Goal: Information Seeking & Learning: Learn about a topic

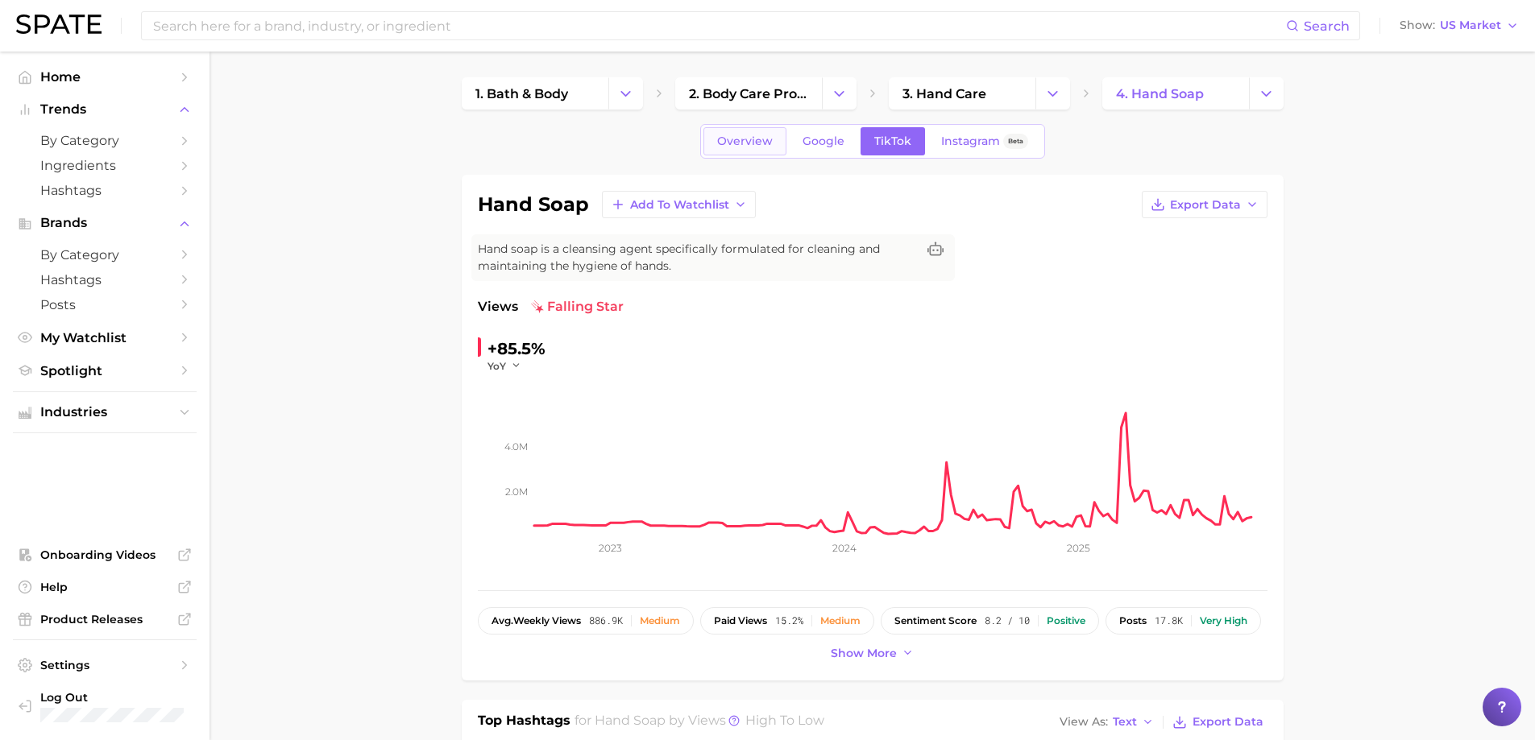
click at [719, 140] on span "Overview" at bounding box center [745, 142] width 56 height 14
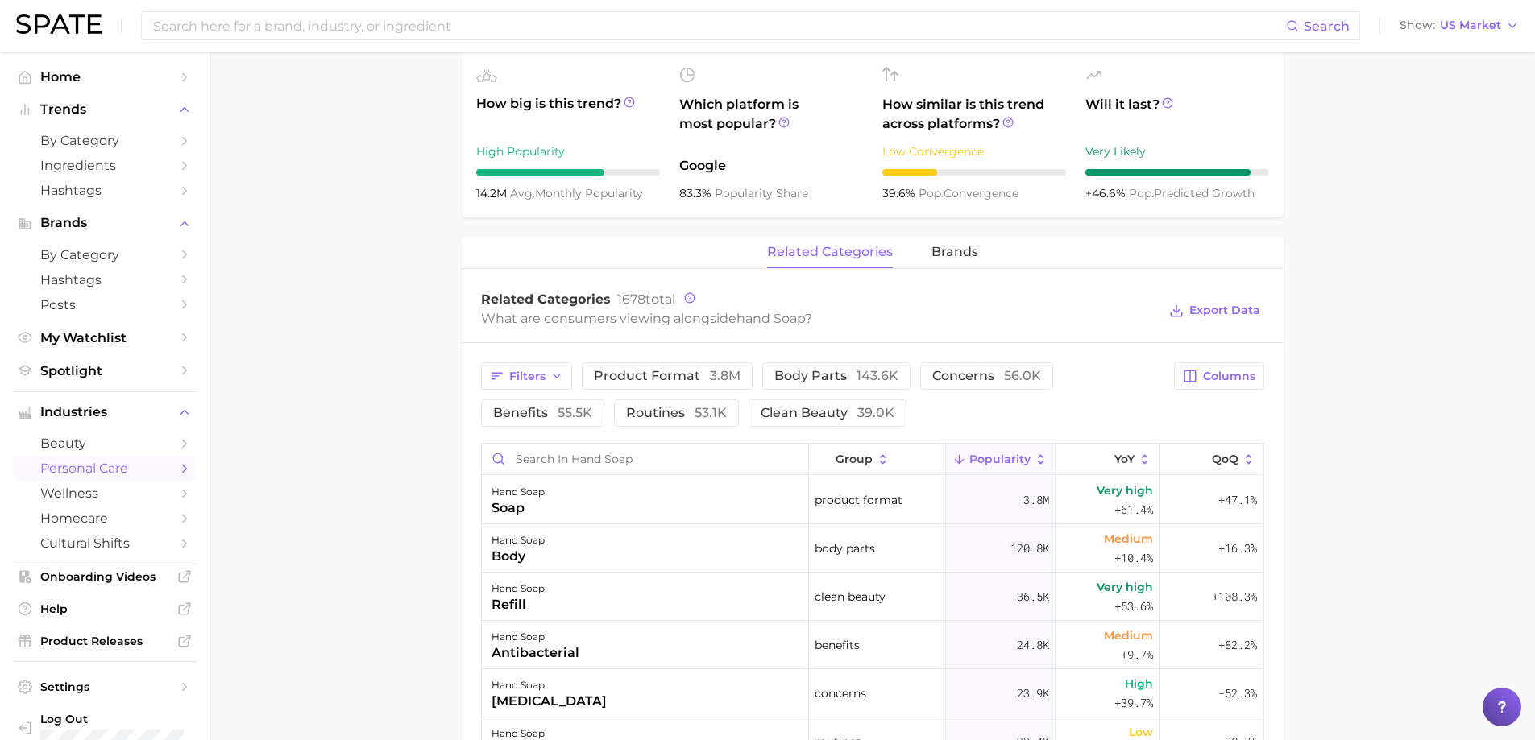
scroll to position [564, 0]
click at [953, 382] on span "concerns 56.0k" at bounding box center [986, 375] width 109 height 13
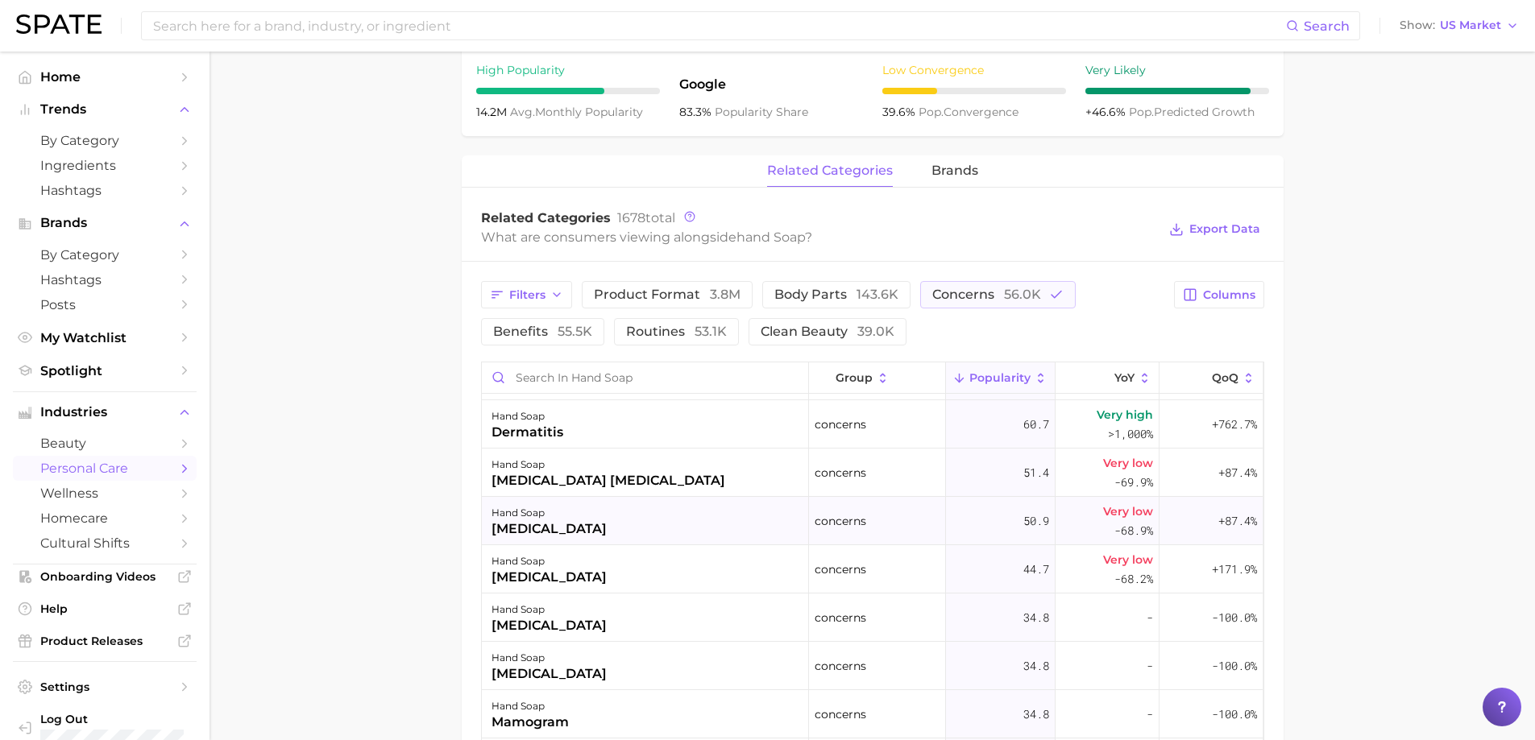
scroll to position [645, 0]
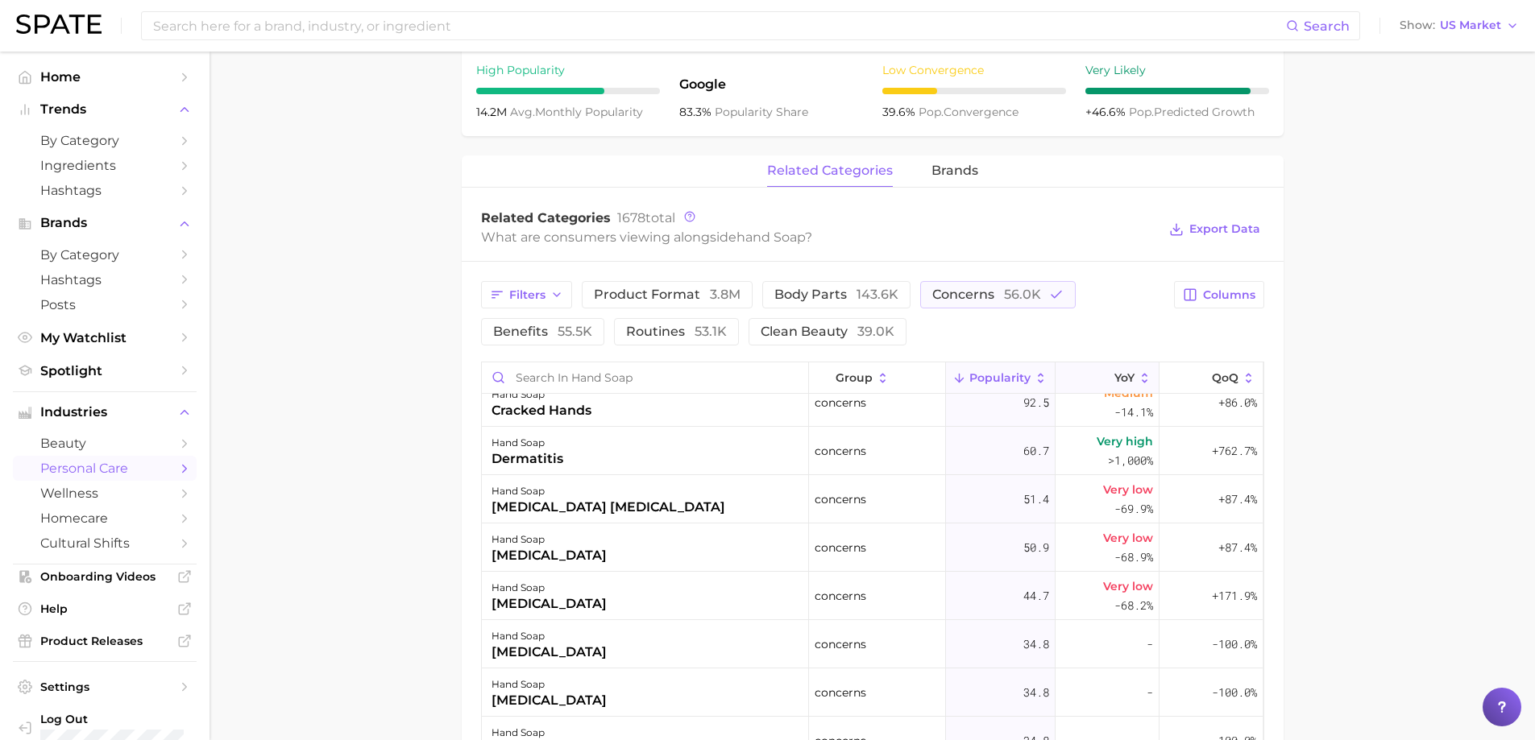
click at [1138, 375] on icon at bounding box center [1145, 378] width 15 height 15
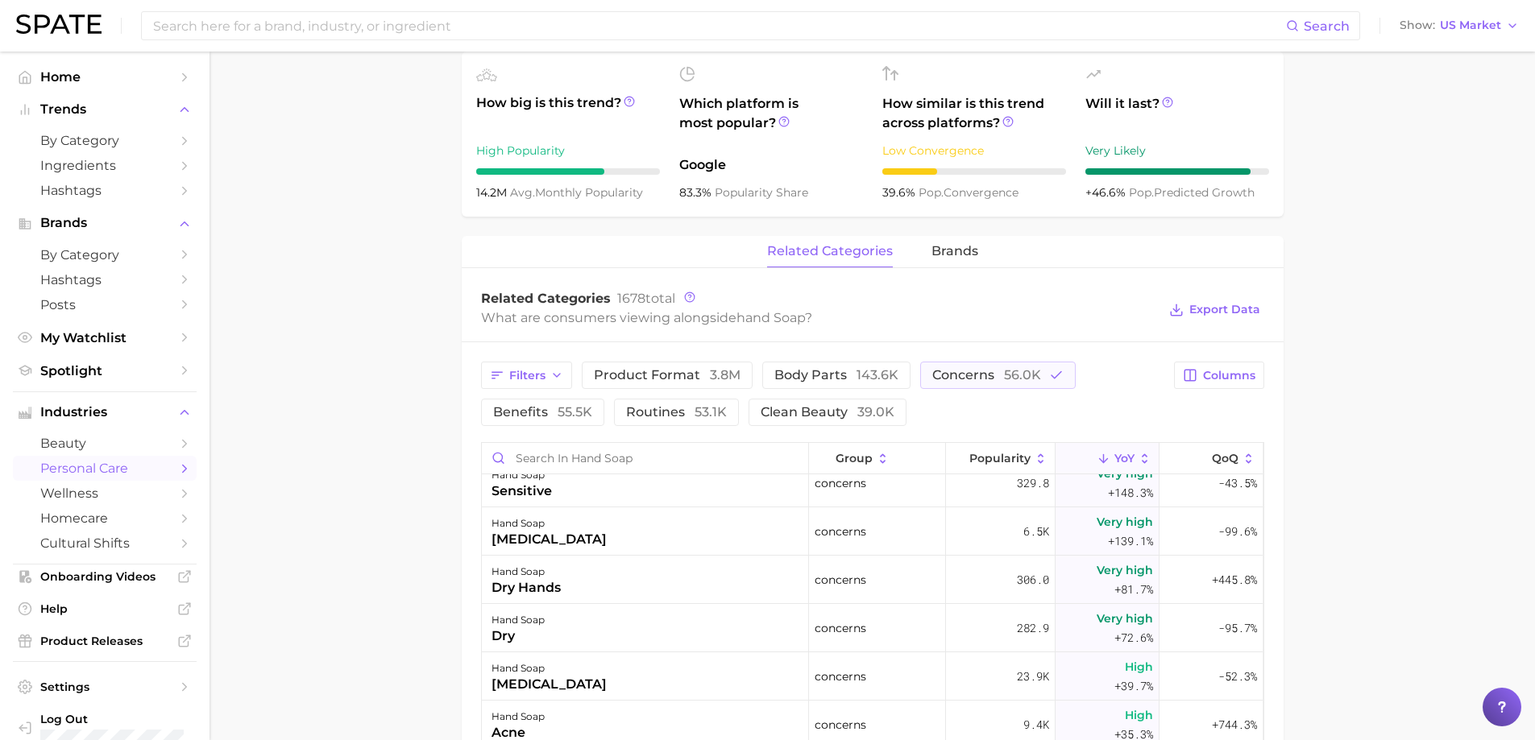
scroll to position [0, 0]
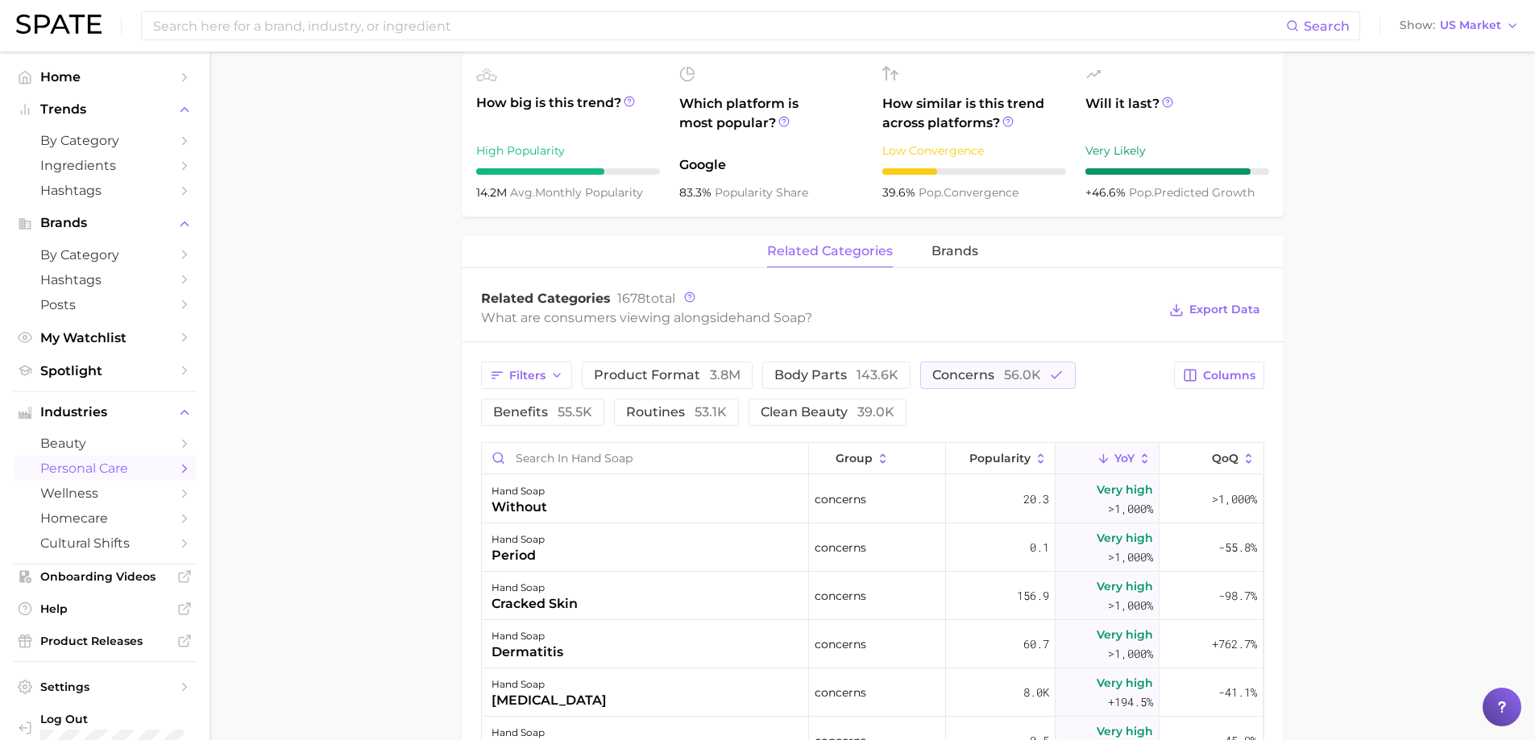
click at [448, 556] on main "1. bath & body 2. body care products 3. hand care 4. hand soap Overview Google …" at bounding box center [871, 385] width 1325 height 1795
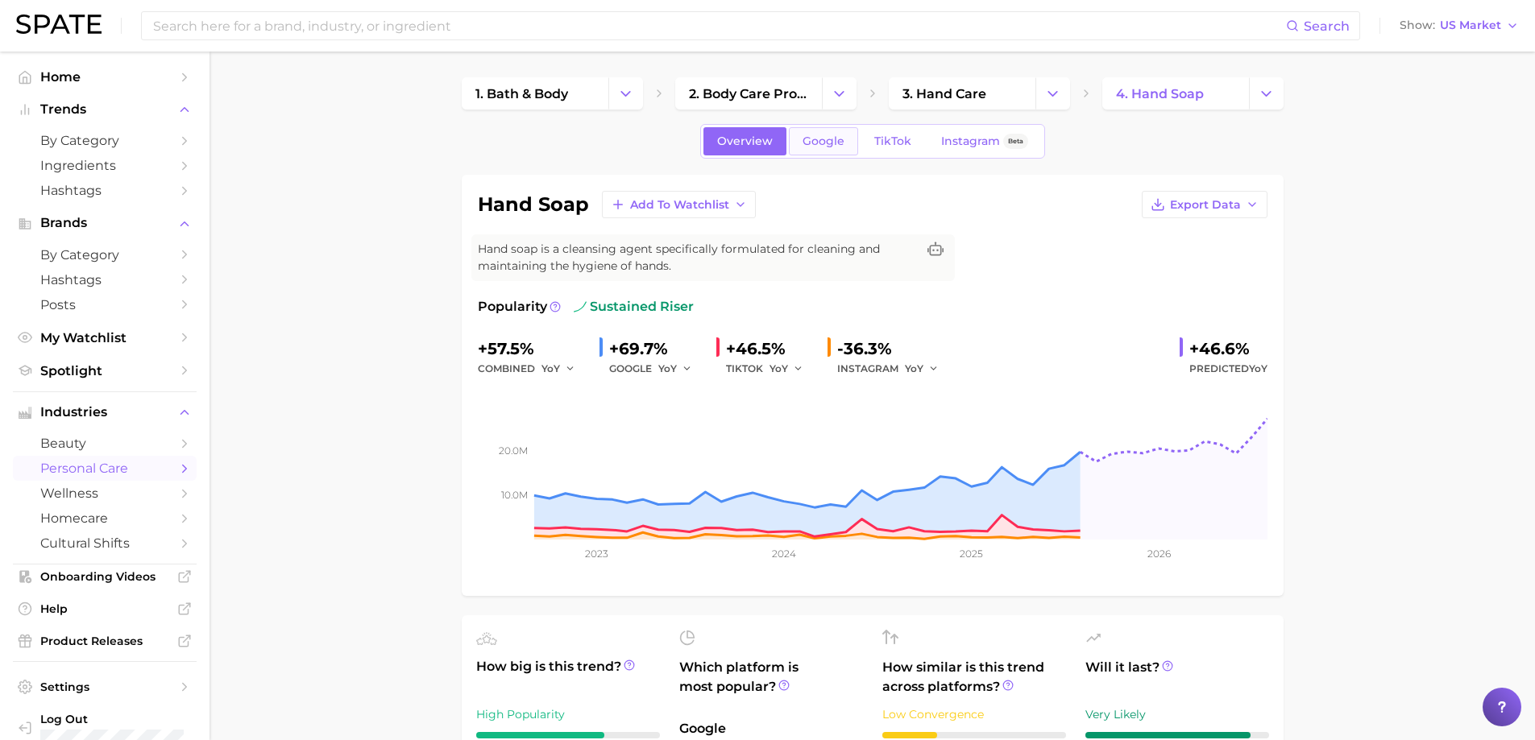
click at [811, 151] on link "Google" at bounding box center [823, 141] width 69 height 28
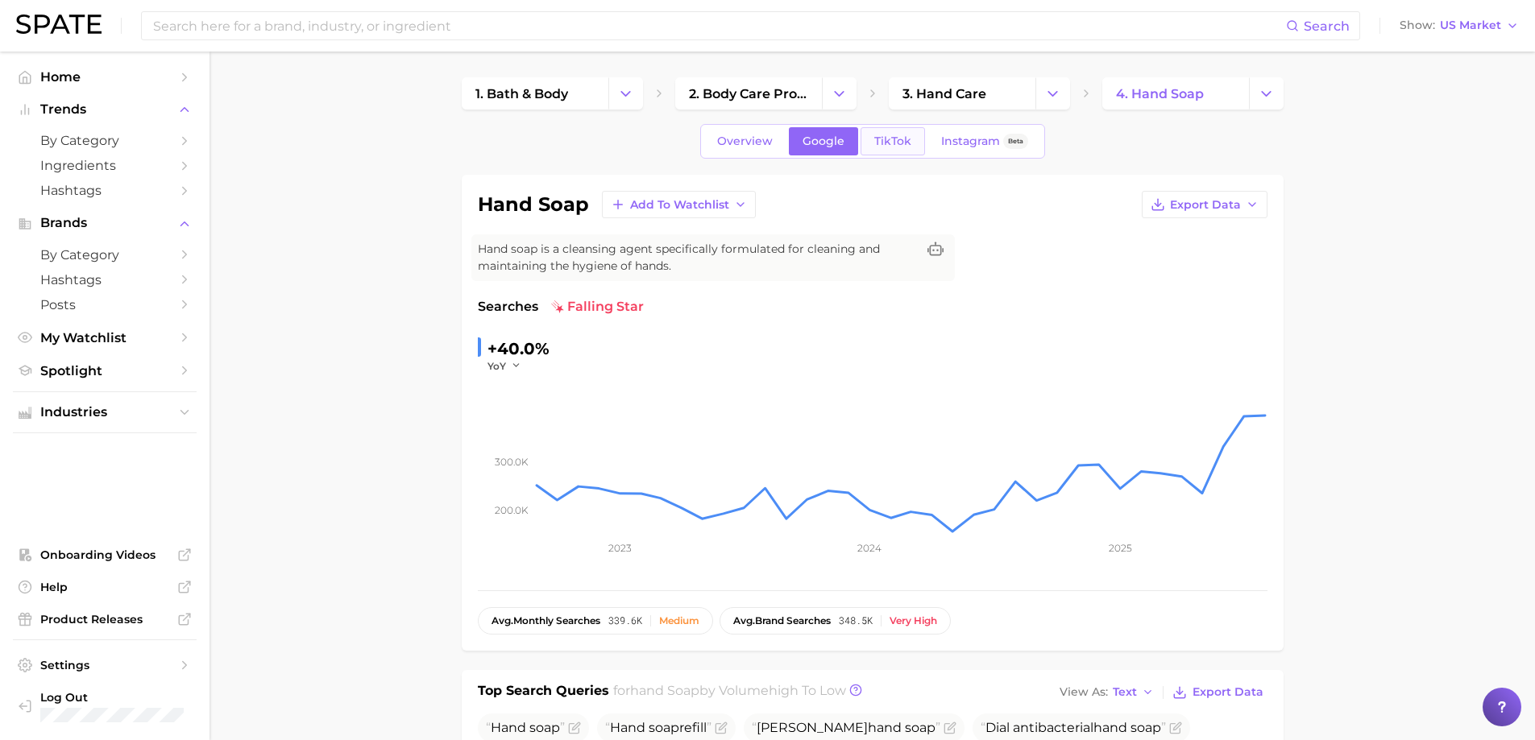
click at [885, 147] on span "TikTok" at bounding box center [892, 142] width 37 height 14
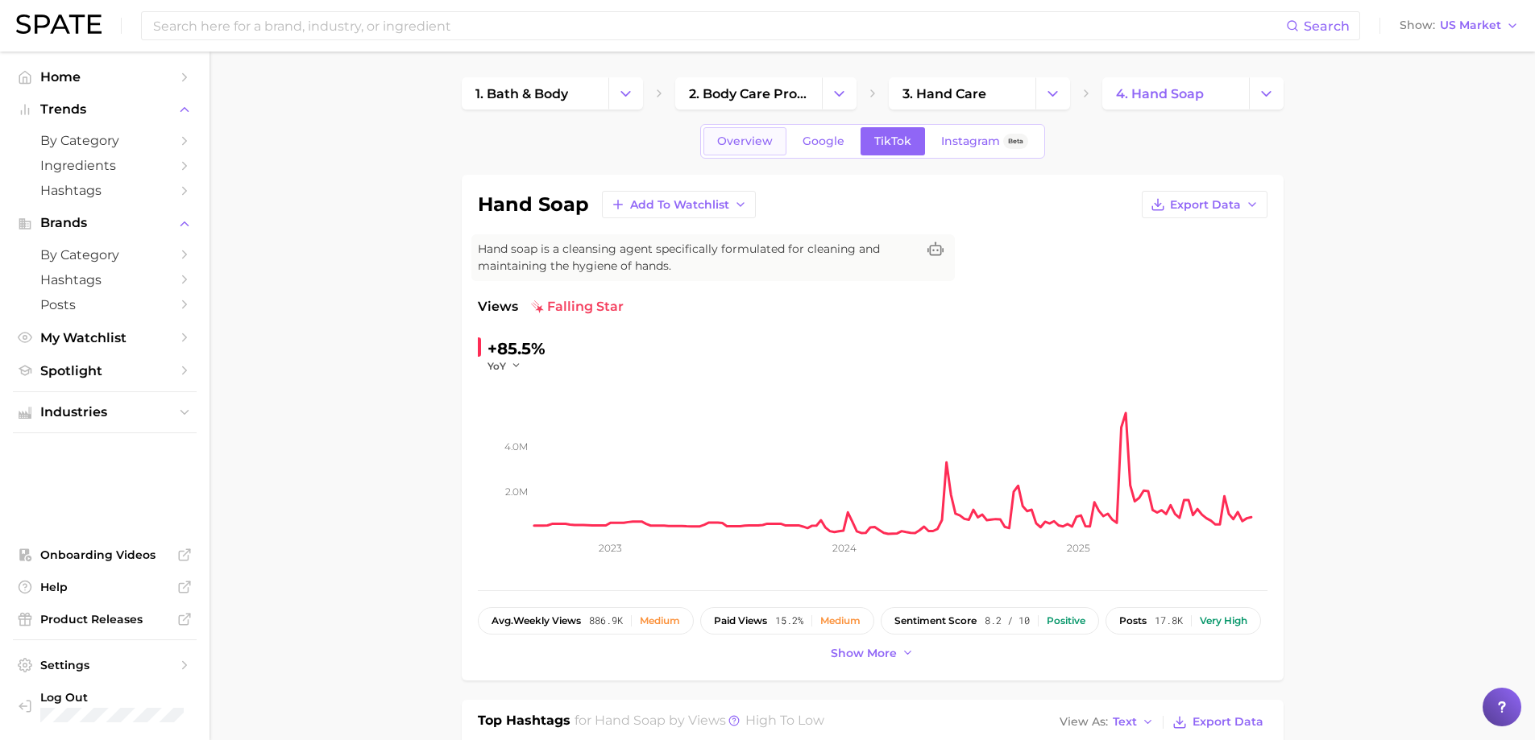
click at [761, 144] on span "Overview" at bounding box center [745, 142] width 56 height 14
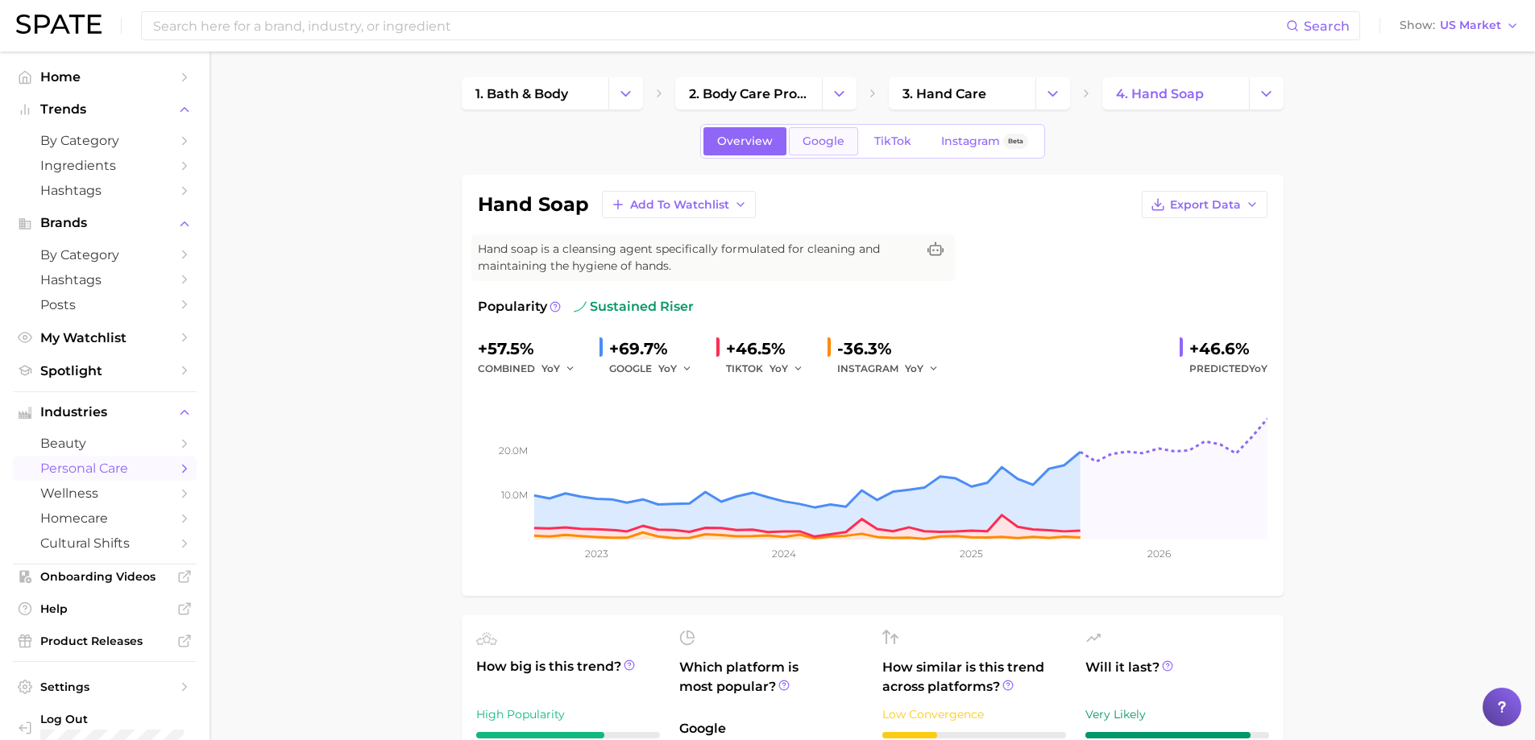
click at [822, 150] on link "Google" at bounding box center [823, 141] width 69 height 28
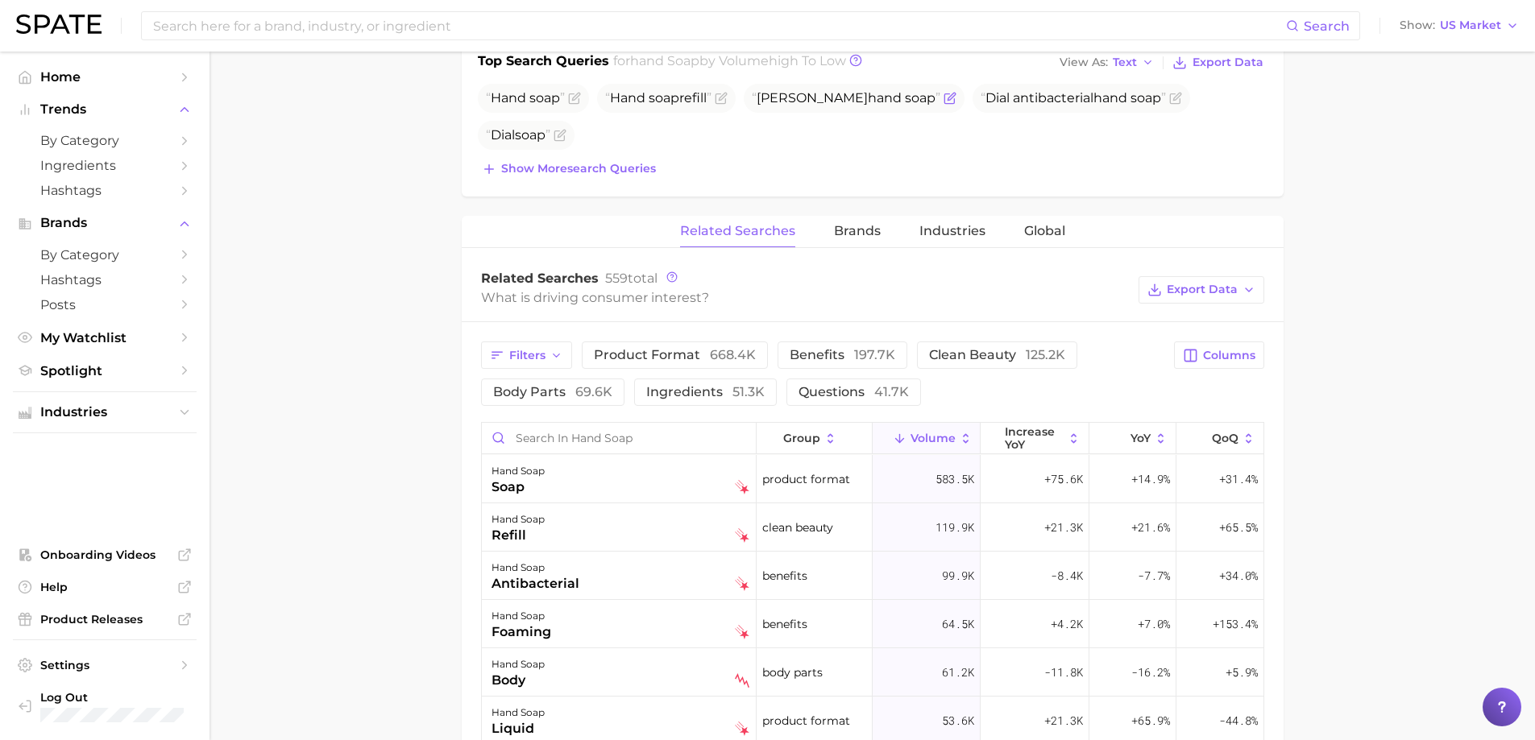
scroll to position [645, 0]
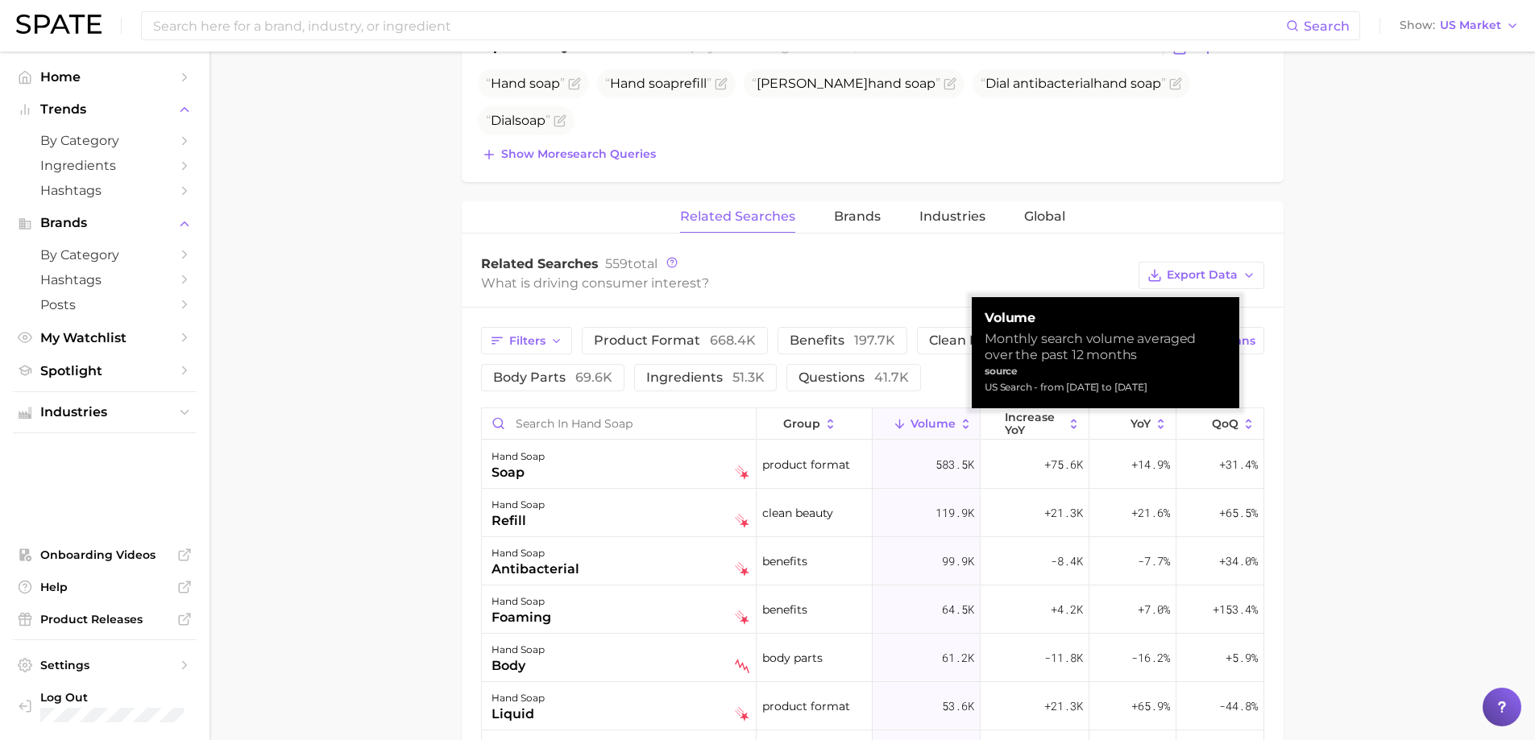
click at [961, 420] on icon at bounding box center [966, 424] width 15 height 15
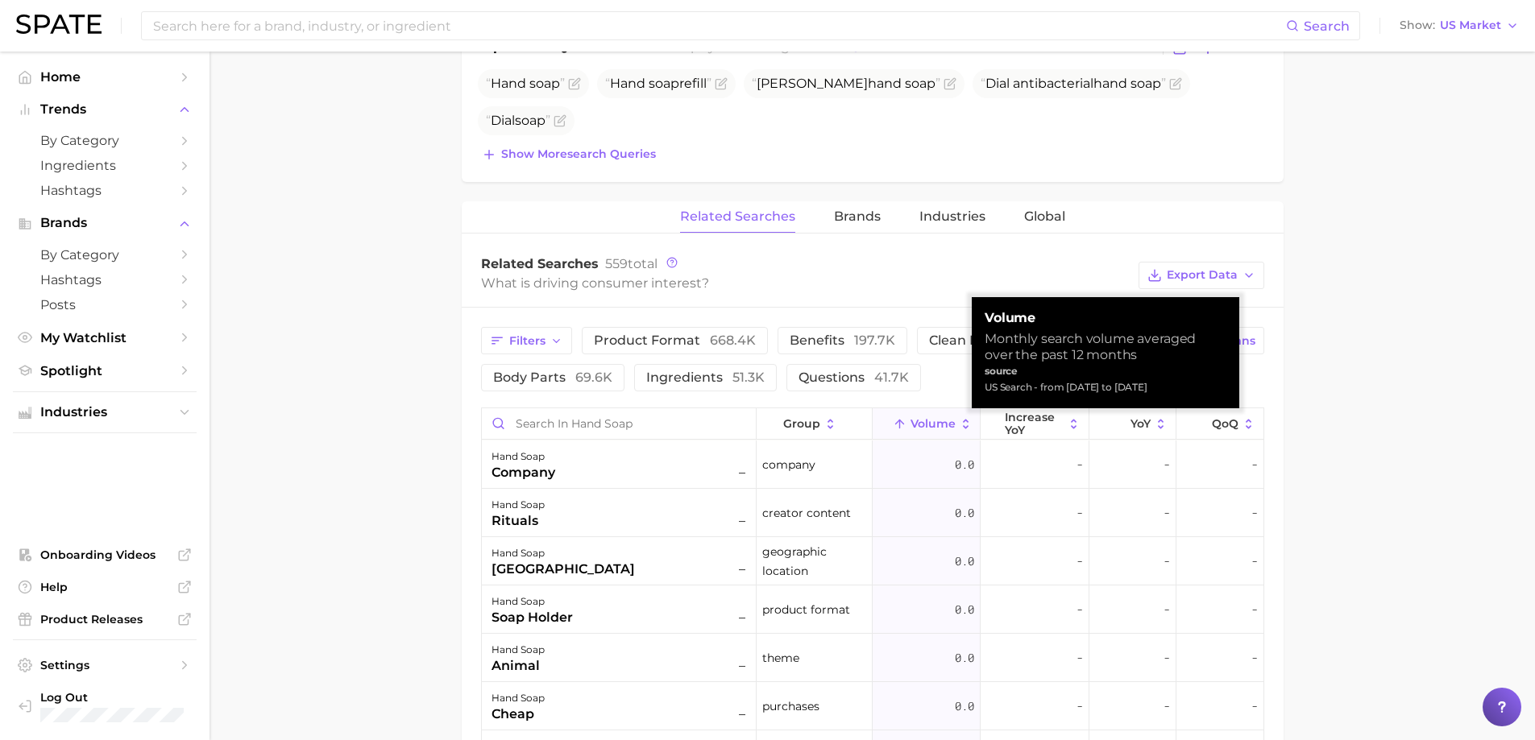
click at [961, 420] on icon at bounding box center [966, 424] width 15 height 15
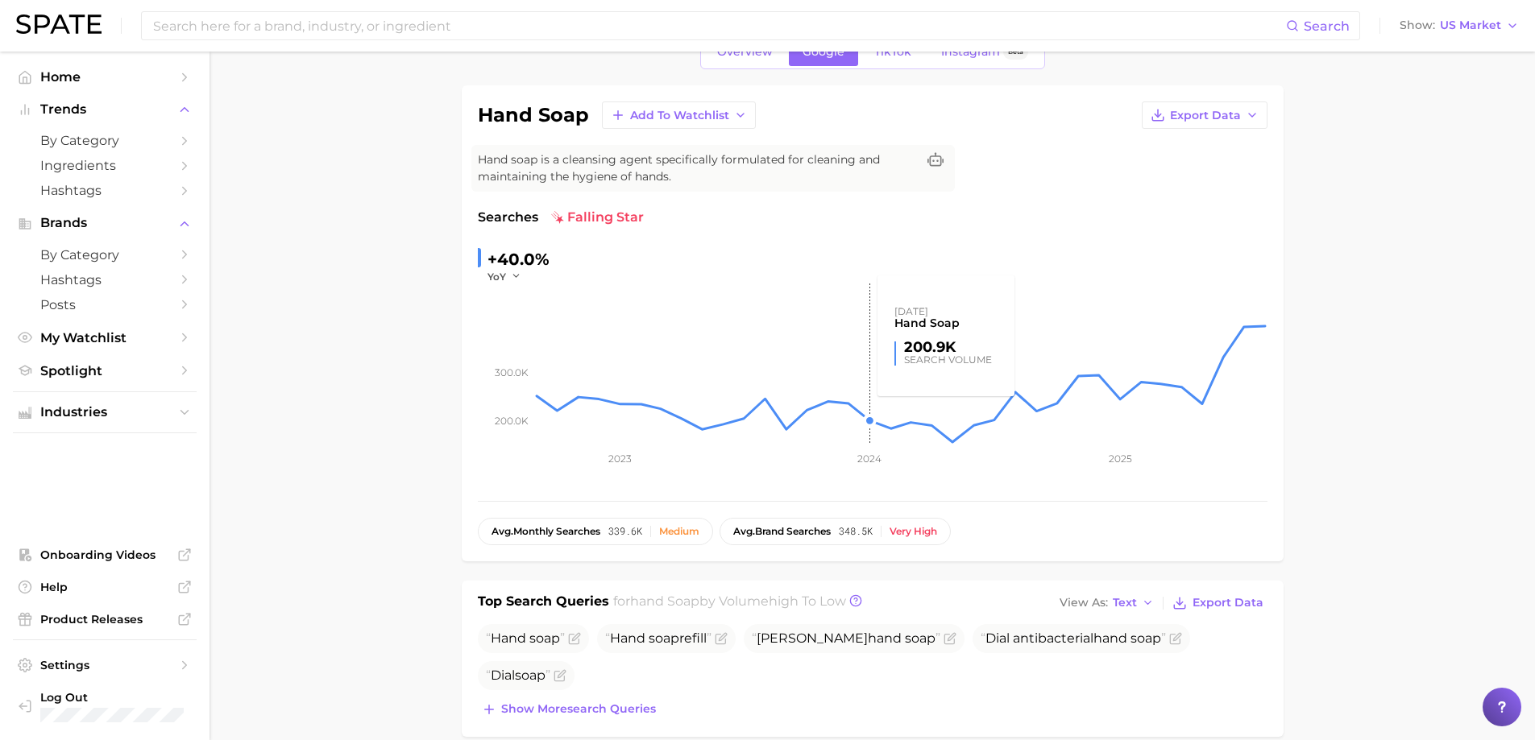
scroll to position [81, 0]
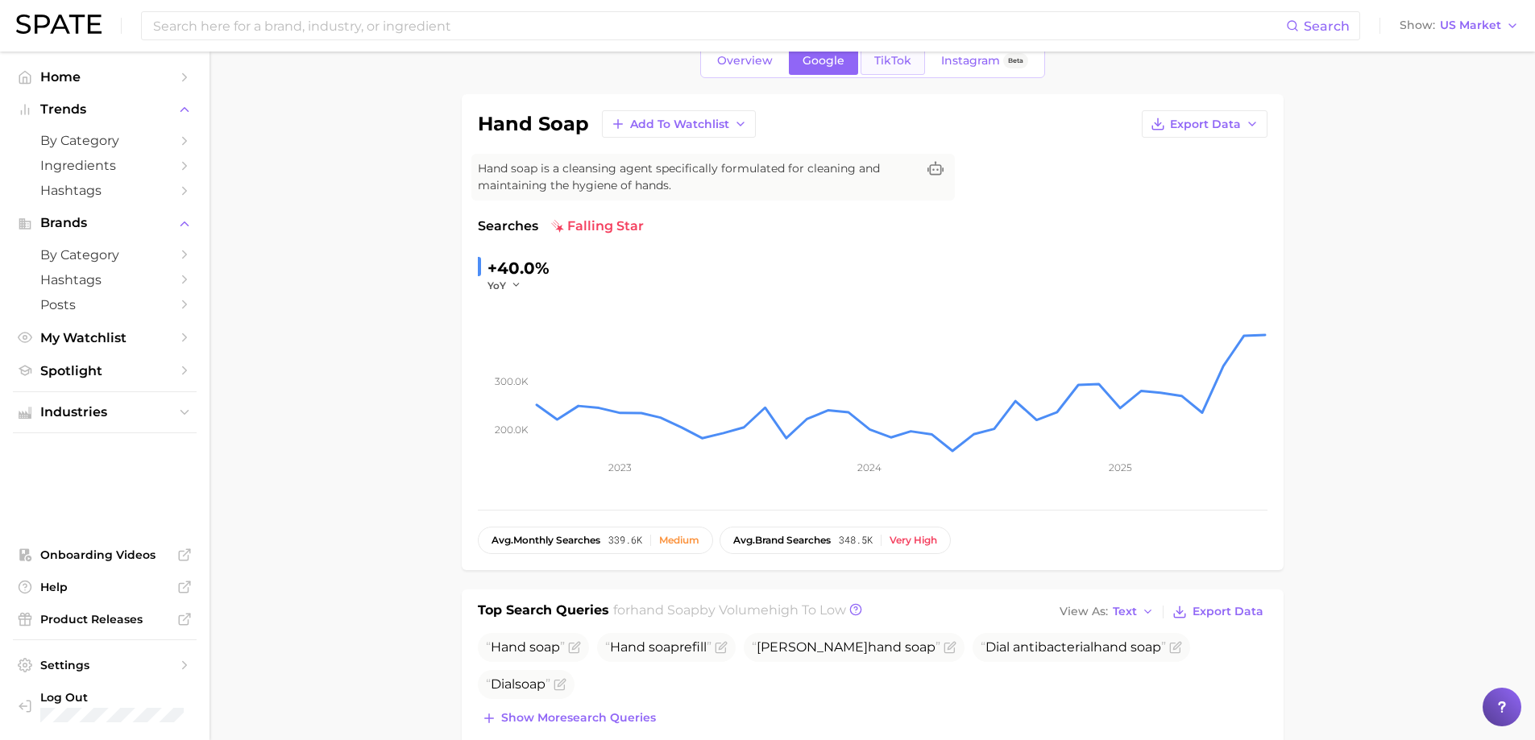
click at [899, 69] on link "TikTok" at bounding box center [893, 61] width 64 height 28
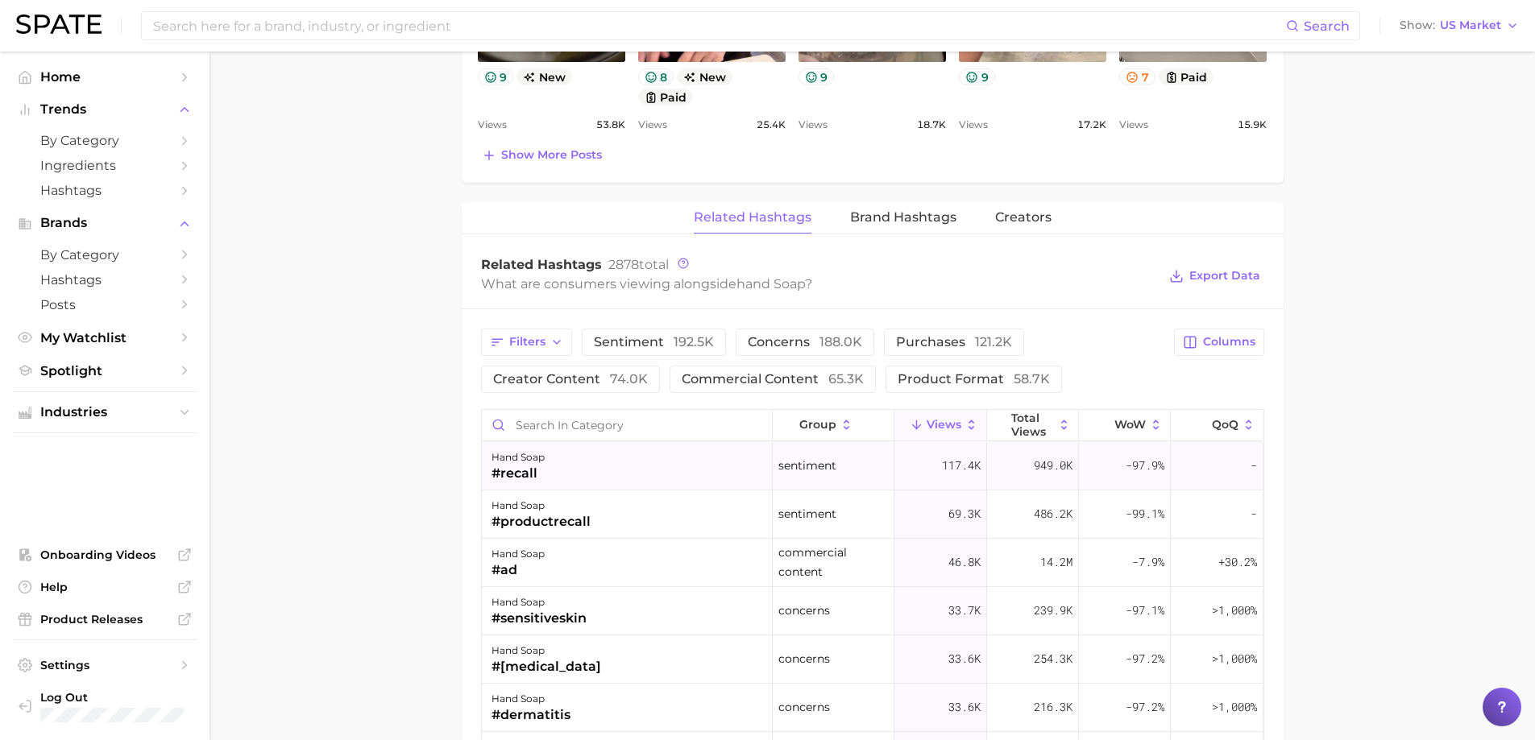
scroll to position [1128, 0]
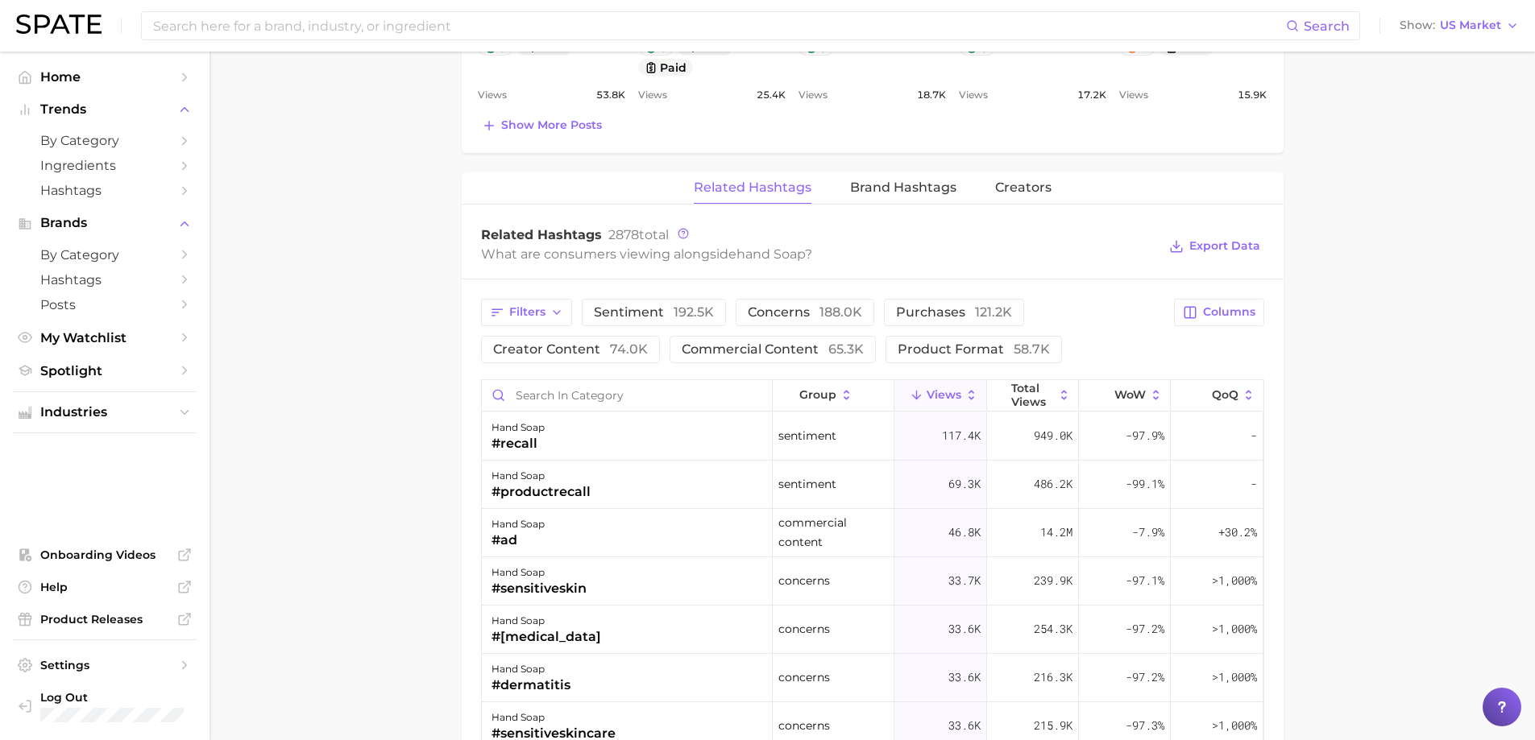
click at [969, 392] on icon at bounding box center [972, 395] width 6 height 10
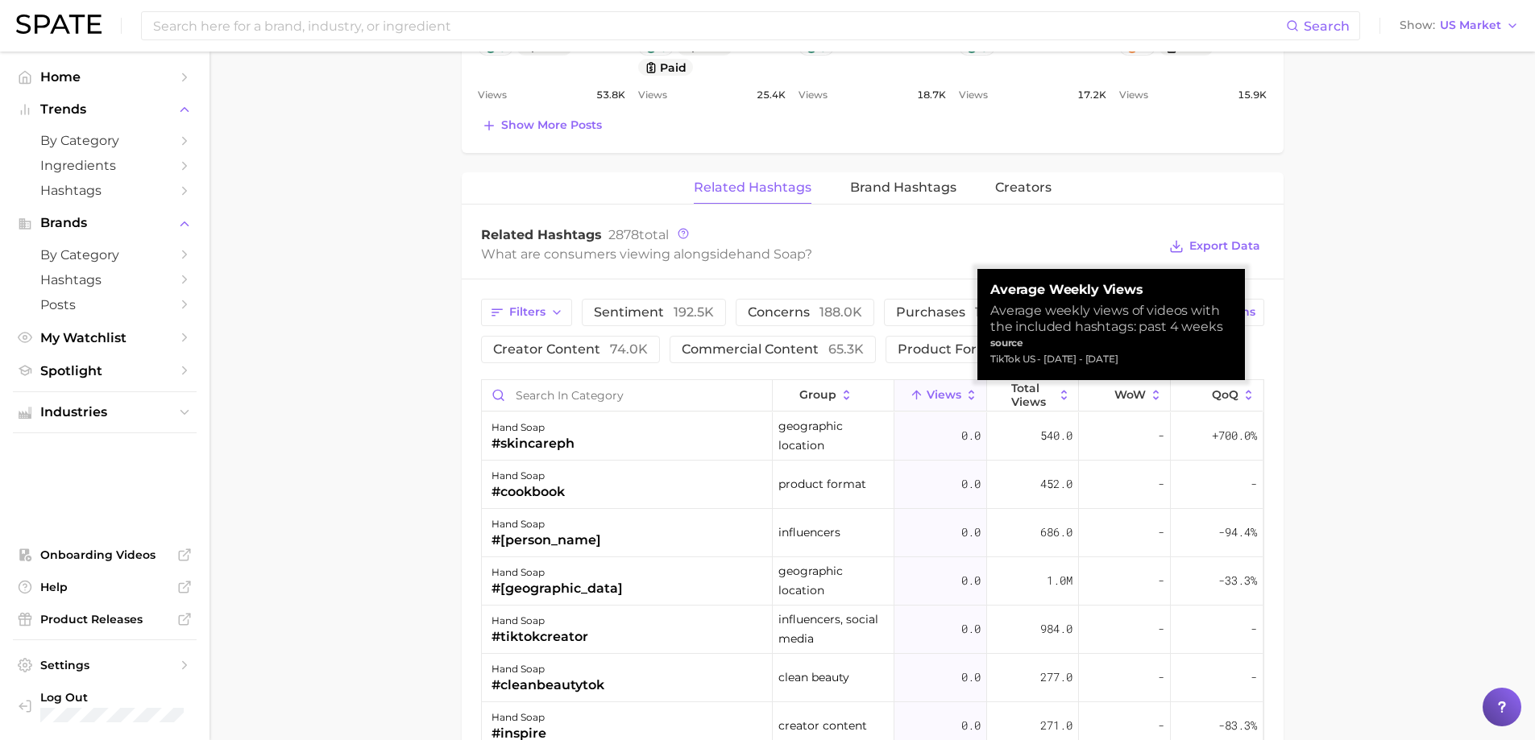
click at [969, 392] on icon at bounding box center [972, 395] width 6 height 10
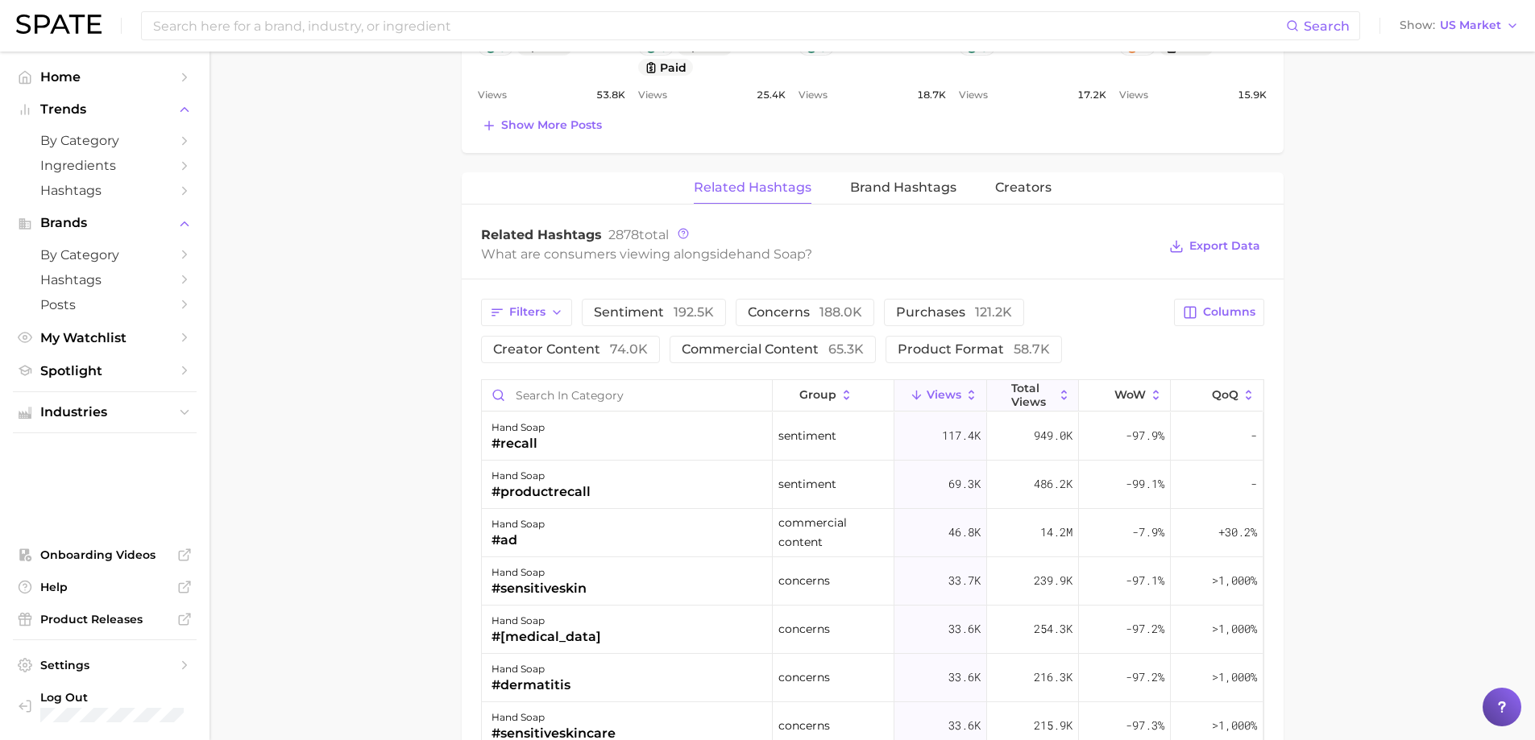
click at [1057, 389] on icon at bounding box center [1064, 395] width 15 height 15
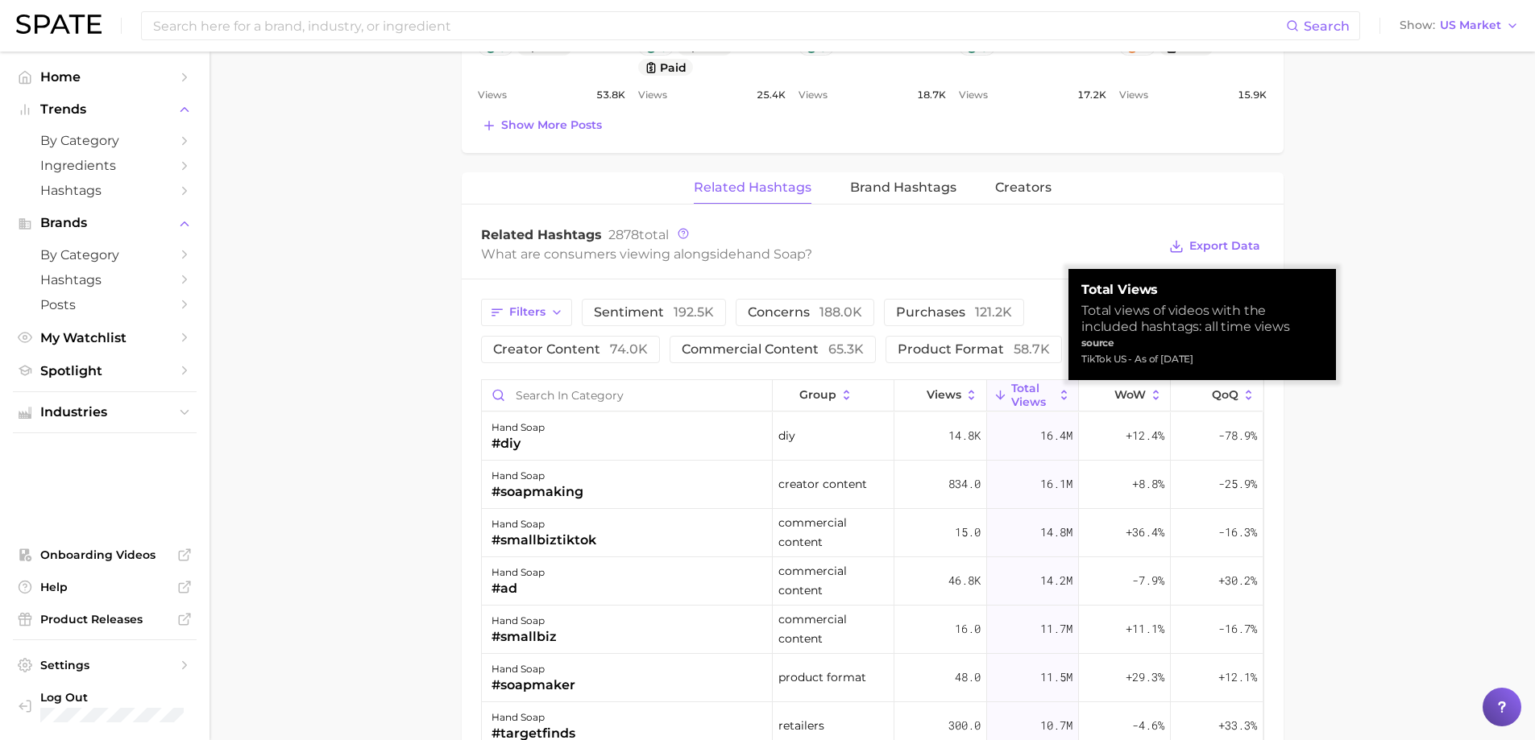
click at [1057, 389] on icon at bounding box center [1064, 395] width 15 height 15
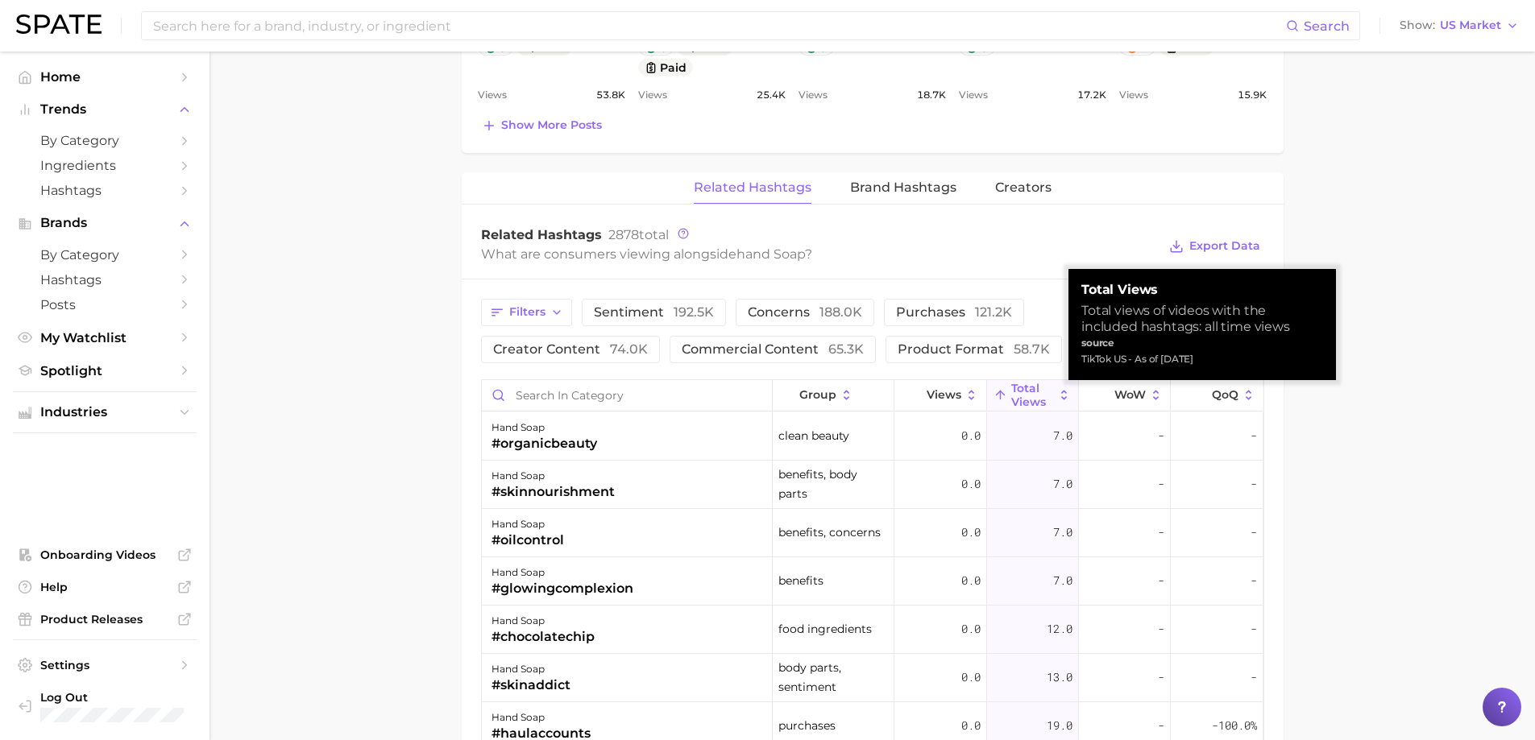
click at [1057, 389] on icon at bounding box center [1064, 395] width 15 height 15
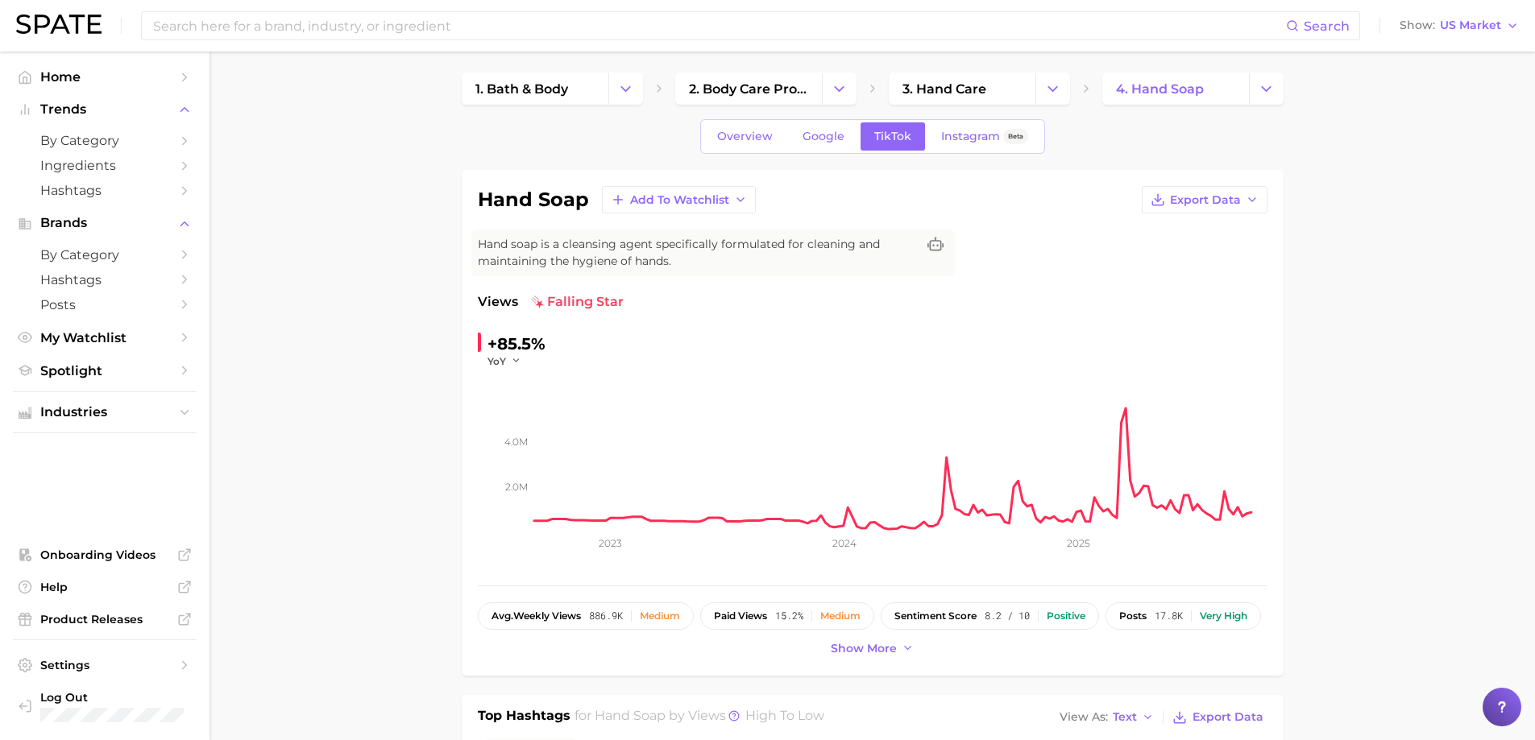
scroll to position [0, 0]
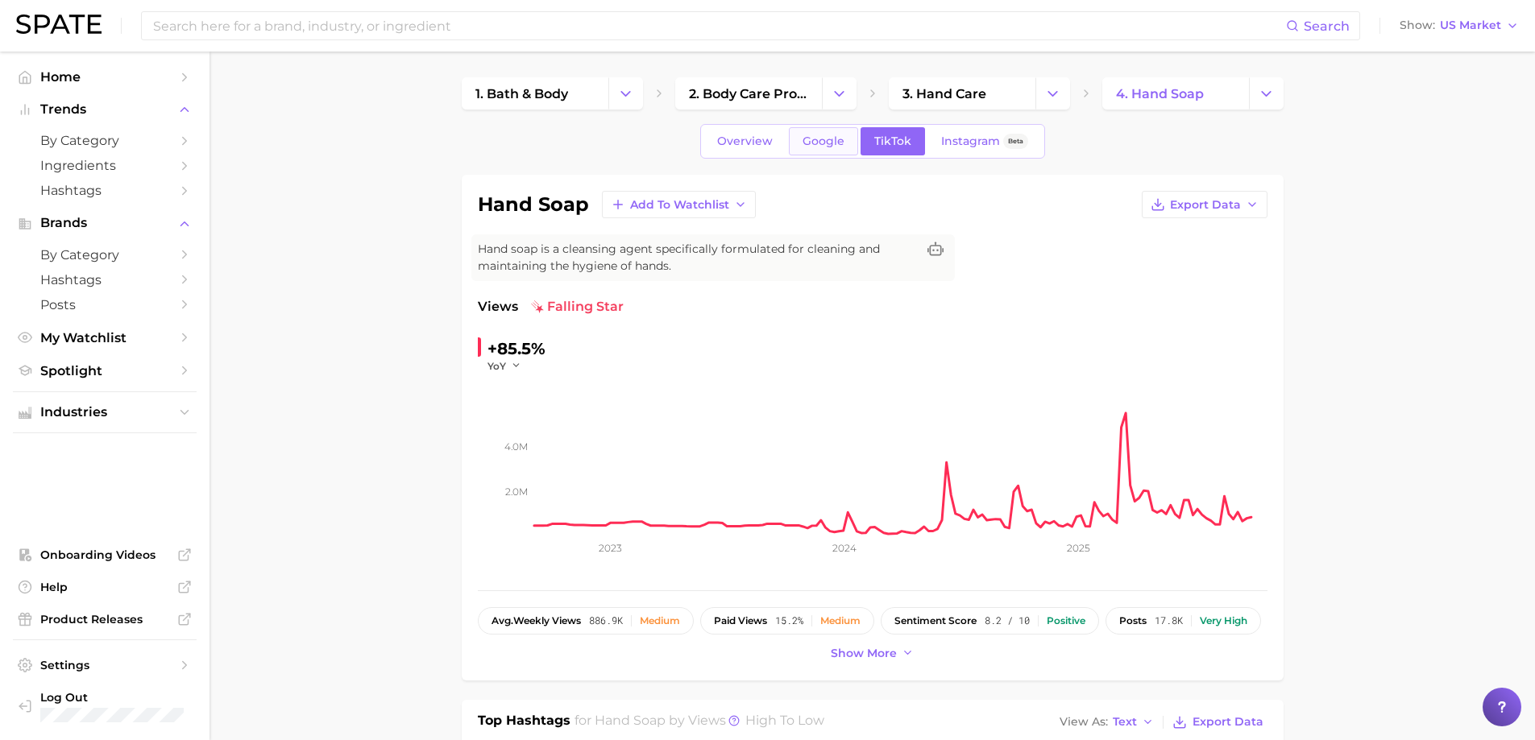
click at [811, 135] on span "Google" at bounding box center [823, 142] width 42 height 14
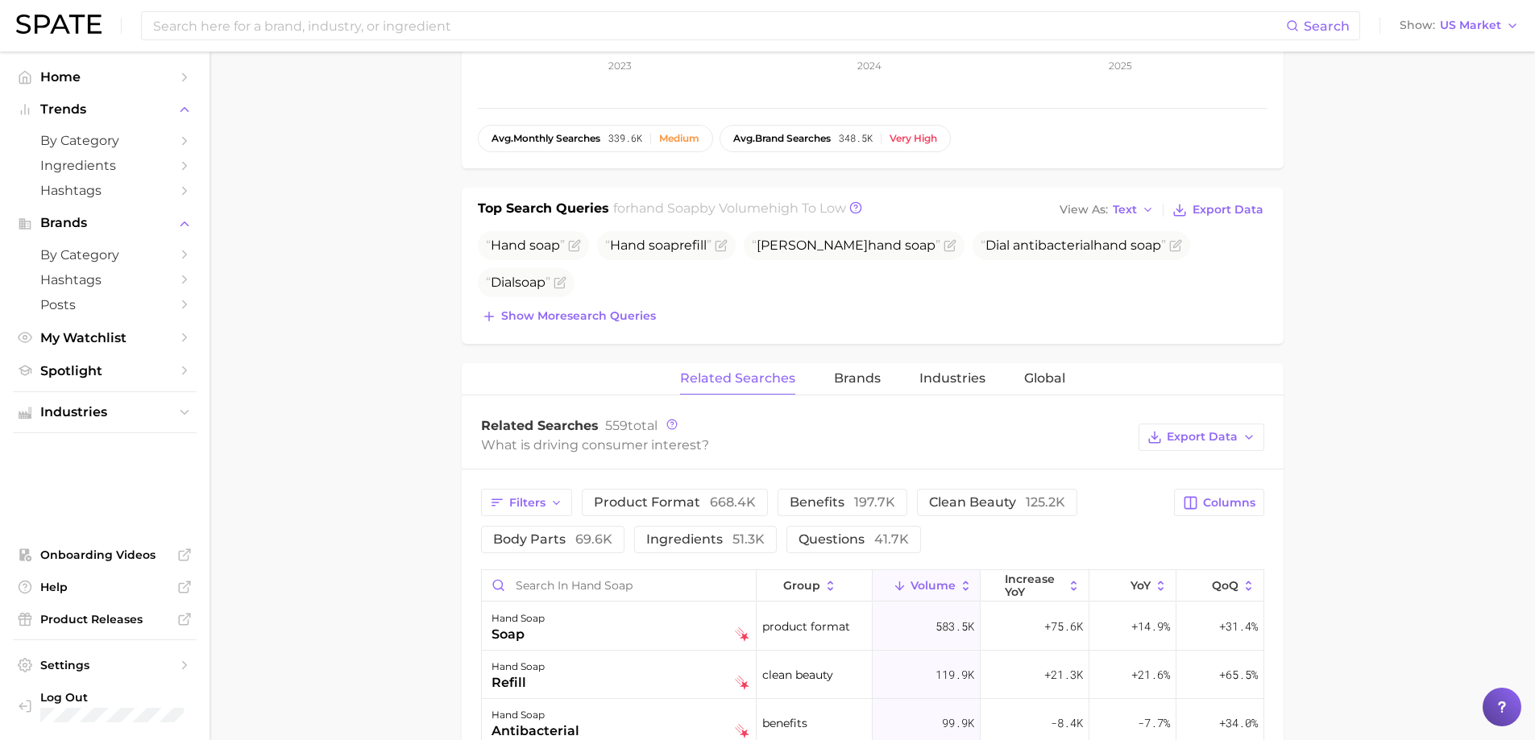
scroll to position [483, 0]
click at [1154, 579] on icon at bounding box center [1161, 586] width 15 height 15
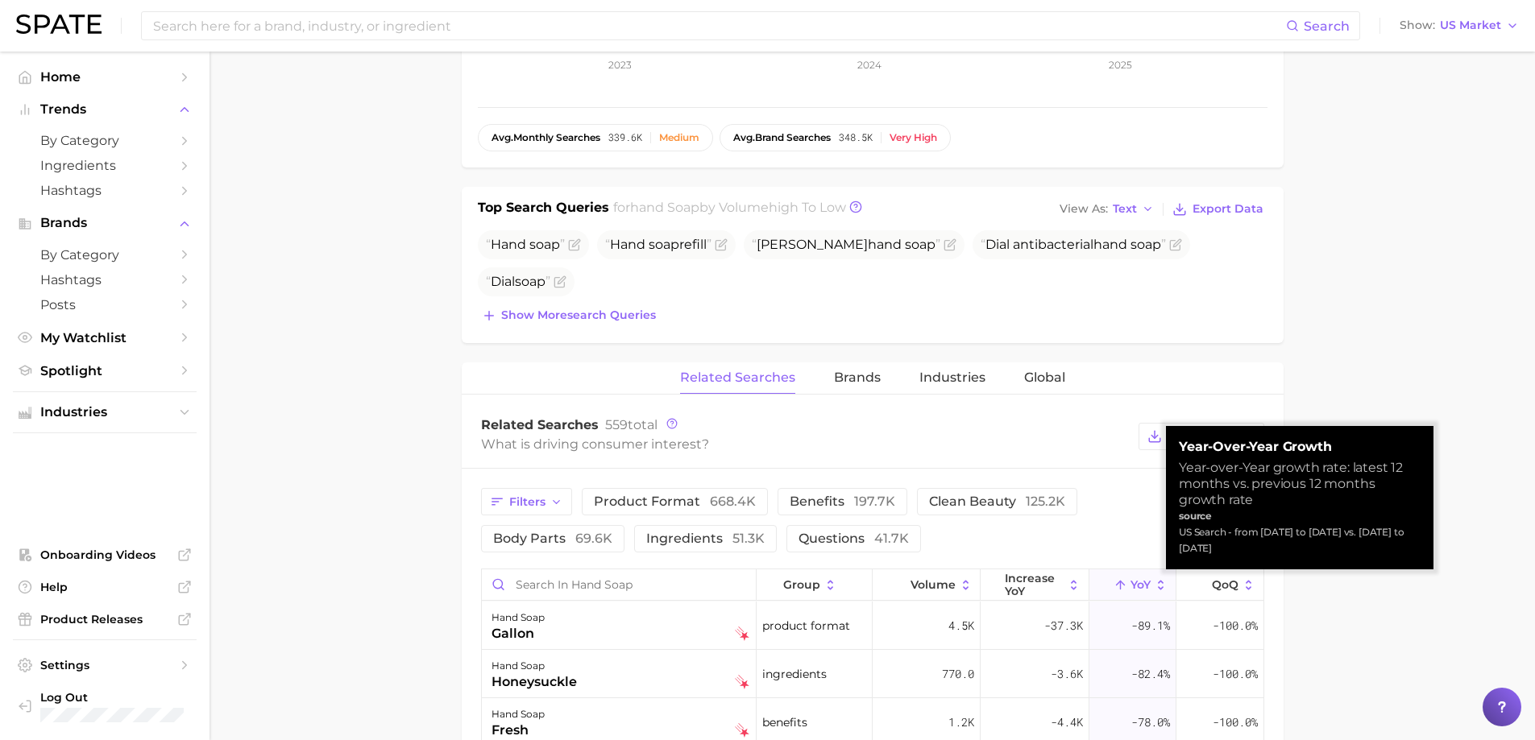
click at [1154, 579] on icon at bounding box center [1161, 586] width 15 height 15
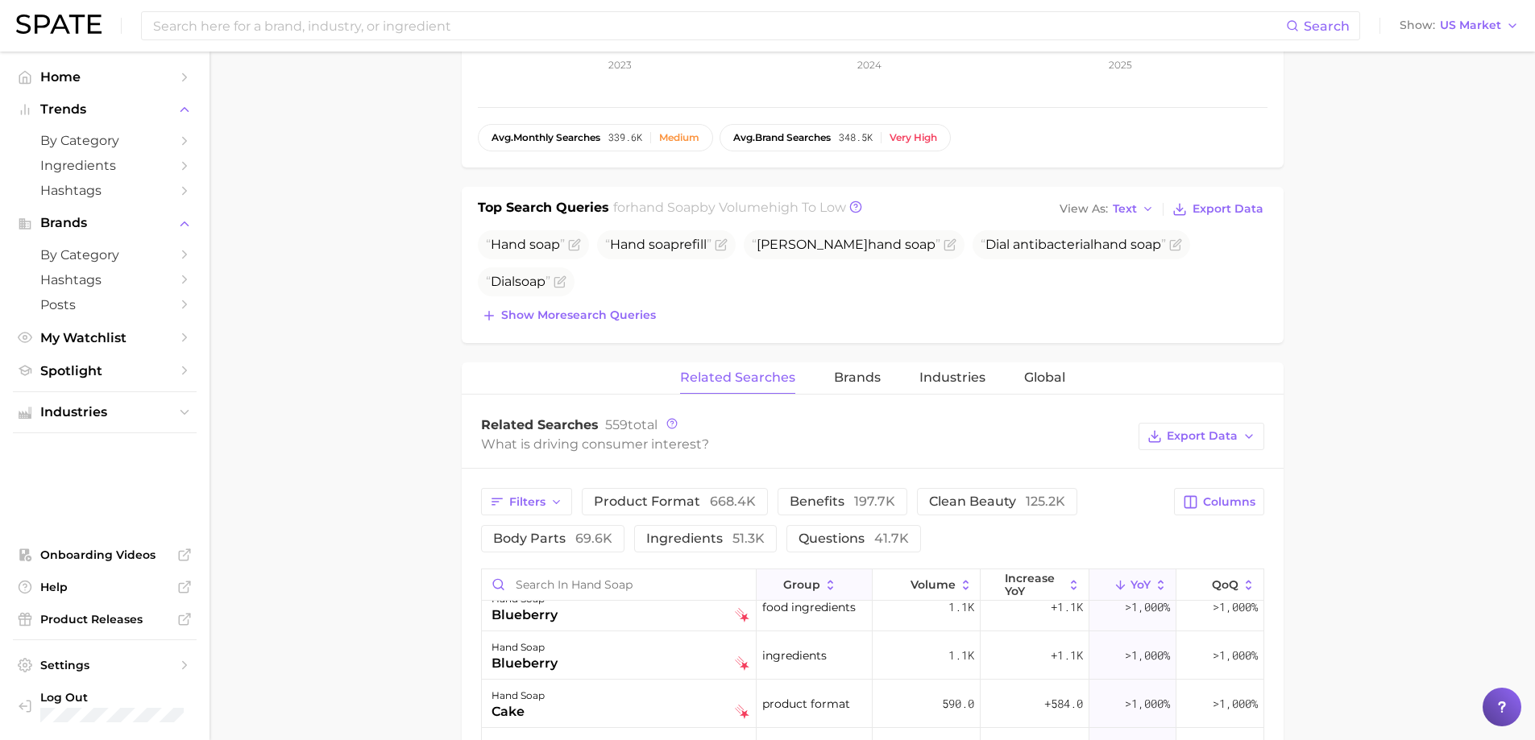
scroll to position [0, 0]
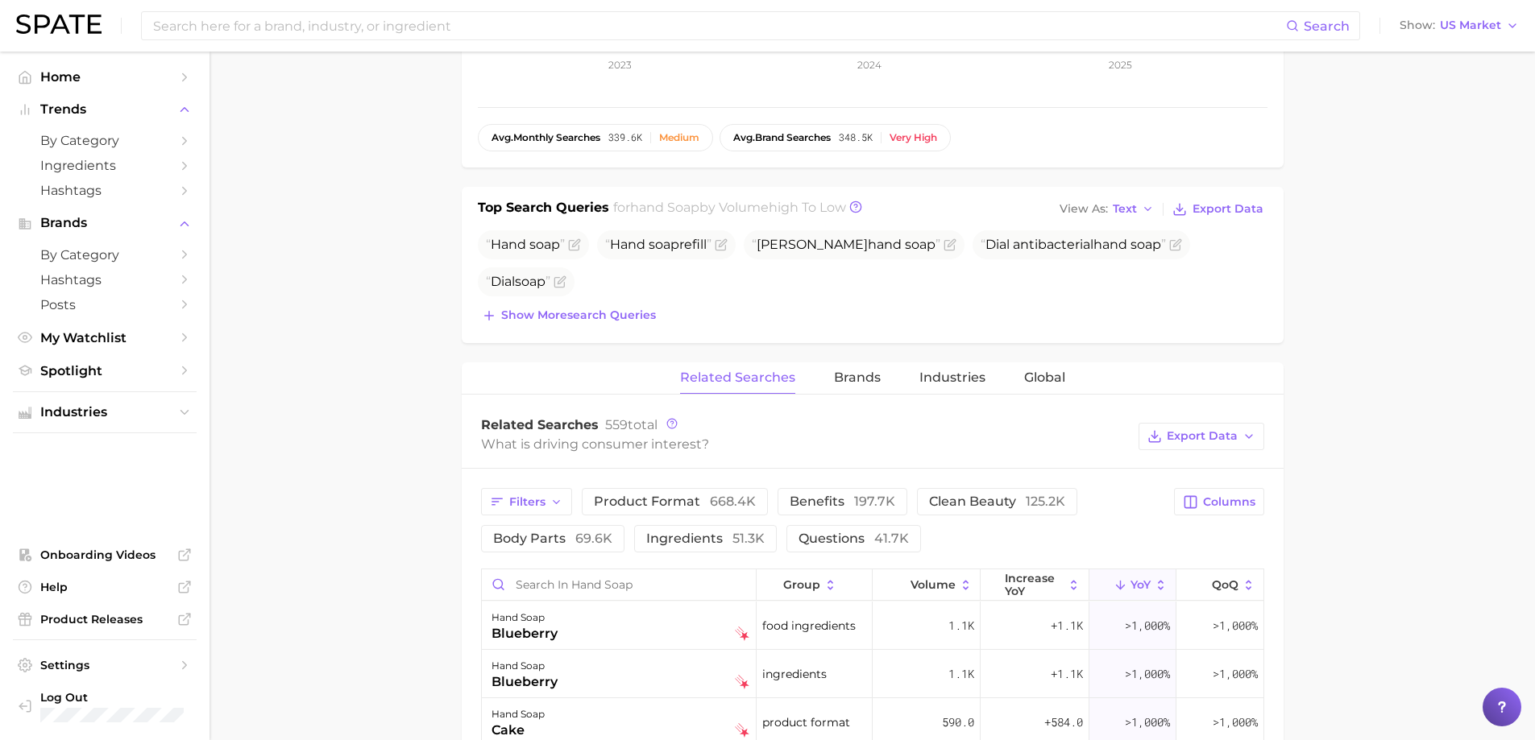
click at [363, 607] on main "1. bath & body 2. body care products 3. hand care 4. hand soap Overview Google …" at bounding box center [871, 488] width 1325 height 1841
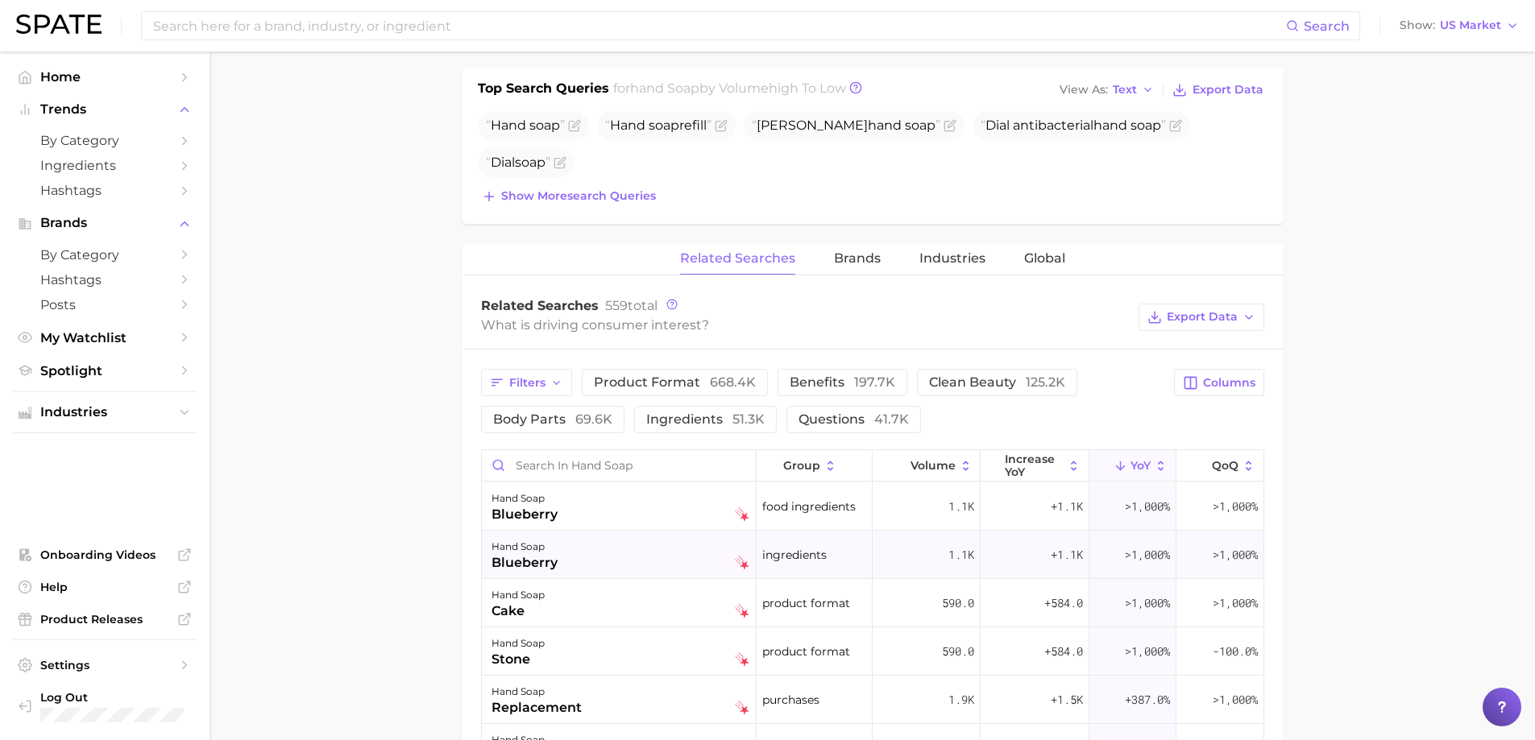
scroll to position [645, 0]
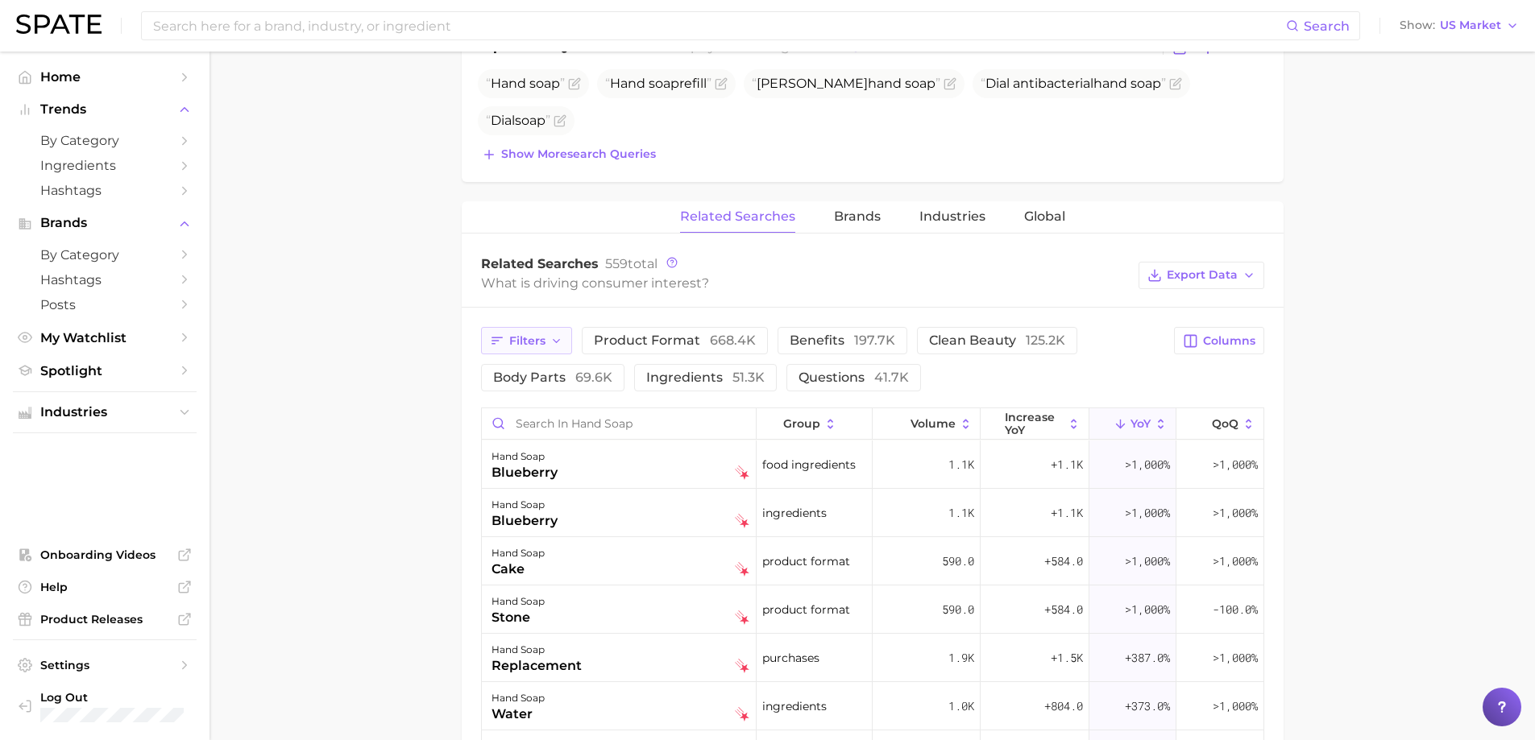
click at [549, 340] on button "Filters" at bounding box center [526, 340] width 91 height 27
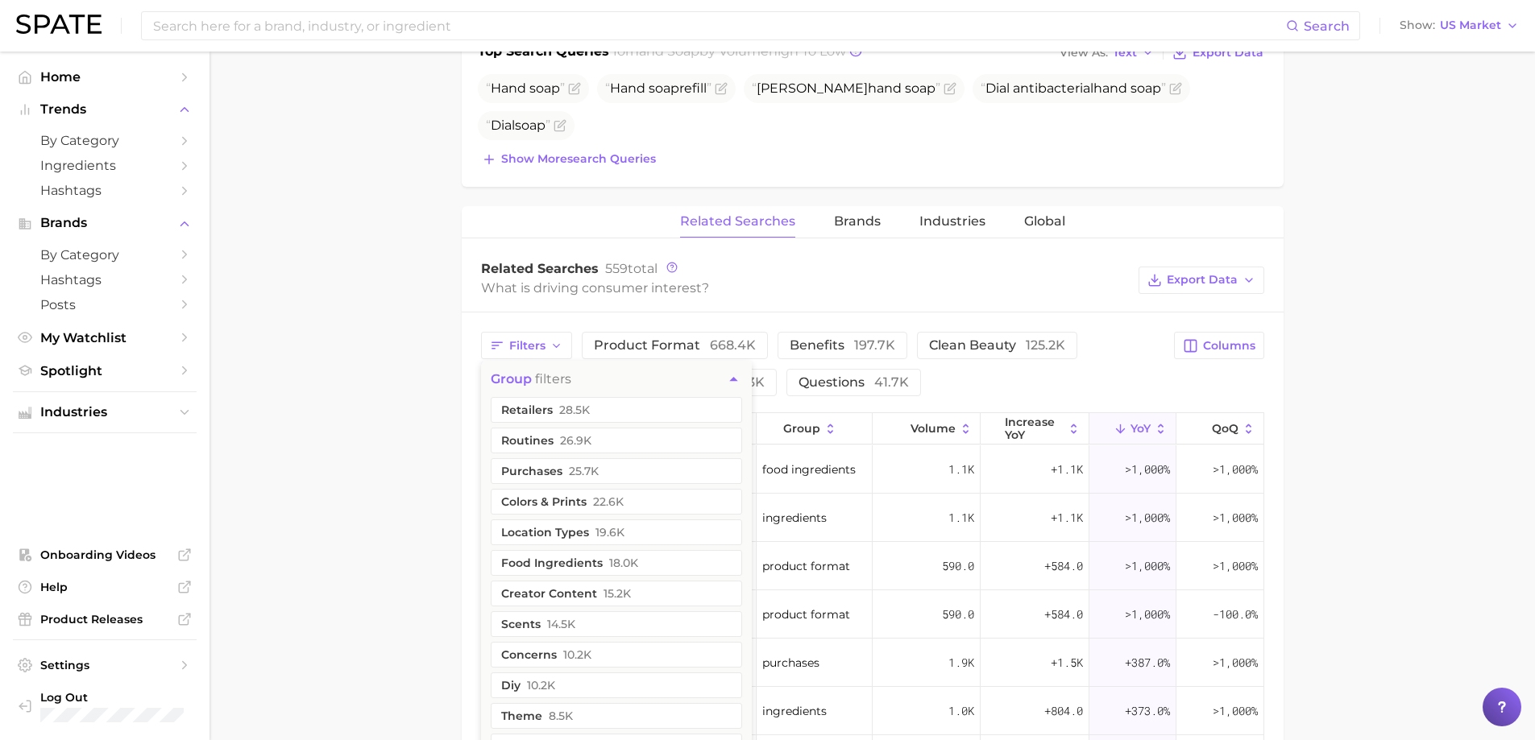
scroll to position [564, 0]
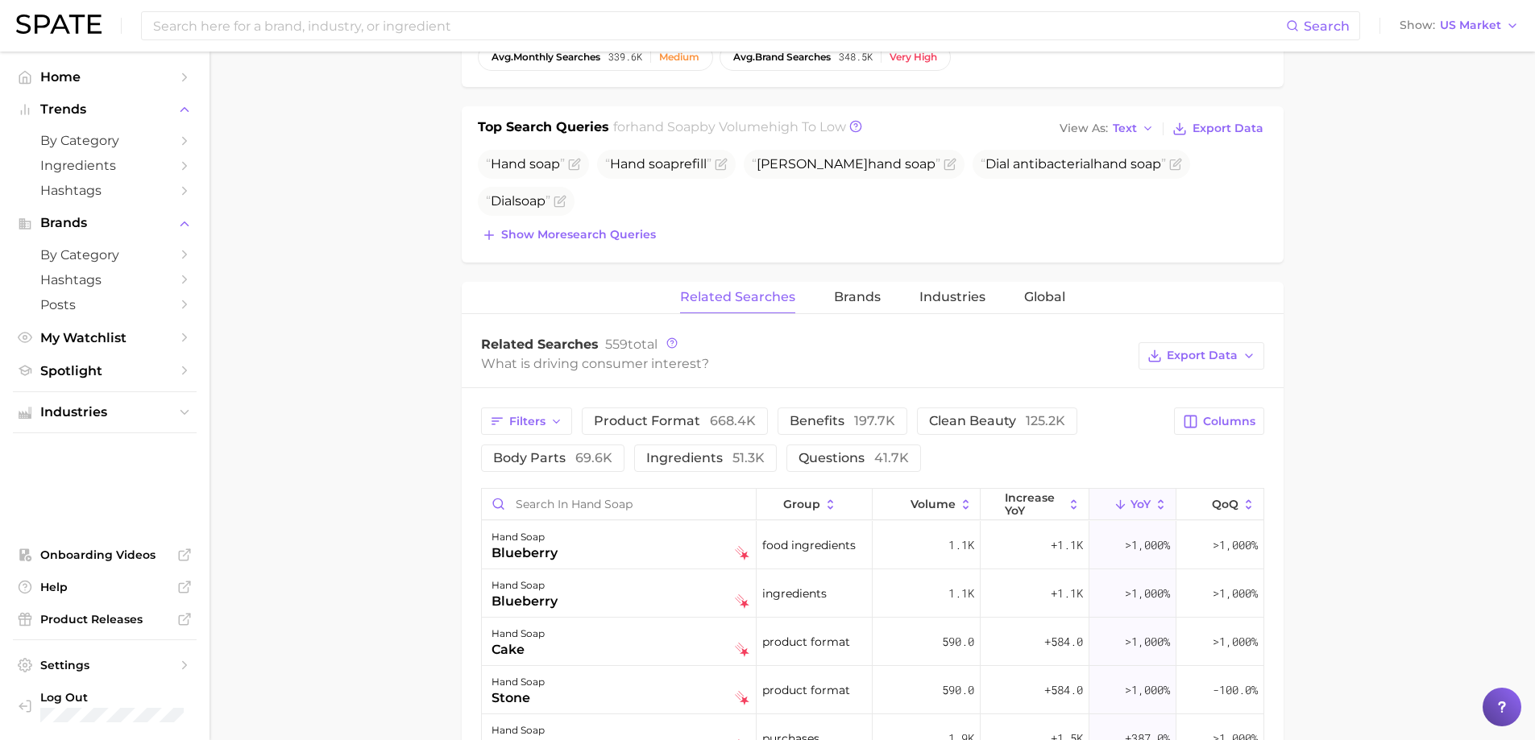
click at [773, 363] on div "What is driving consumer interest?" at bounding box center [805, 364] width 649 height 22
click at [564, 421] on button "Filters" at bounding box center [526, 421] width 91 height 27
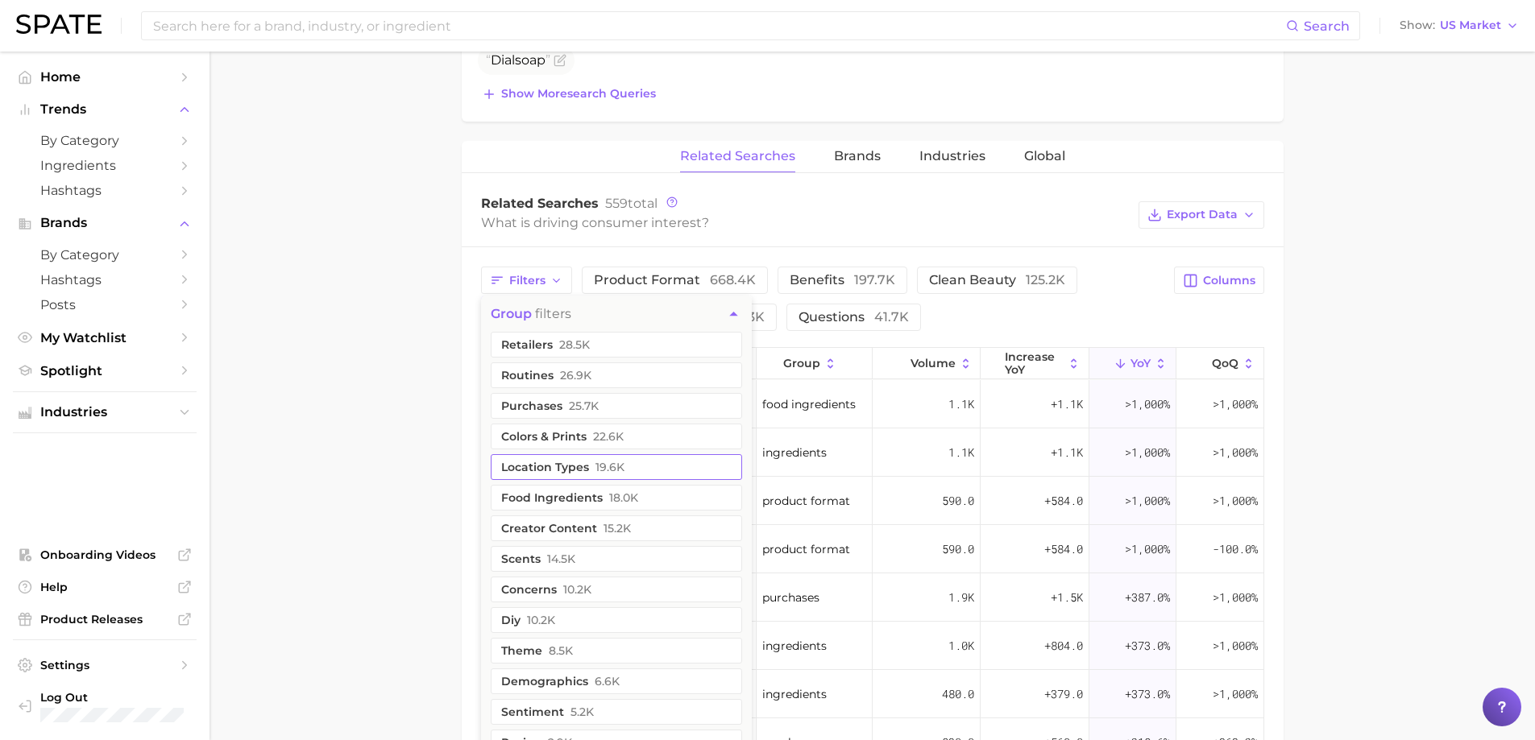
scroll to position [725, 0]
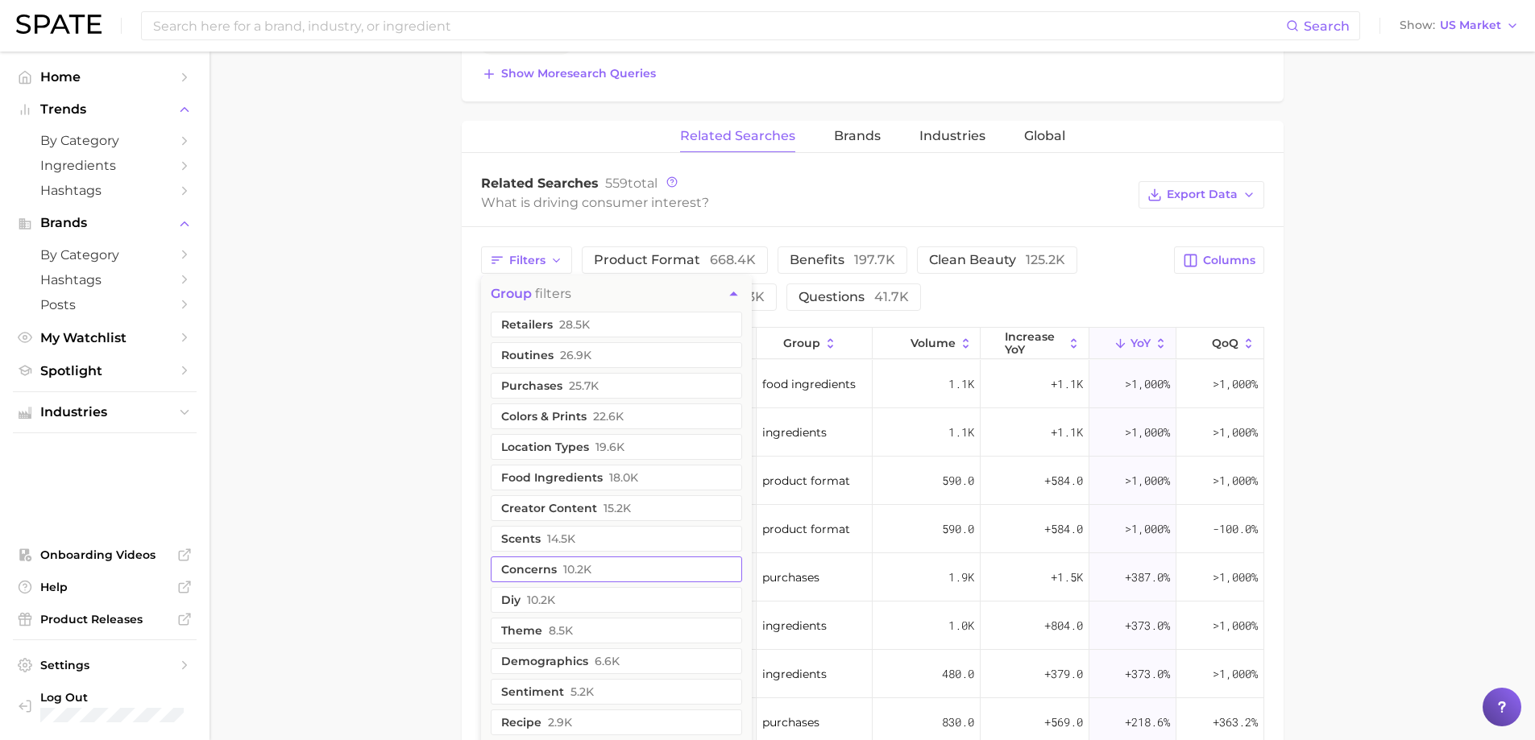
click at [563, 573] on span "10.2k" at bounding box center [577, 569] width 28 height 13
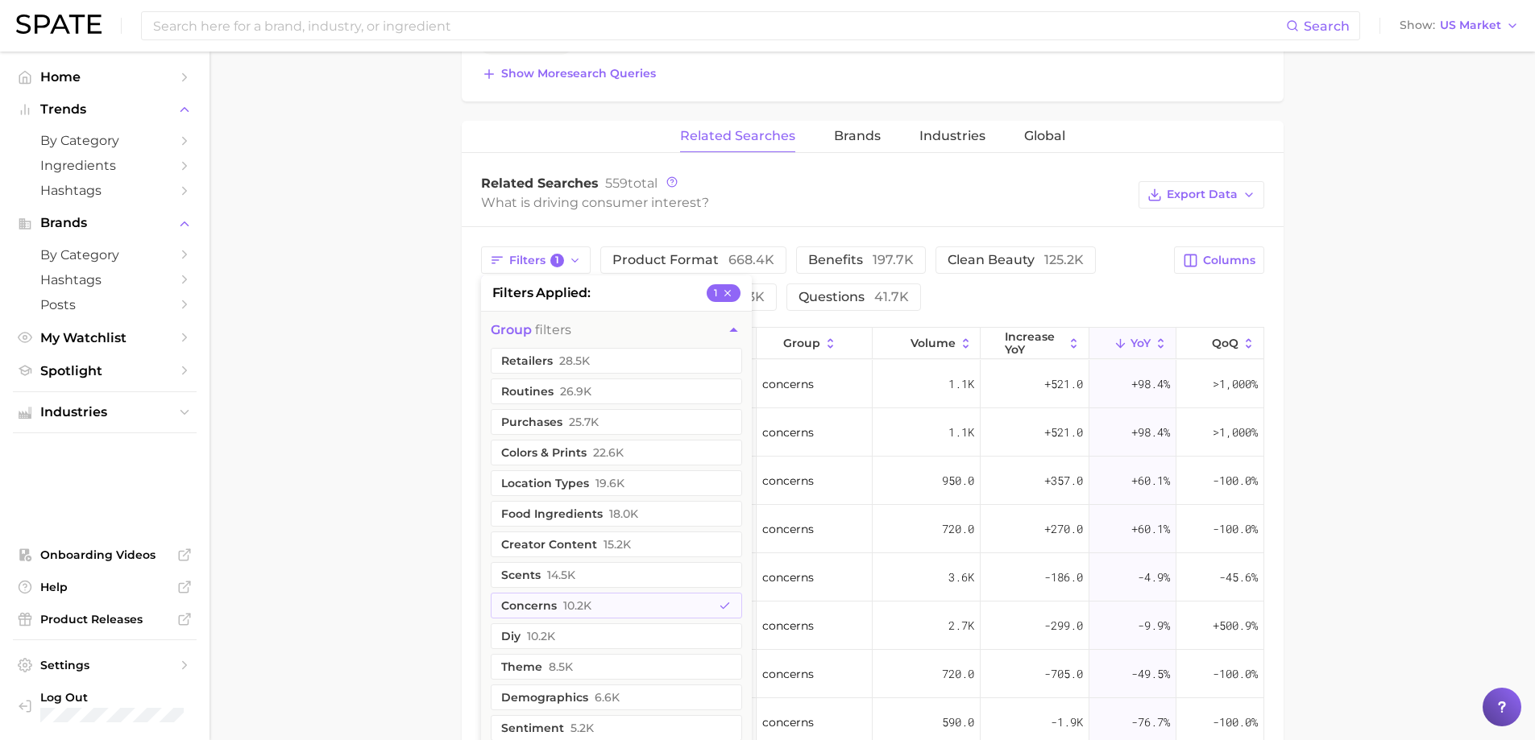
click at [422, 525] on main "1. bath & body 2. body care products 3. hand care 4. hand soap Overview Google …" at bounding box center [871, 246] width 1325 height 1841
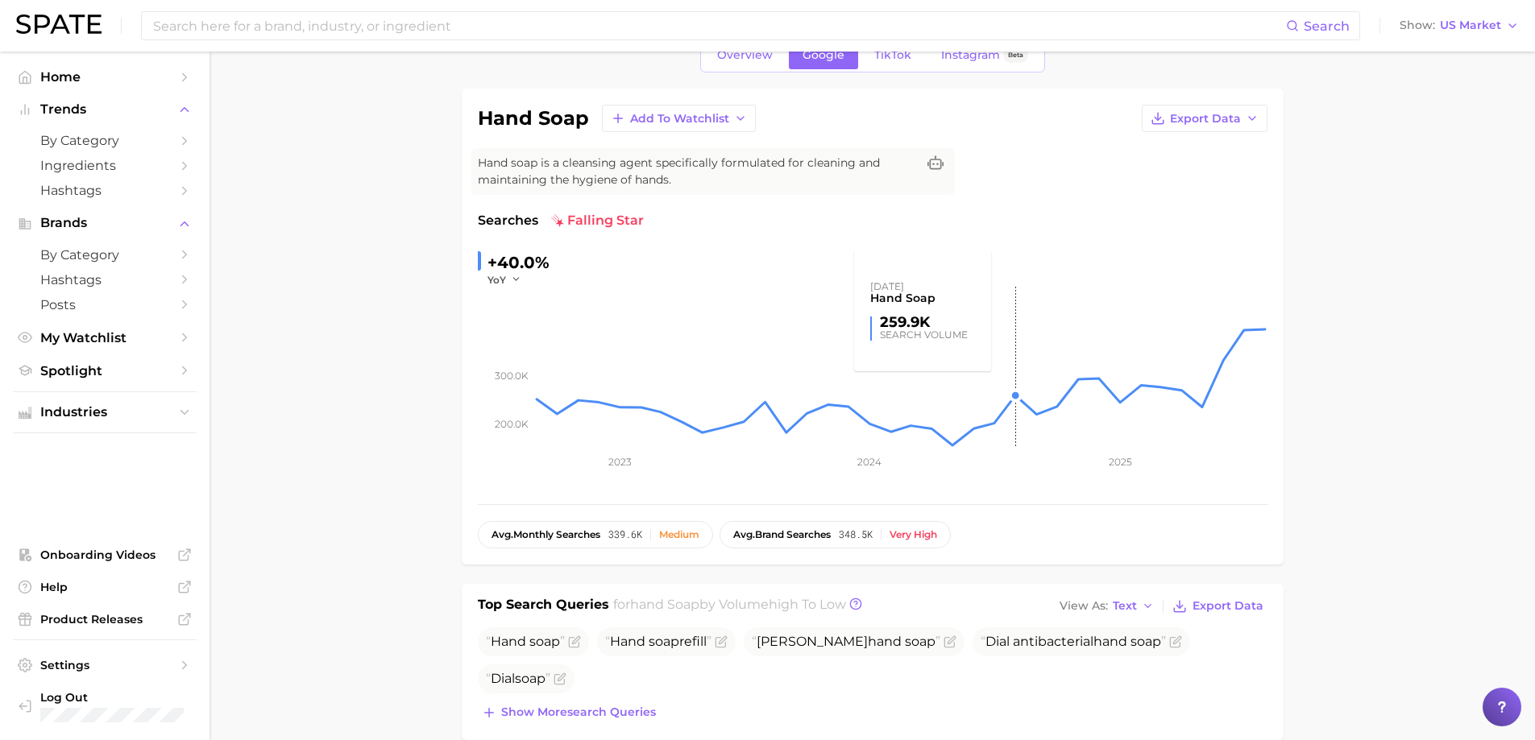
scroll to position [0, 0]
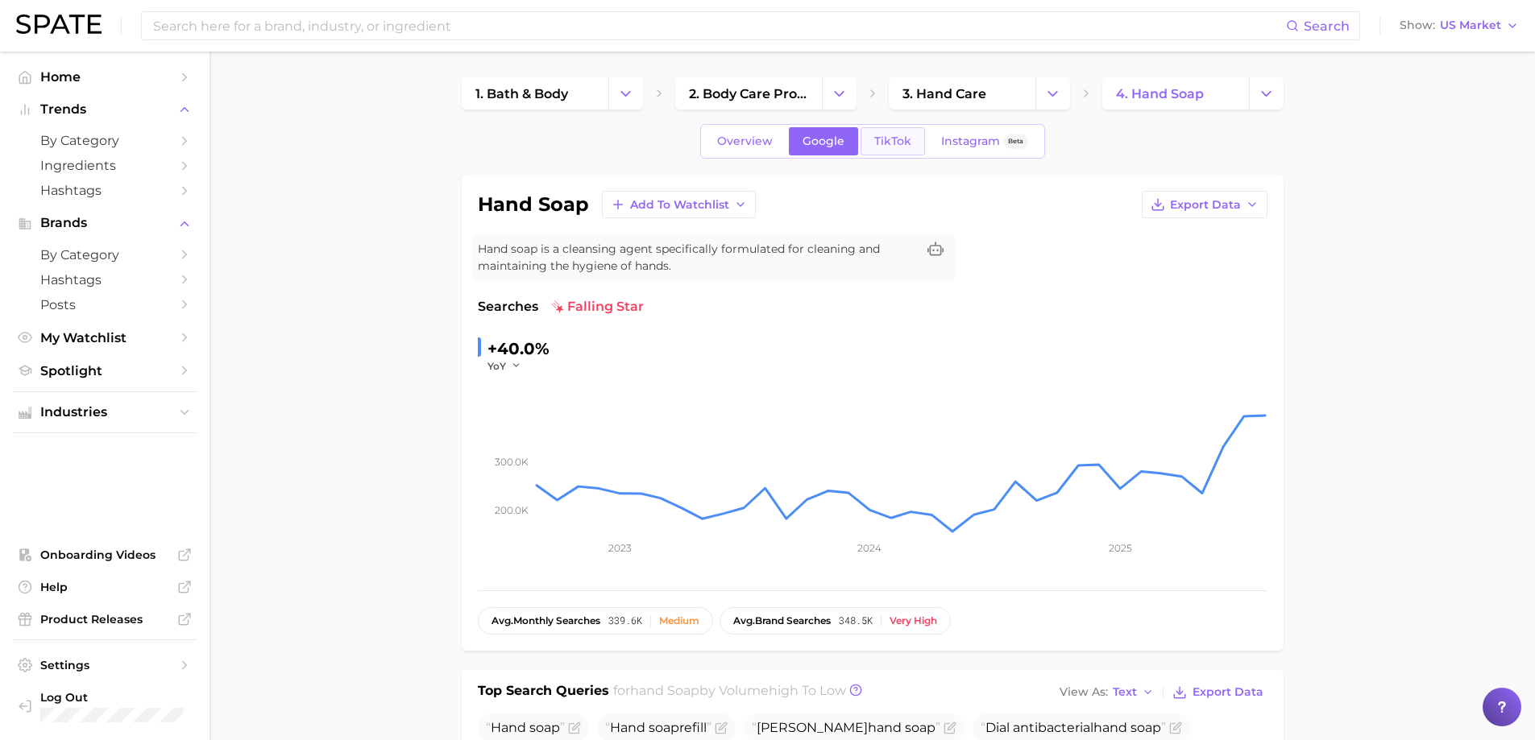
click at [882, 136] on span "TikTok" at bounding box center [892, 142] width 37 height 14
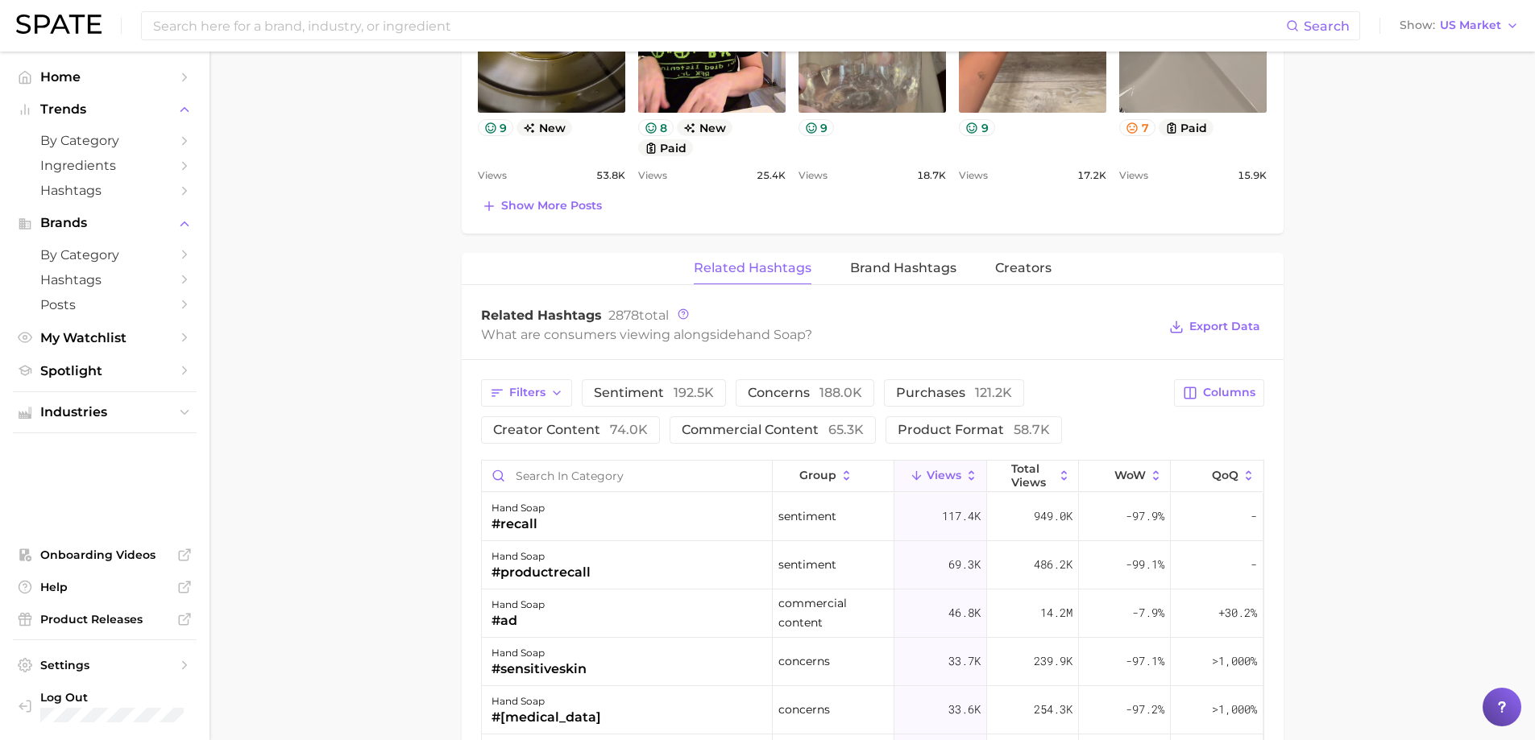
scroll to position [1128, 0]
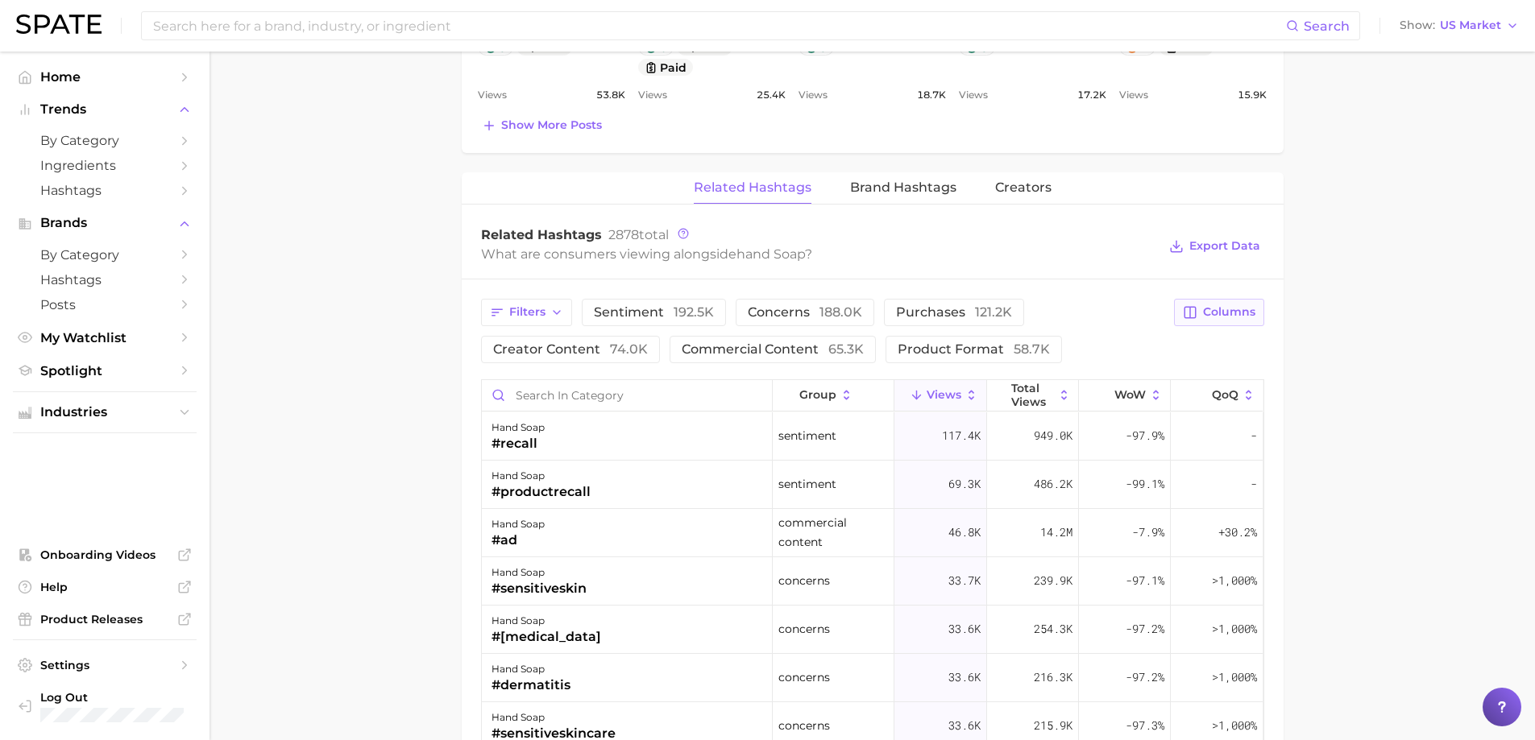
click at [1221, 306] on span "Columns" at bounding box center [1229, 312] width 52 height 14
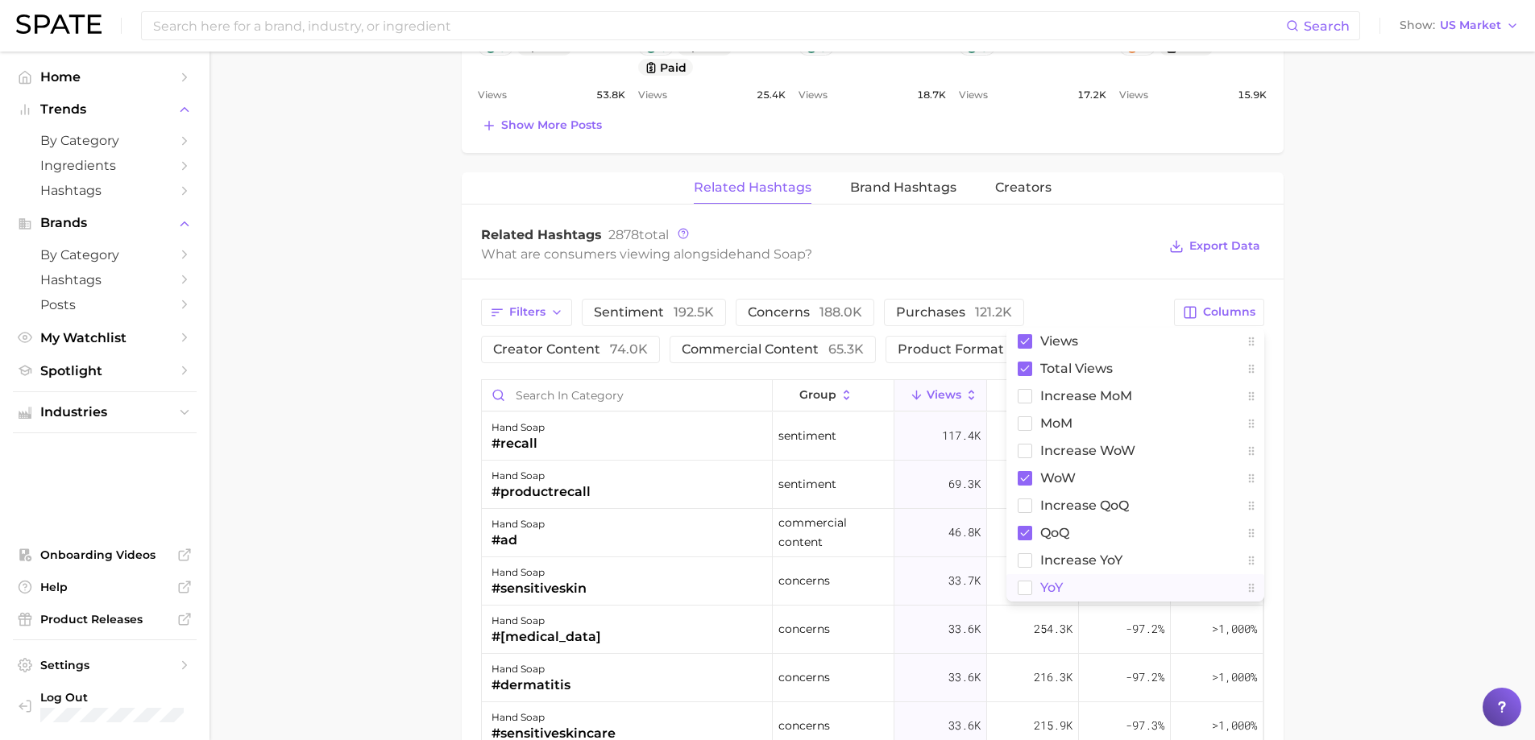
click at [1027, 595] on rect at bounding box center [1025, 588] width 14 height 14
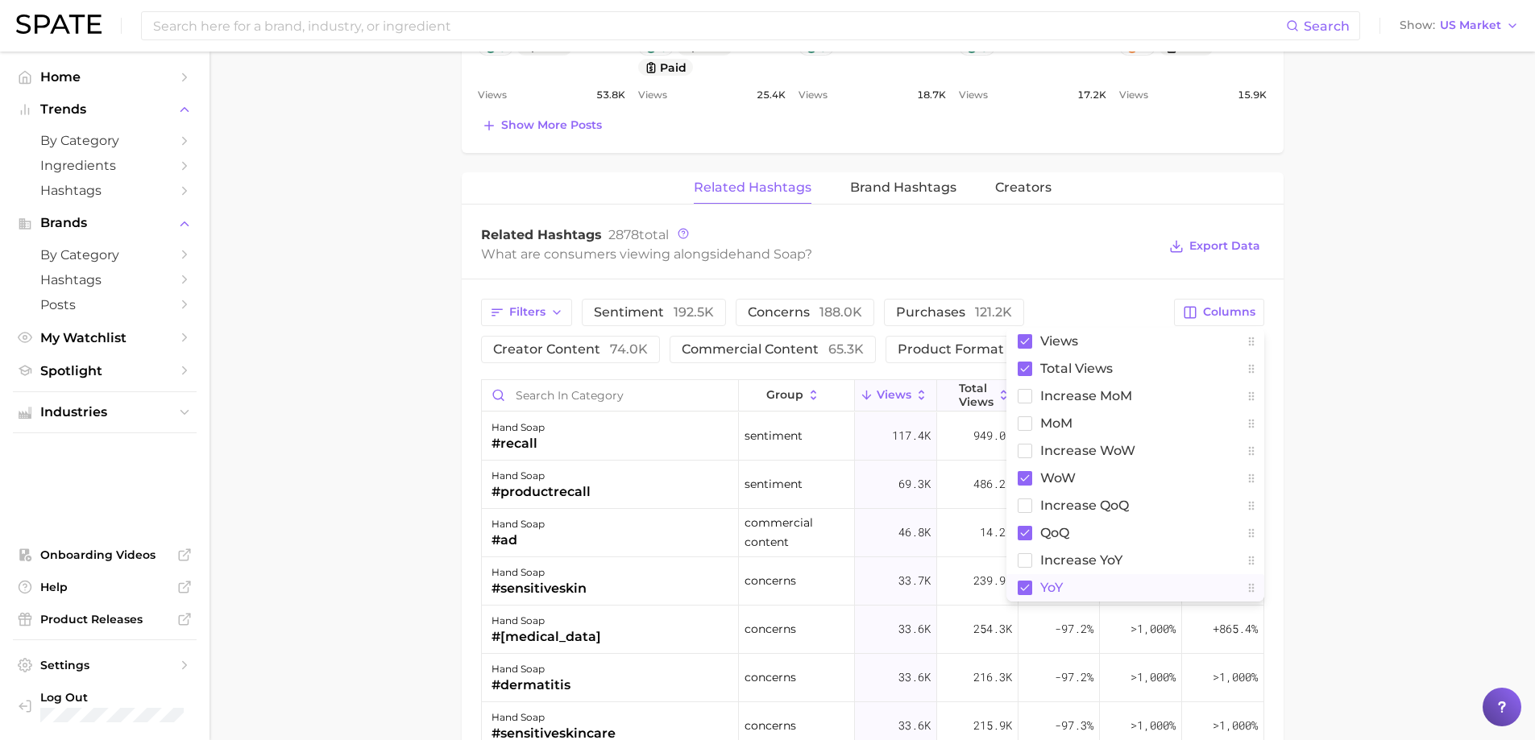
click at [985, 388] on button "Total Views" at bounding box center [977, 395] width 81 height 31
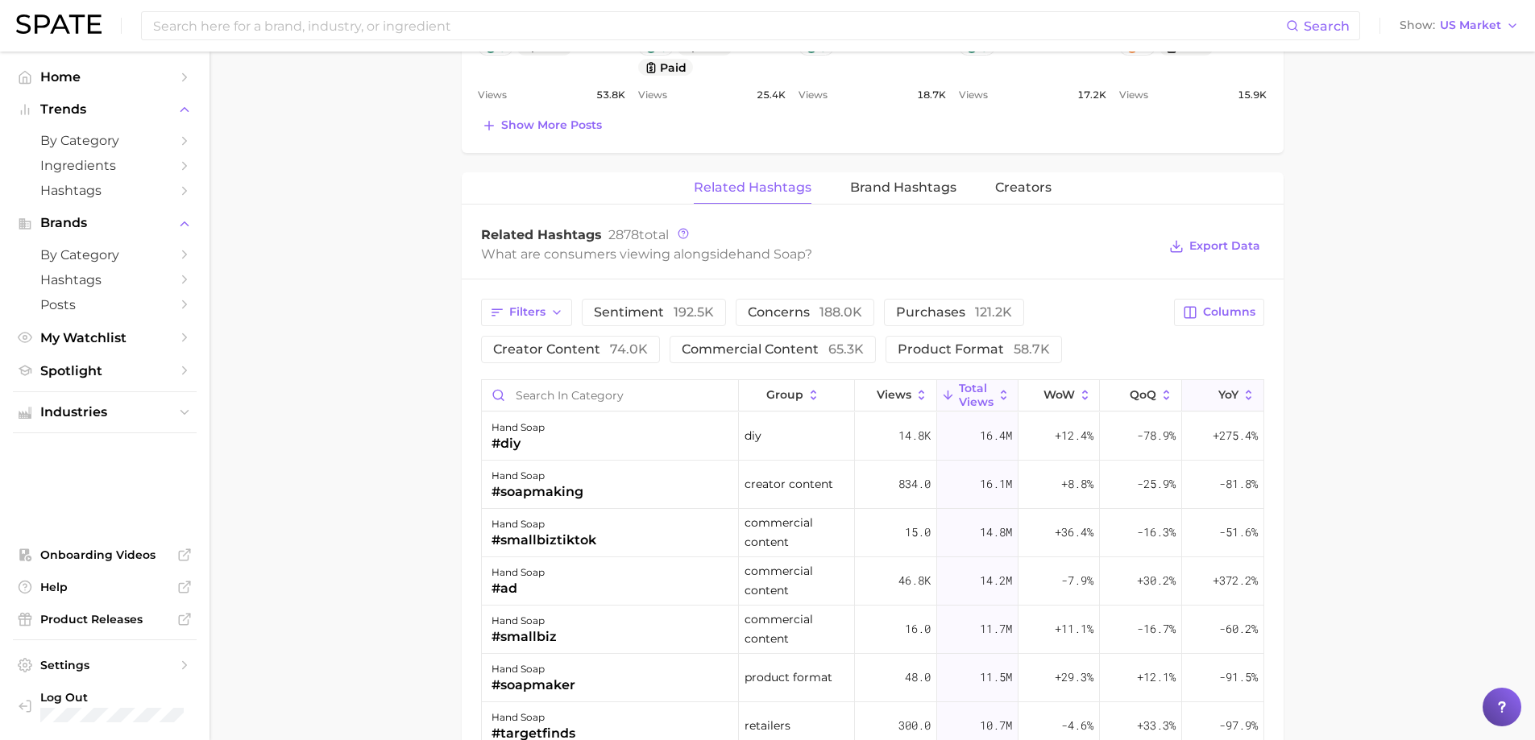
click at [1228, 388] on button "YoY" at bounding box center [1222, 395] width 81 height 31
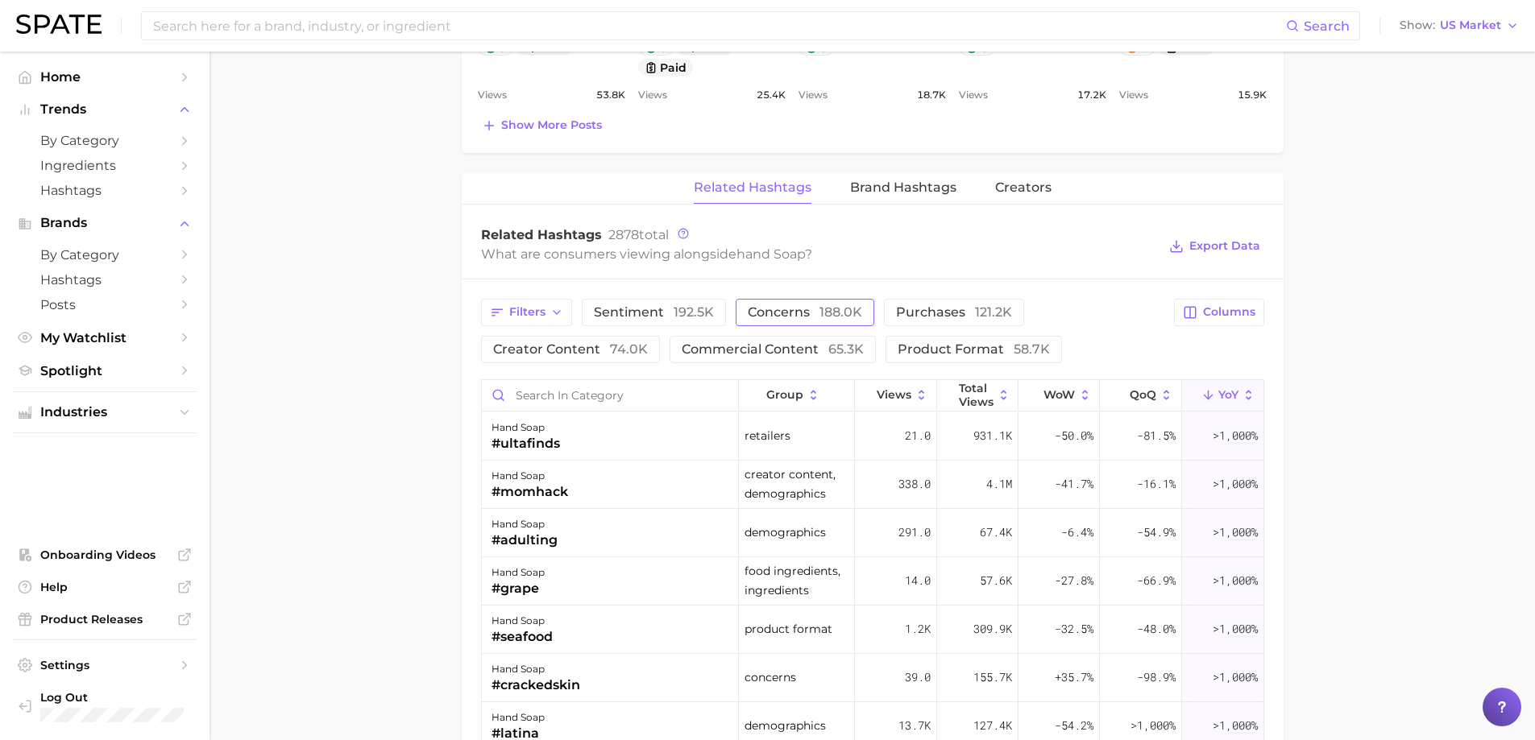
click at [785, 313] on span "concerns 188.0k" at bounding box center [805, 312] width 114 height 13
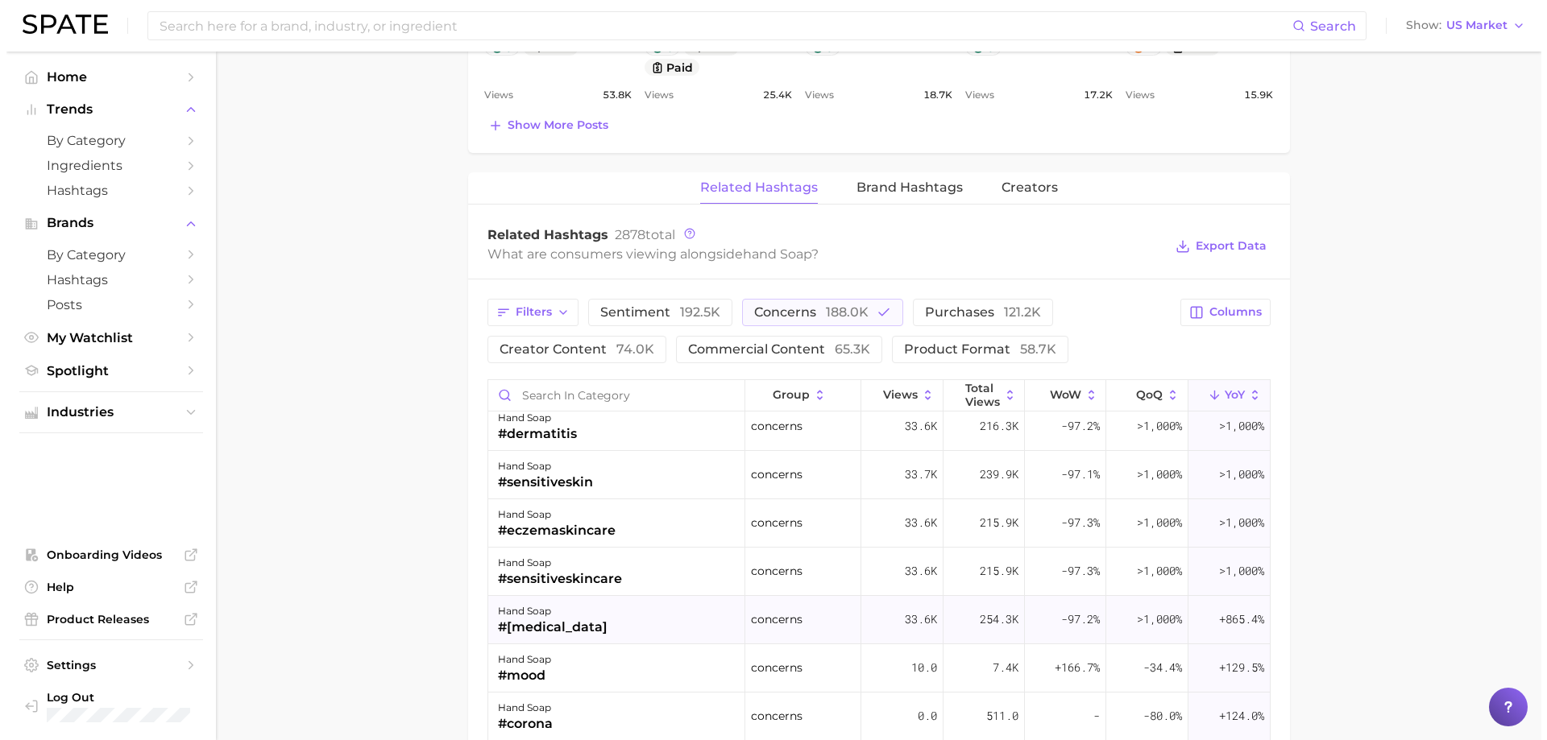
scroll to position [161, 0]
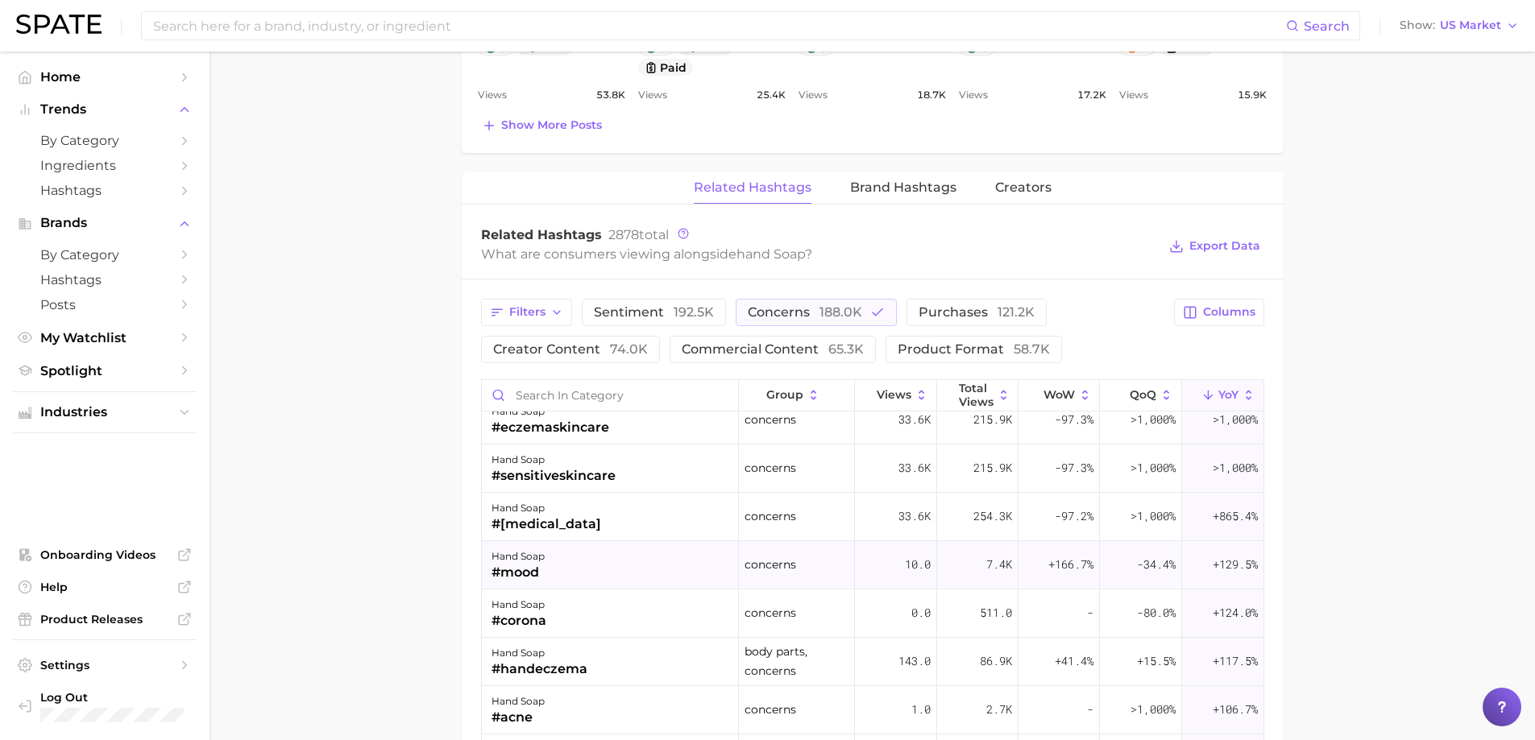
click at [580, 571] on div "hand soap #mood" at bounding box center [611, 565] width 258 height 48
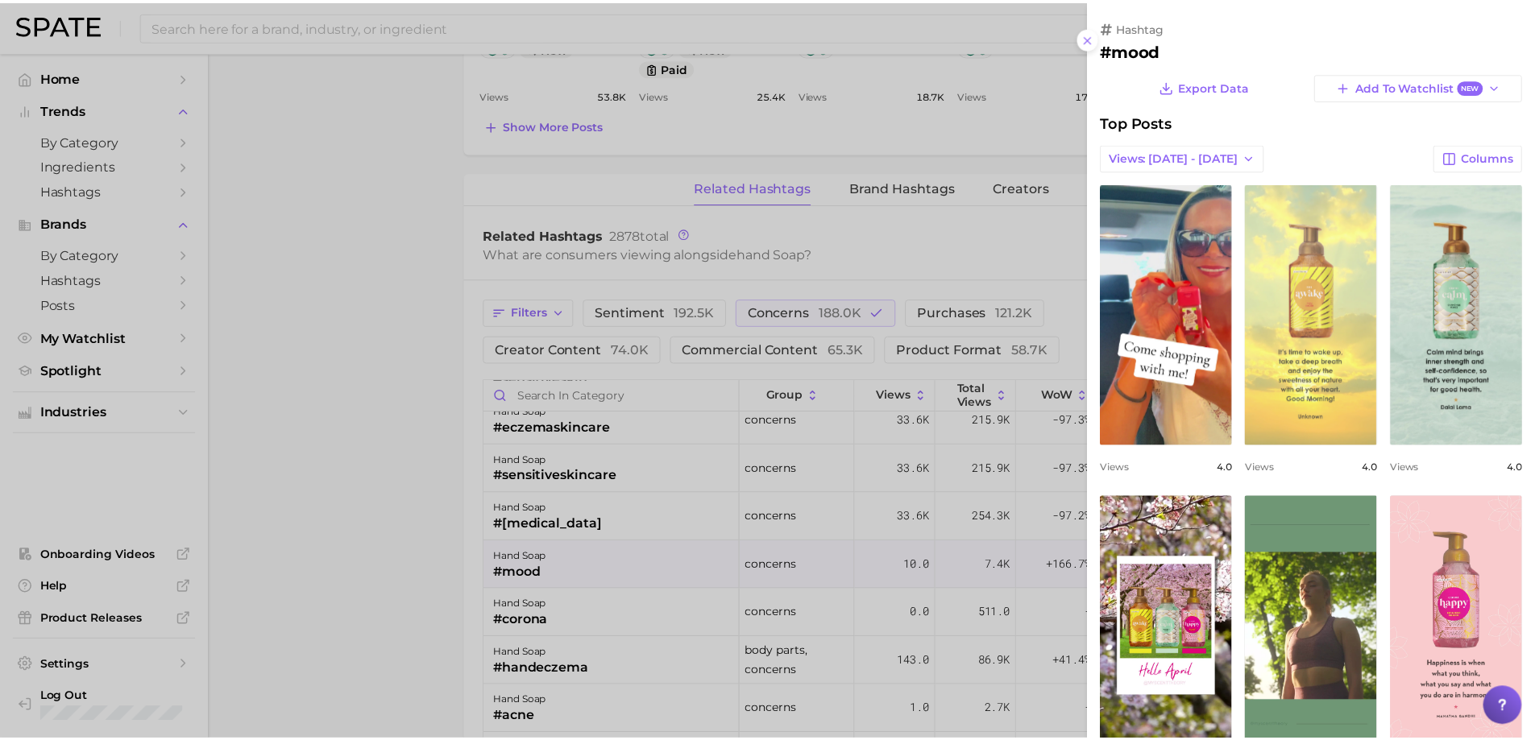
scroll to position [0, 0]
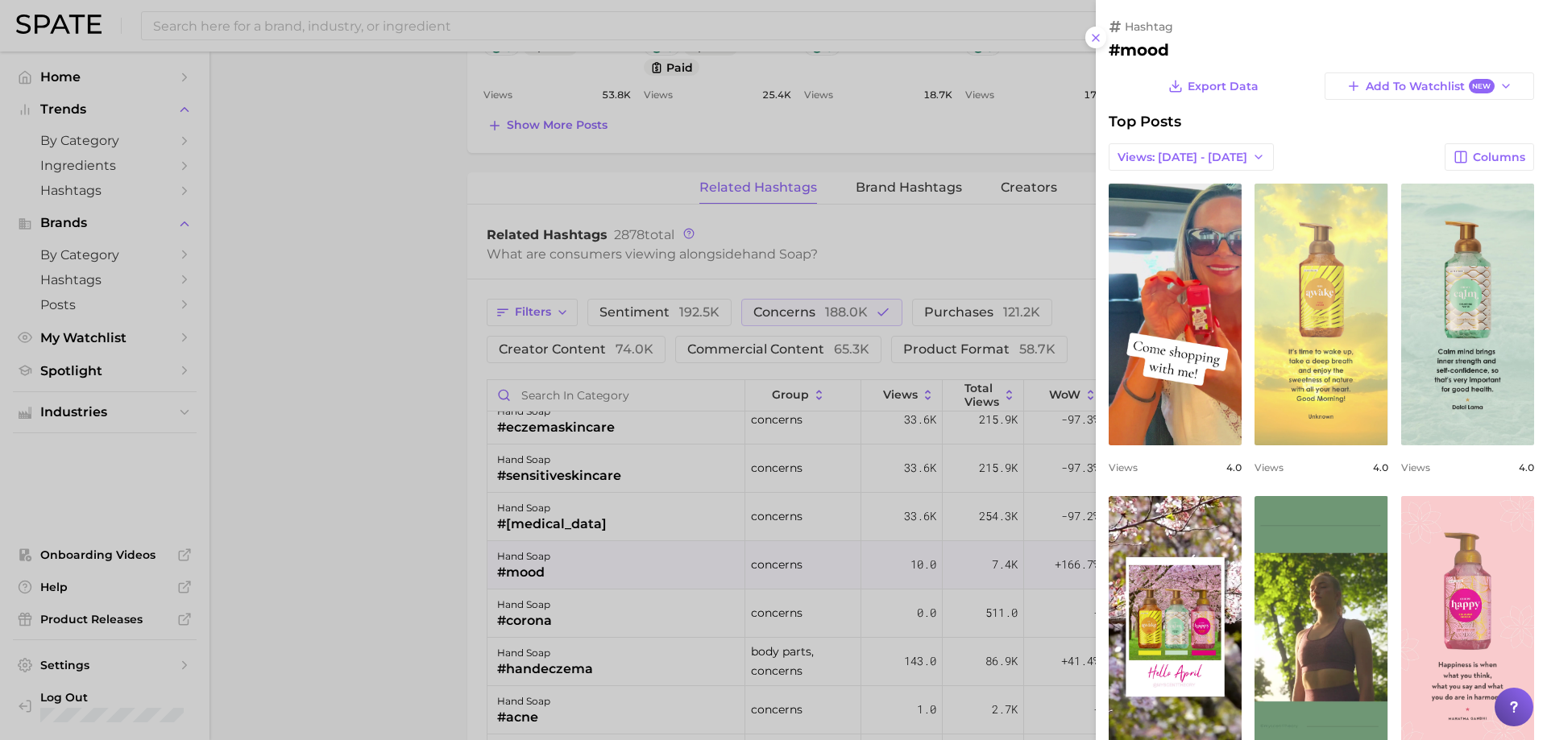
click at [1332, 330] on link "view post on TikTok" at bounding box center [1321, 315] width 133 height 262
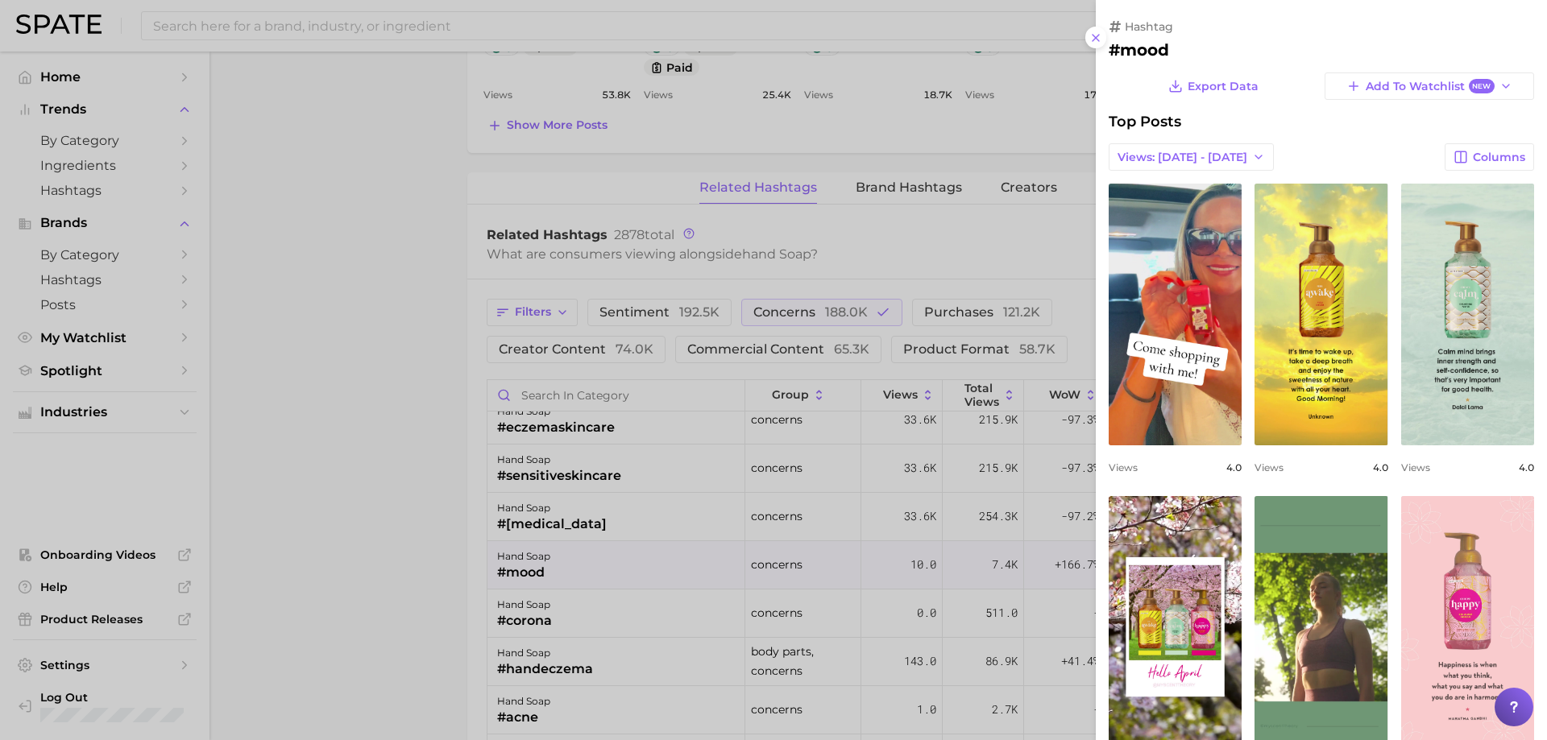
click at [994, 169] on div at bounding box center [773, 370] width 1547 height 740
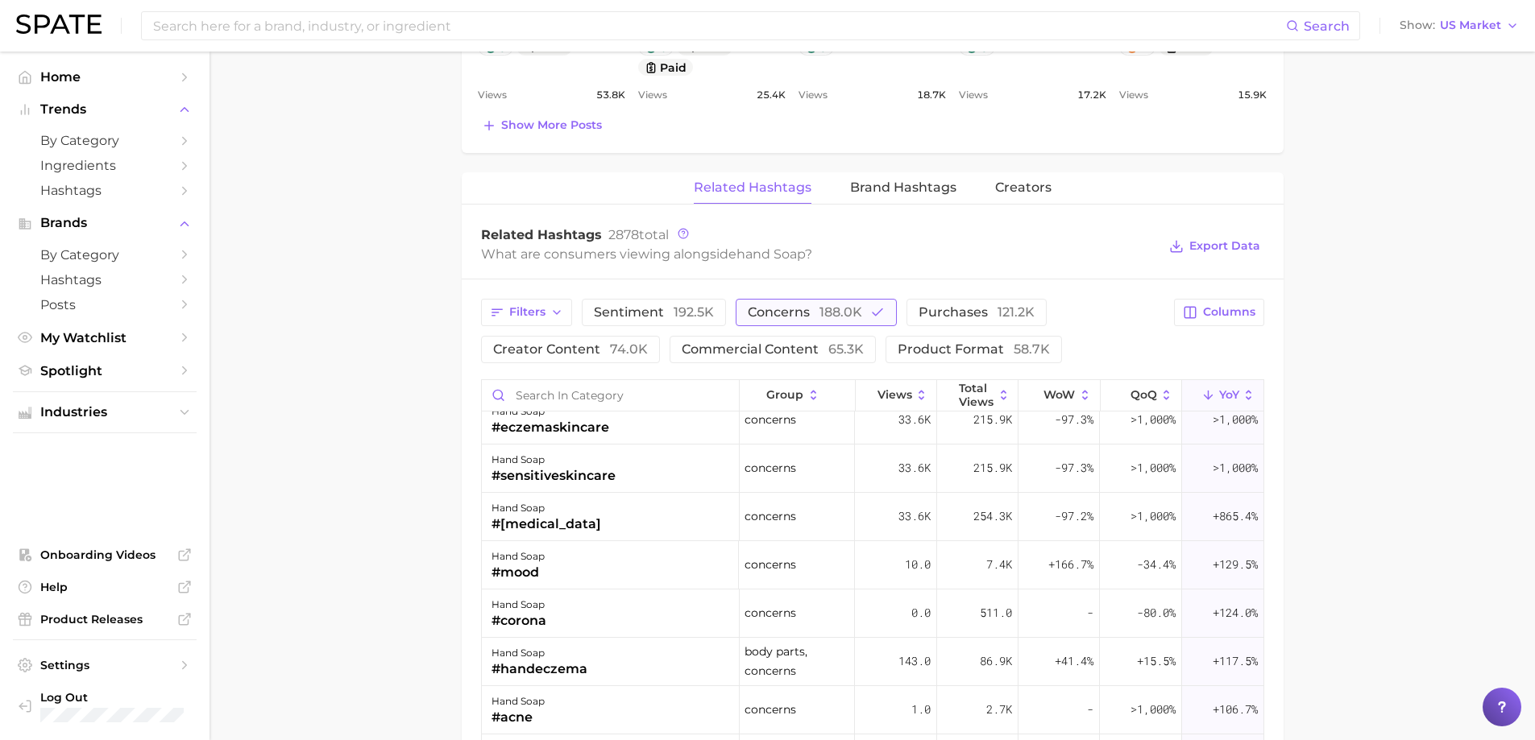
click at [809, 309] on span "concerns 188.0k" at bounding box center [805, 312] width 114 height 13
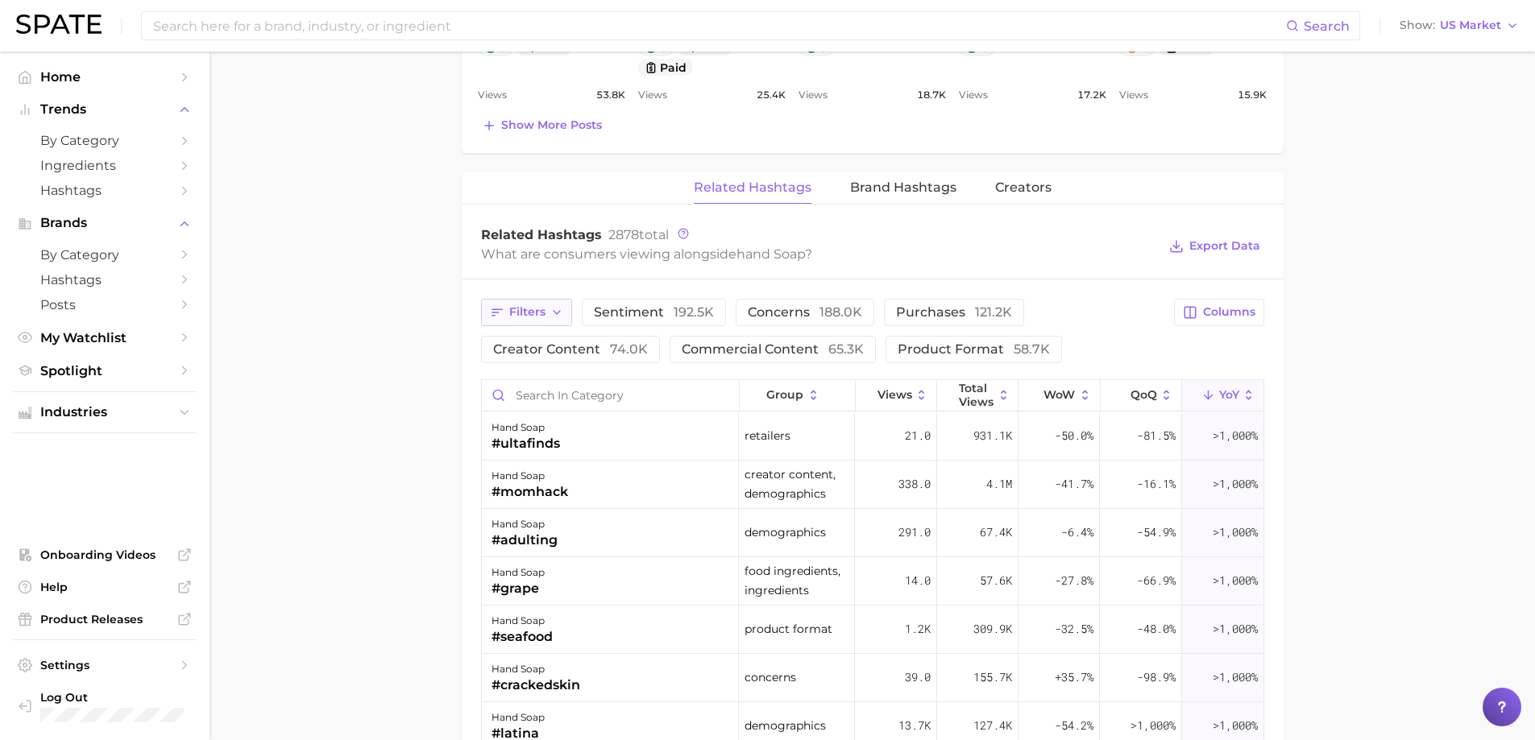
click at [527, 314] on span "Filters" at bounding box center [527, 312] width 36 height 14
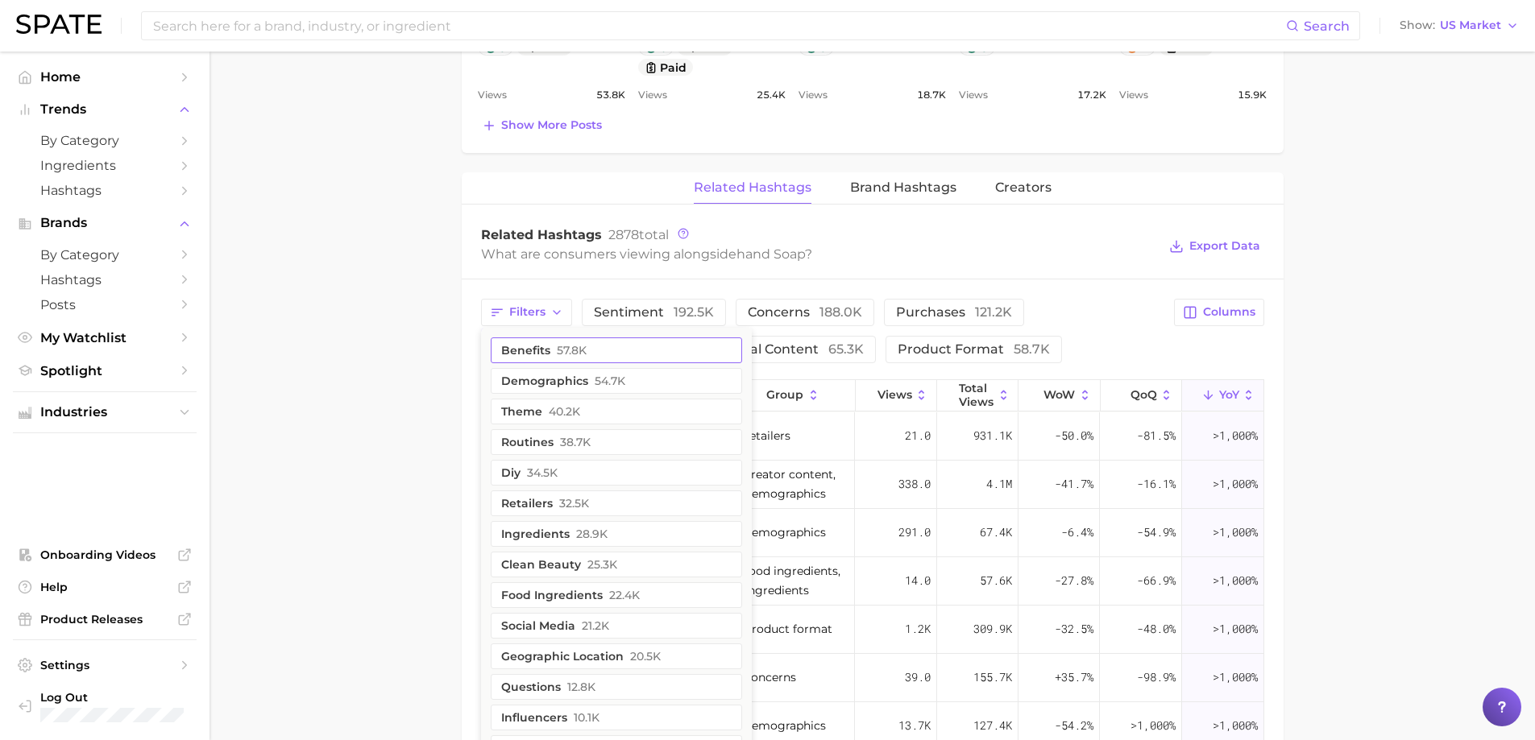
click at [513, 348] on button "benefits 57.8k" at bounding box center [616, 351] width 251 height 26
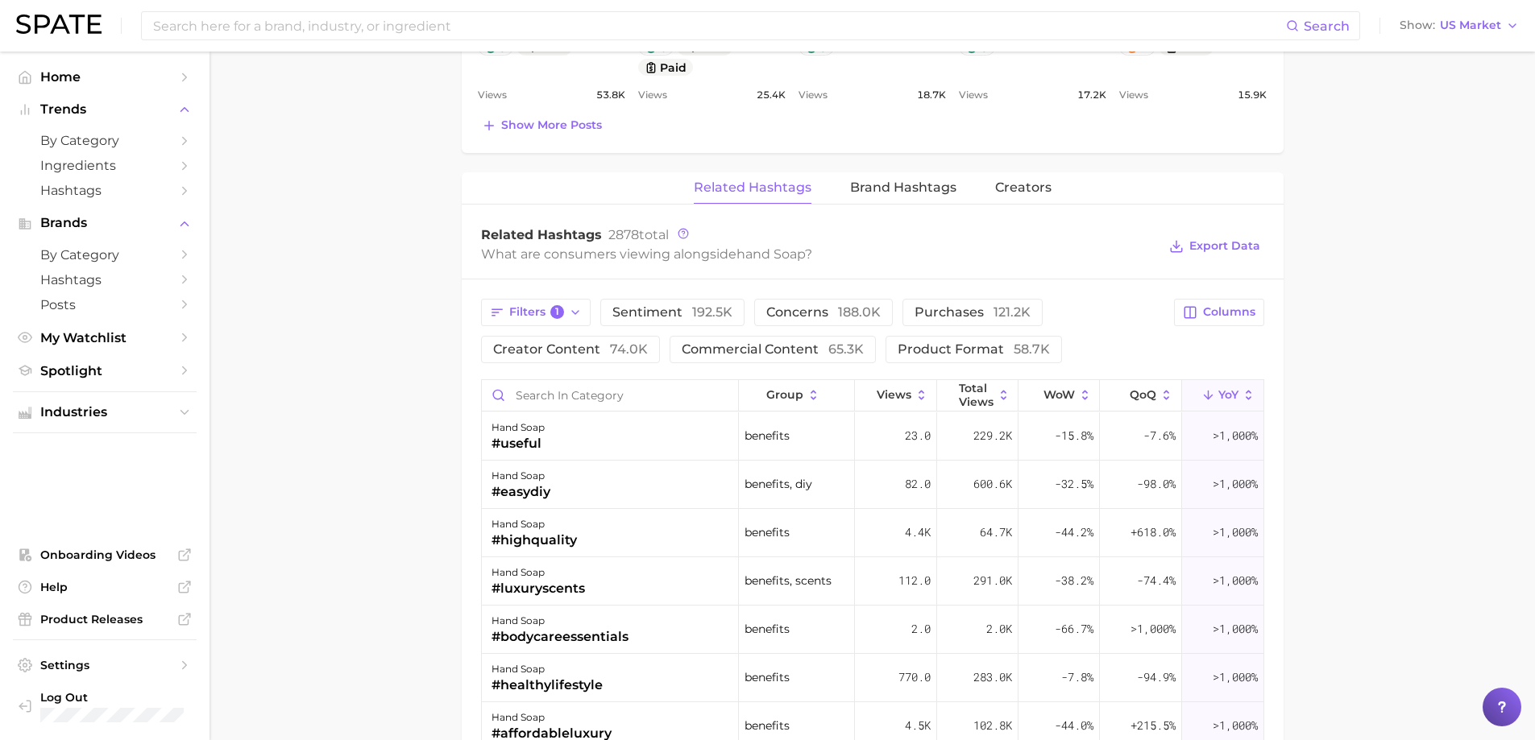
click at [1242, 389] on icon at bounding box center [1249, 395] width 15 height 15
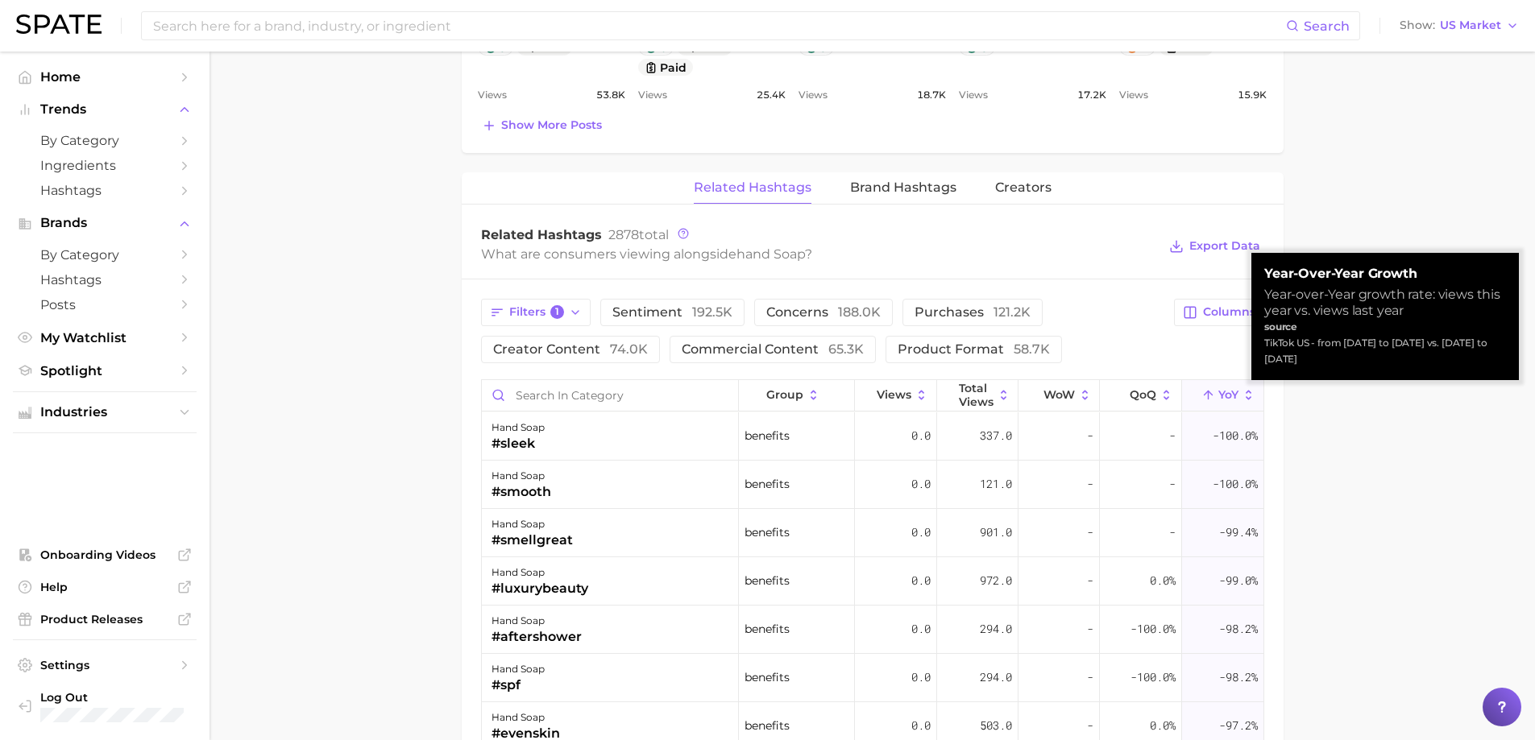
click at [1242, 390] on icon at bounding box center [1249, 395] width 15 height 15
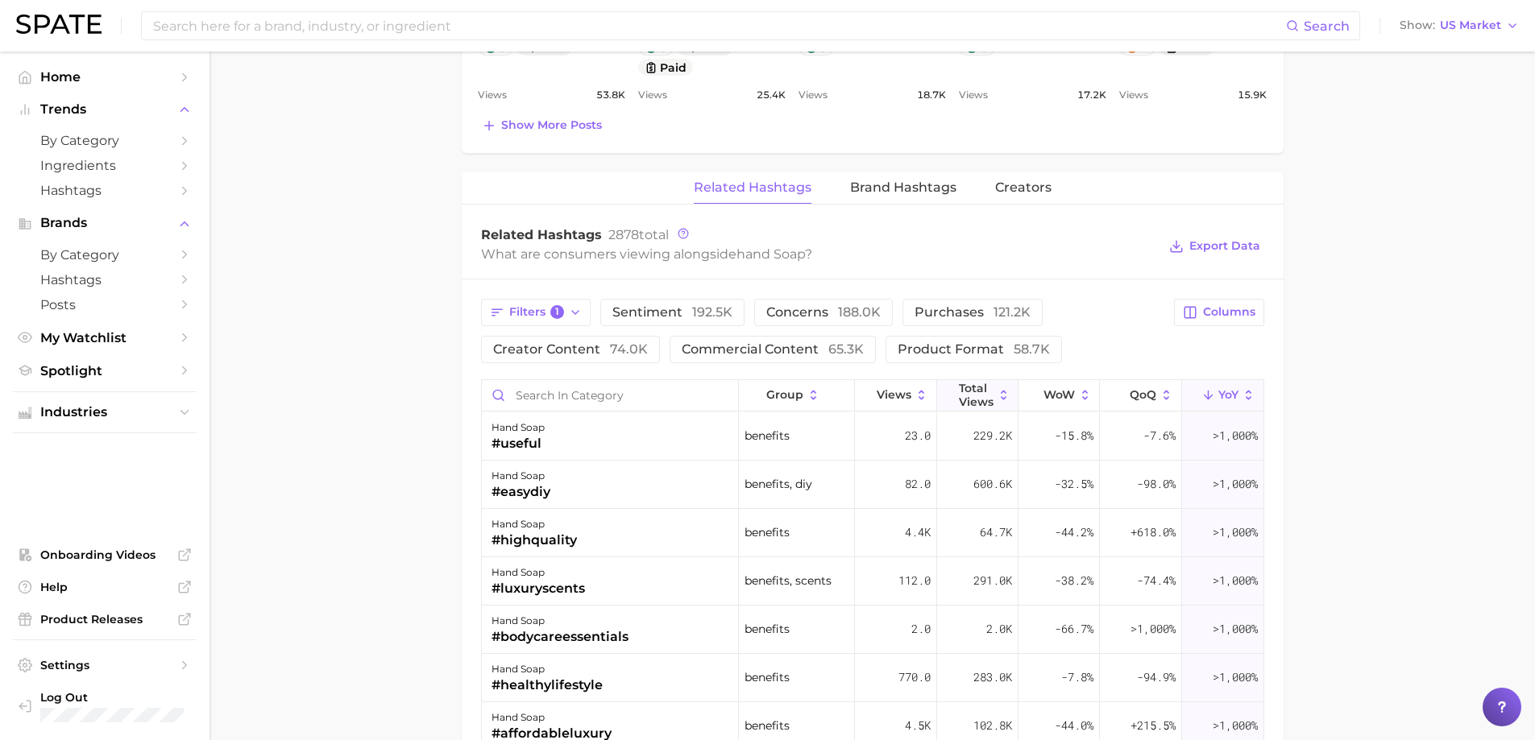
click at [1001, 392] on icon at bounding box center [1004, 395] width 6 height 10
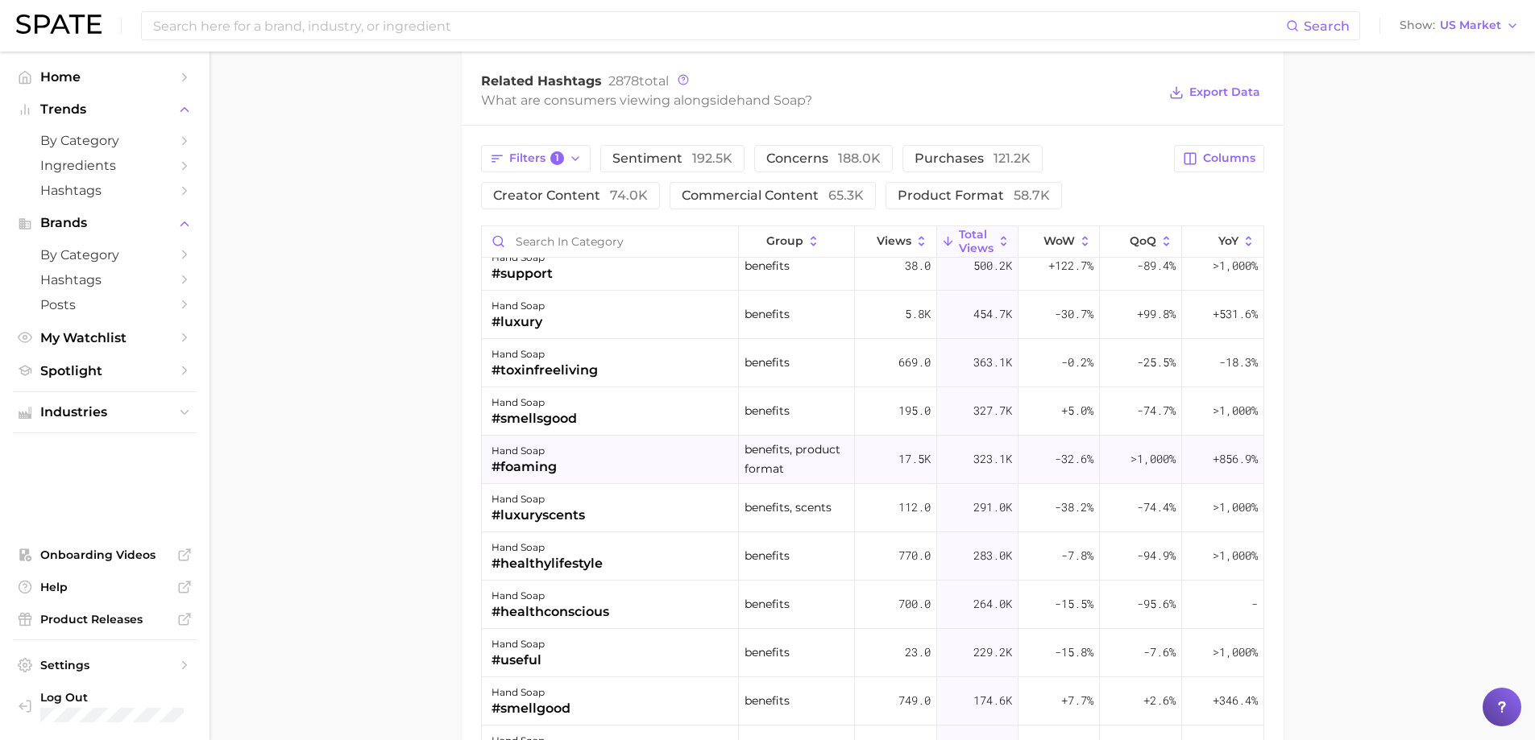
scroll to position [1289, 0]
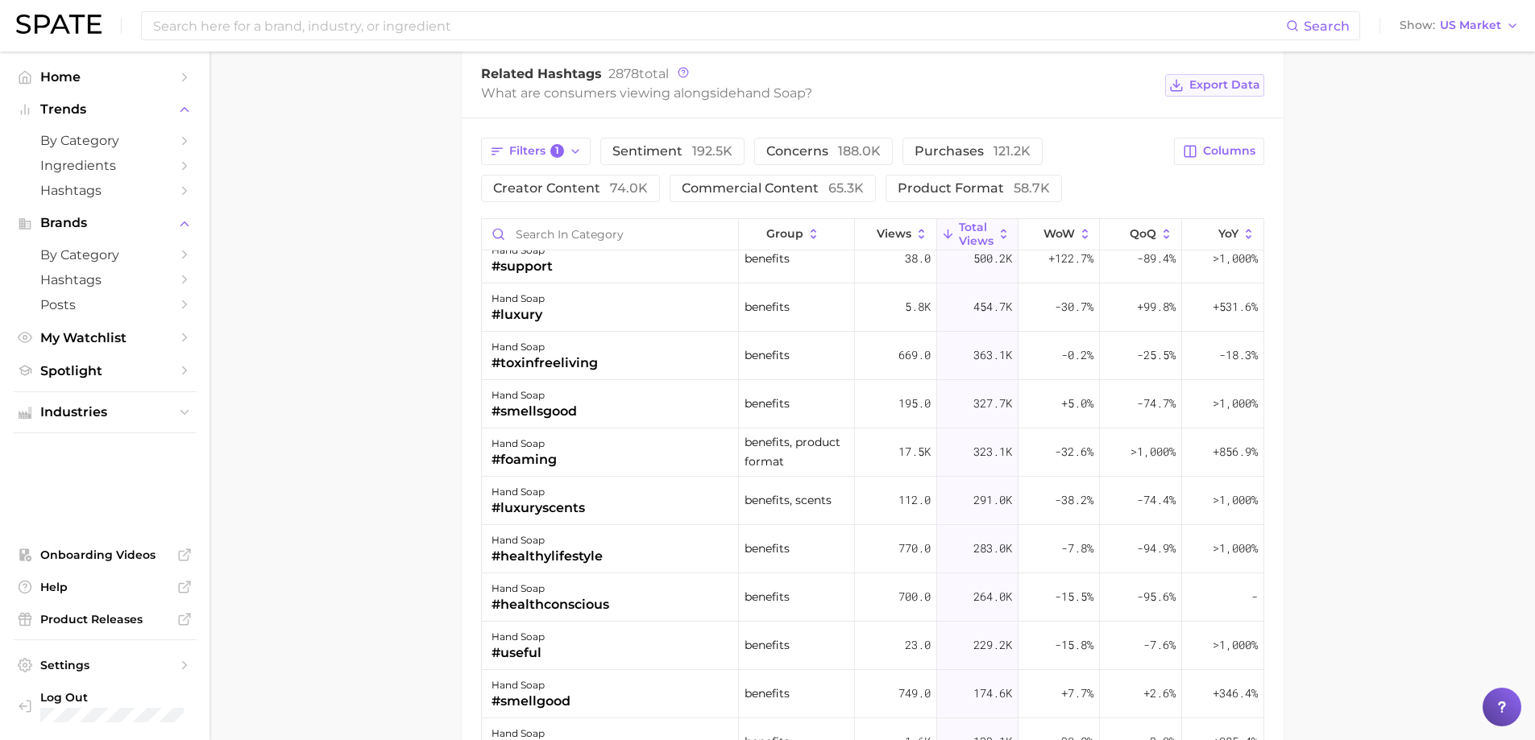
click at [1244, 82] on span "Export Data" at bounding box center [1224, 85] width 71 height 14
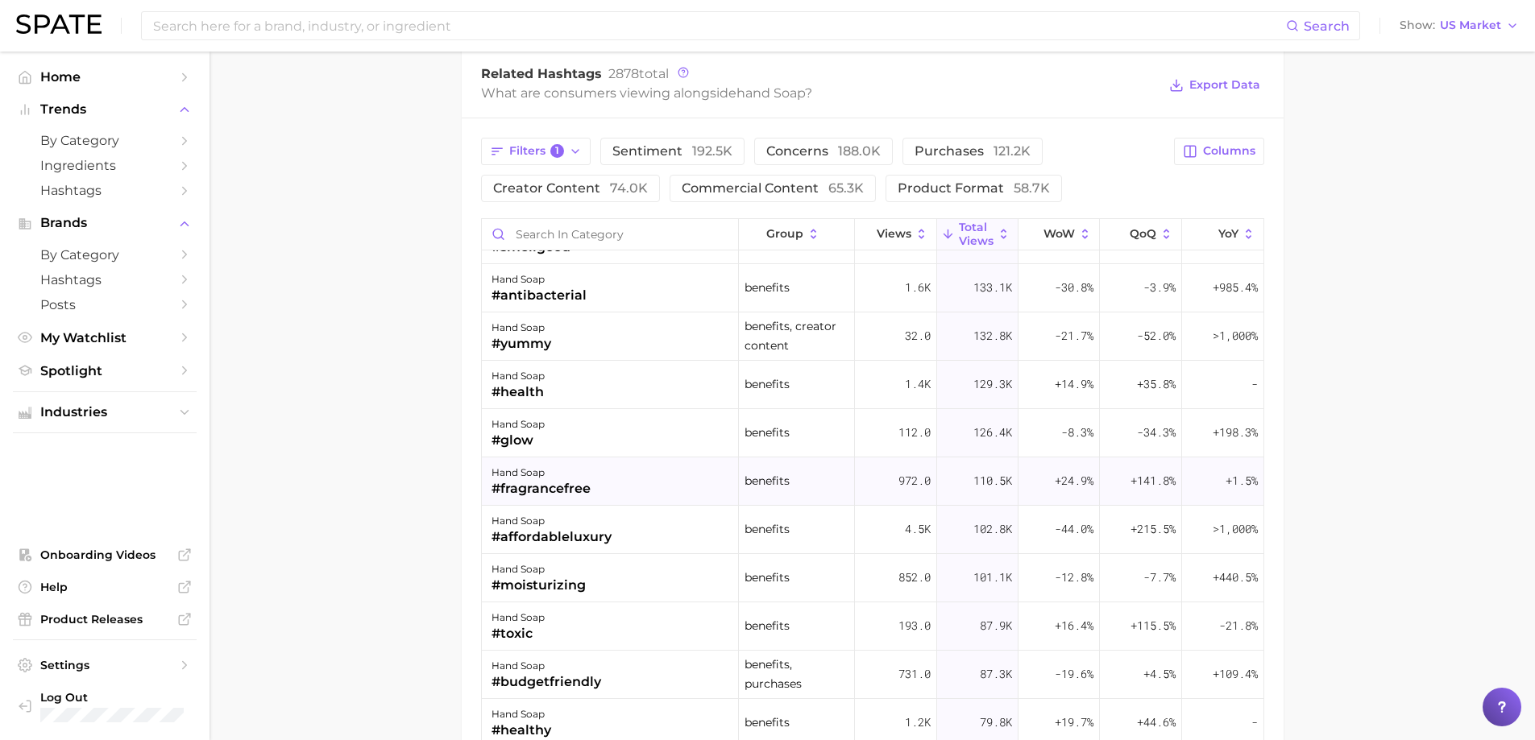
scroll to position [645, 0]
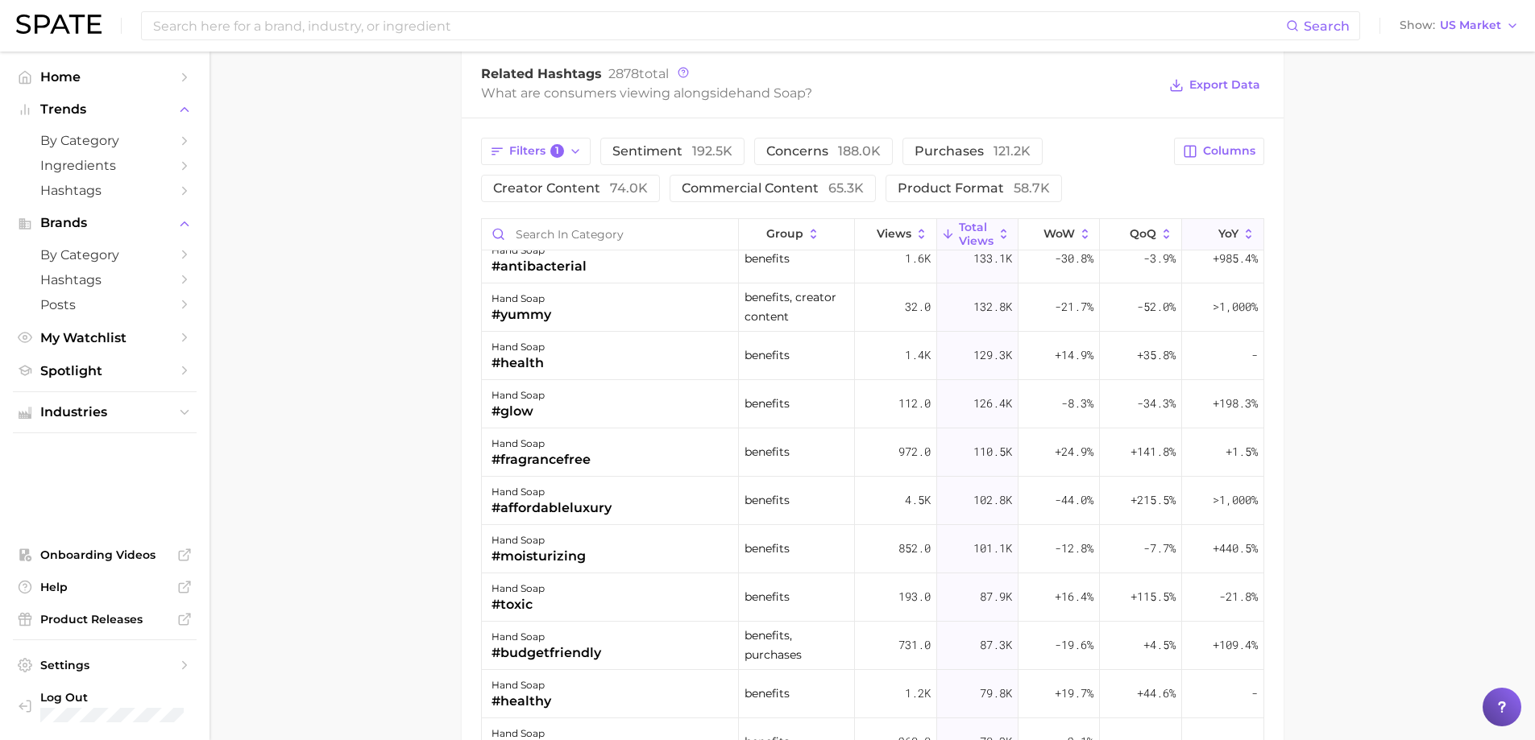
click at [1242, 228] on icon at bounding box center [1249, 234] width 15 height 15
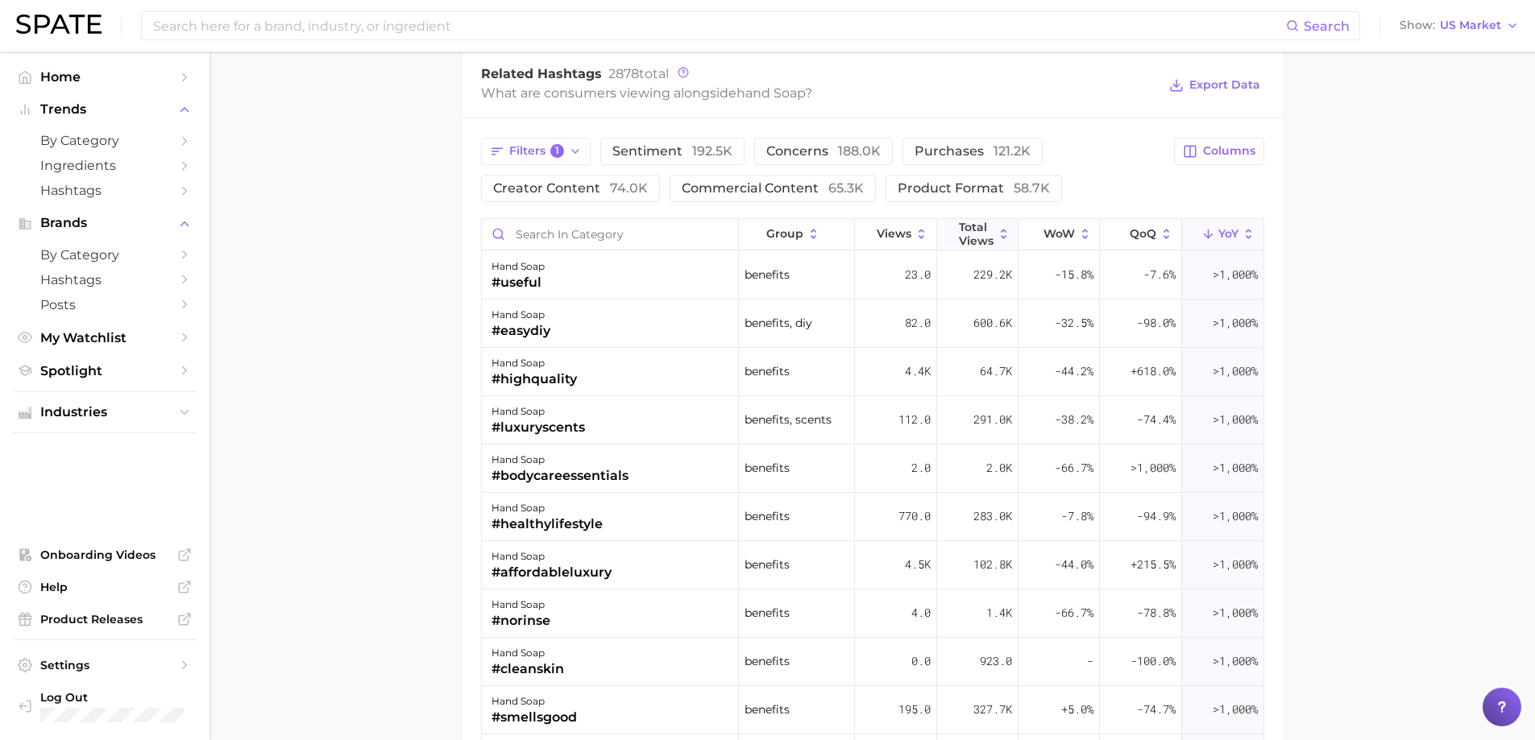
click at [997, 230] on icon at bounding box center [1004, 234] width 15 height 15
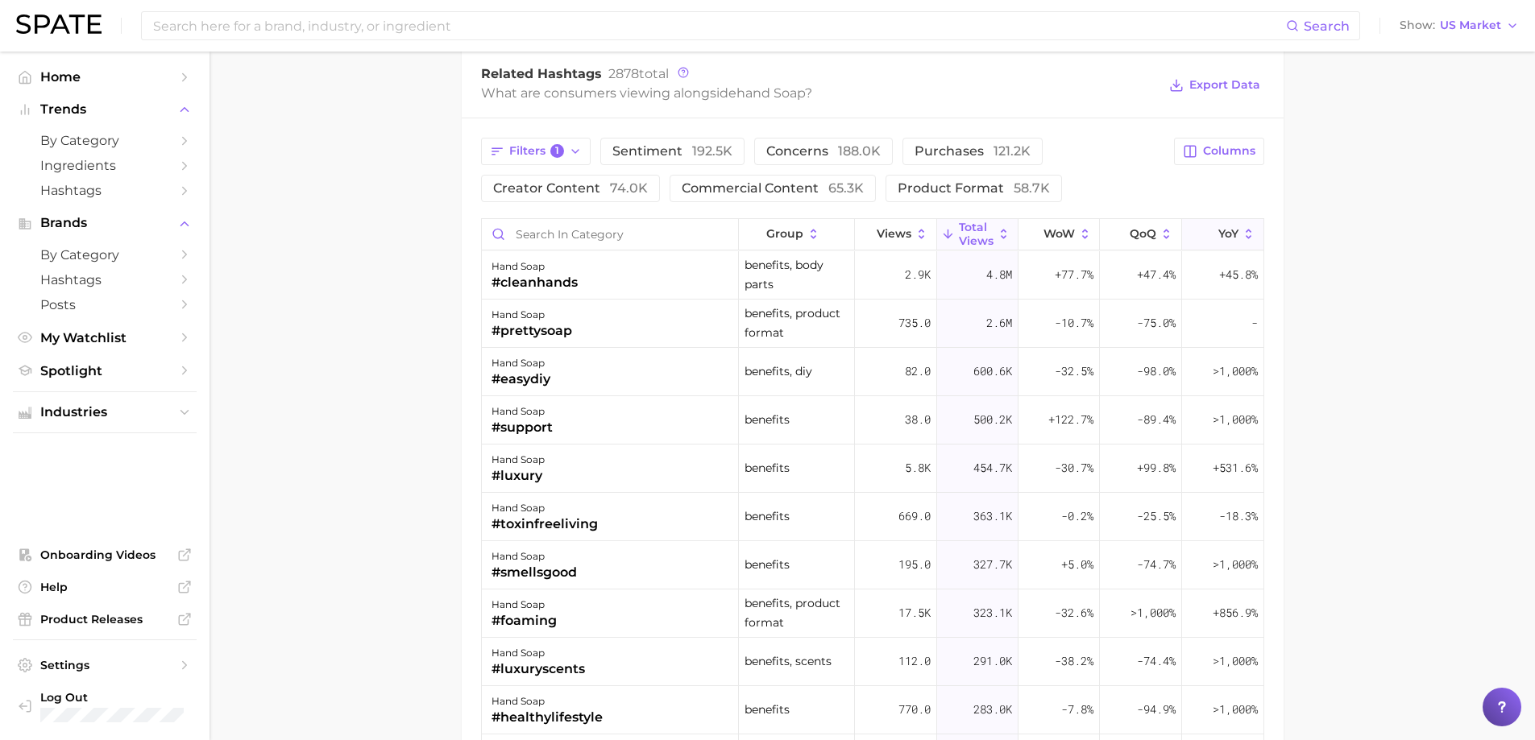
click at [1227, 228] on button "YoY" at bounding box center [1222, 234] width 81 height 31
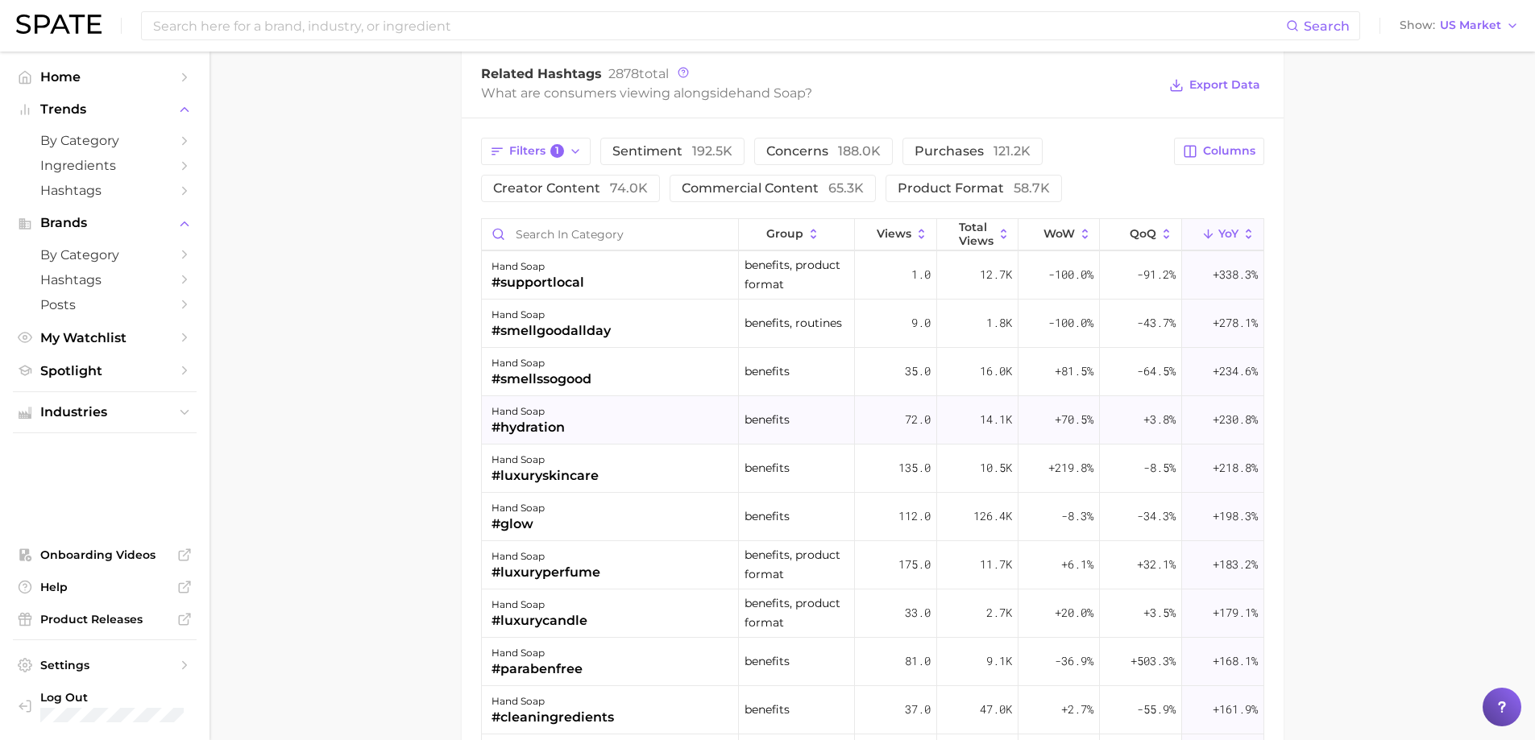
scroll to position [1289, 0]
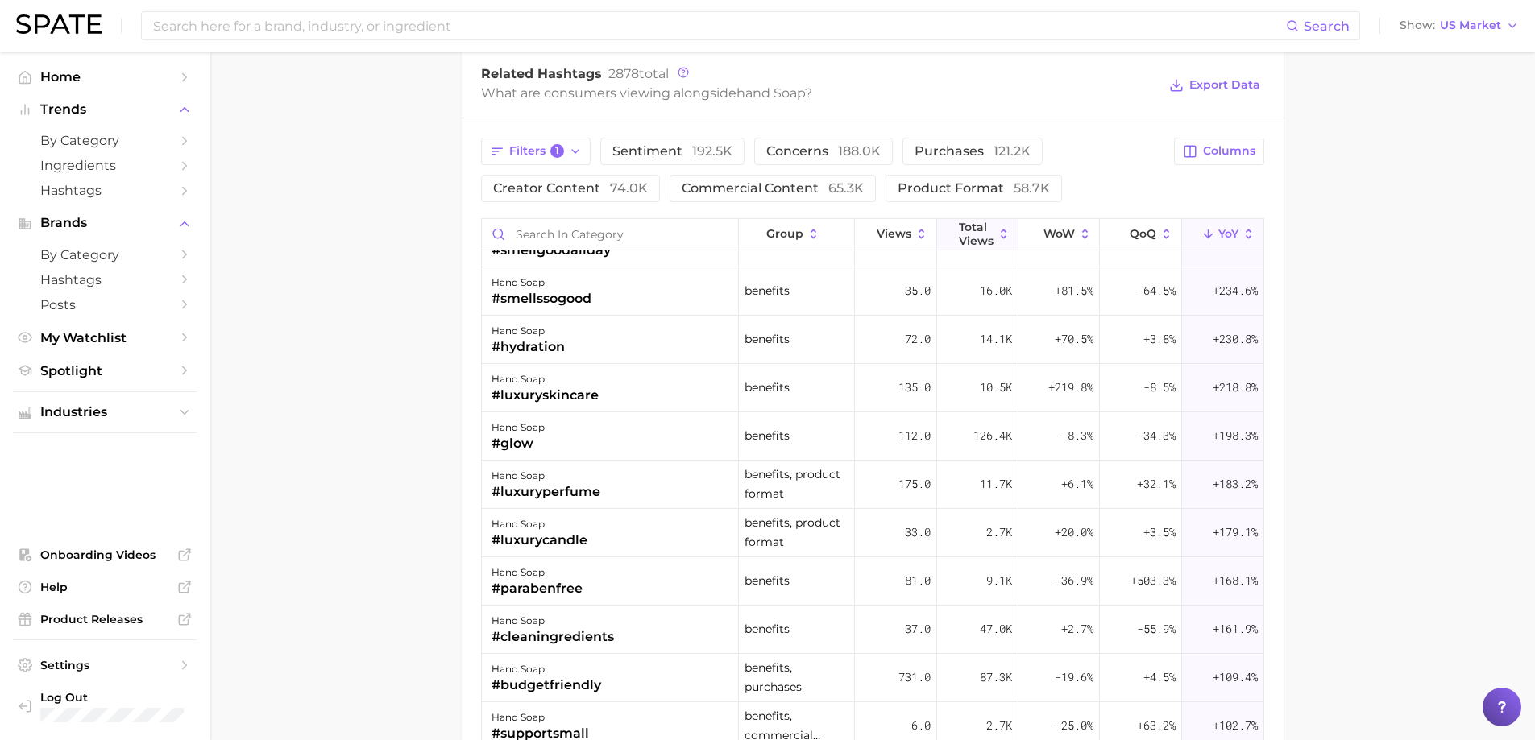
click at [997, 230] on icon at bounding box center [1004, 234] width 15 height 15
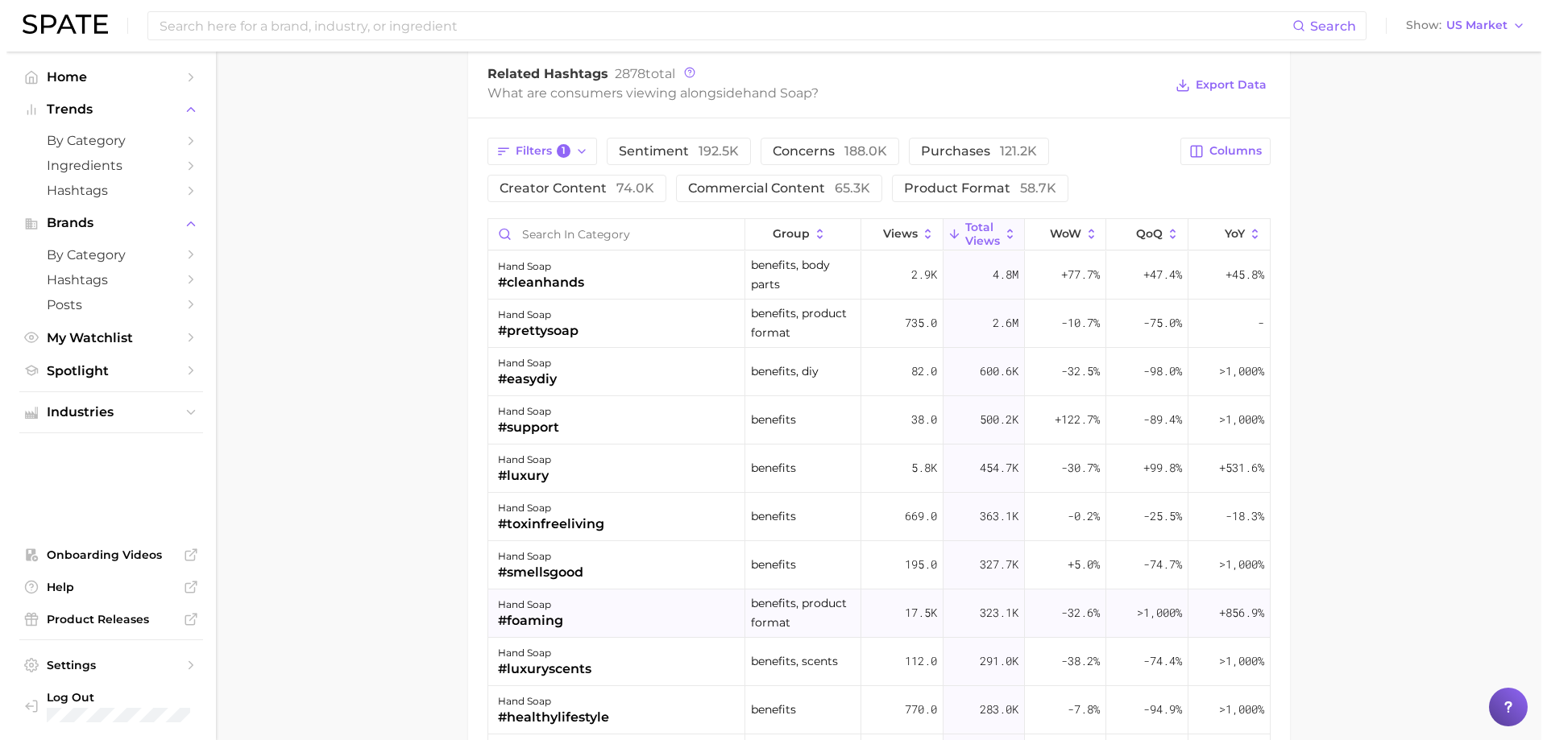
scroll to position [81, 0]
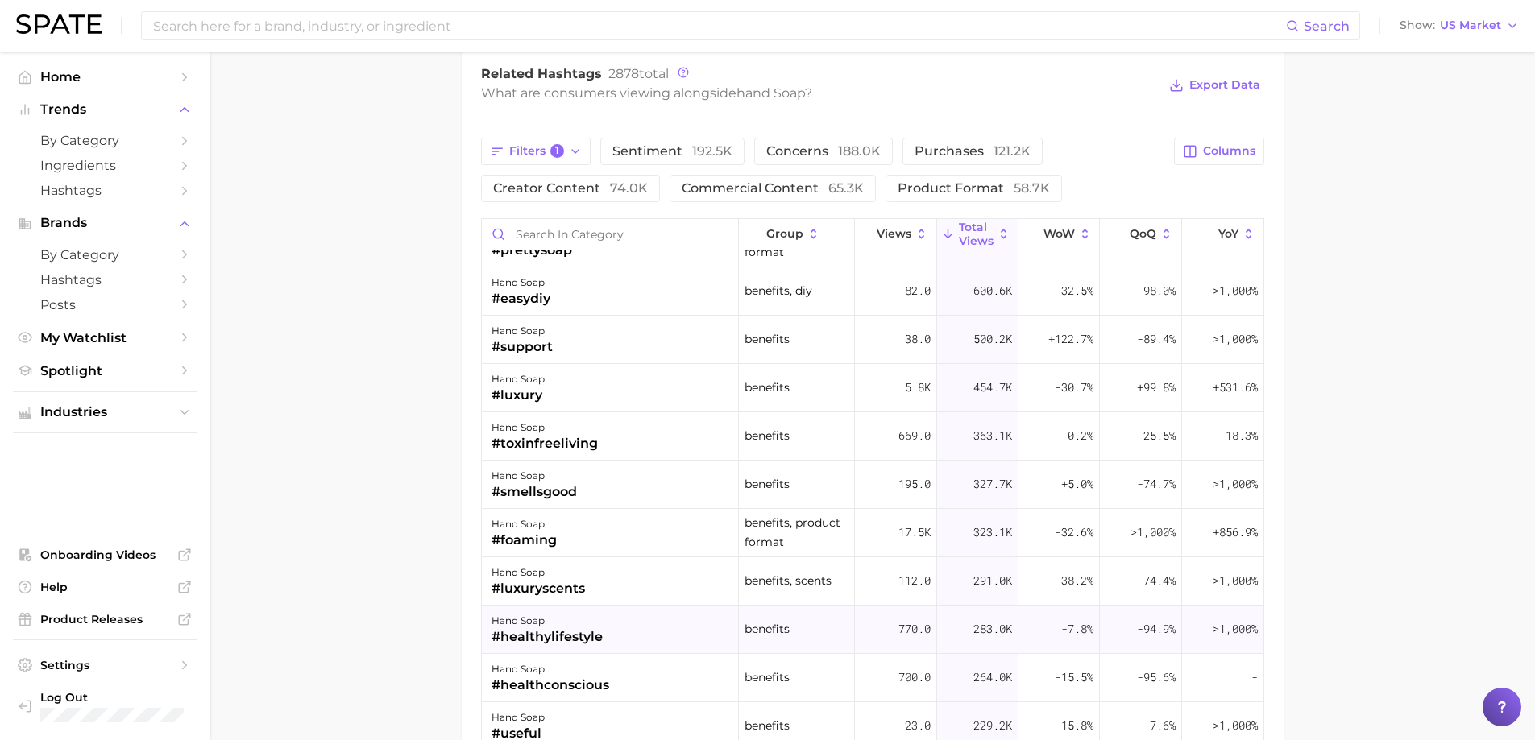
click at [558, 628] on div "#healthylifestyle" at bounding box center [546, 637] width 111 height 19
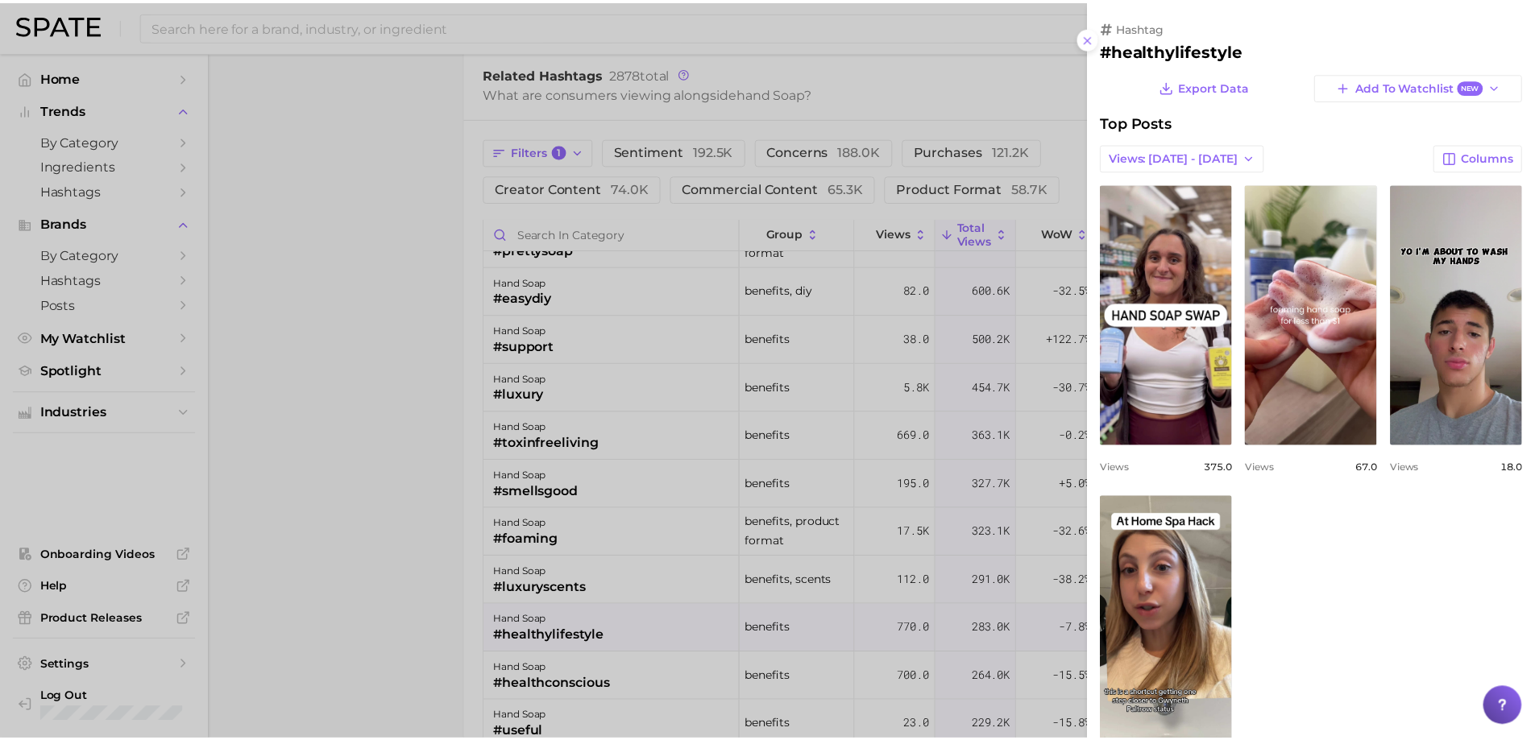
scroll to position [0, 0]
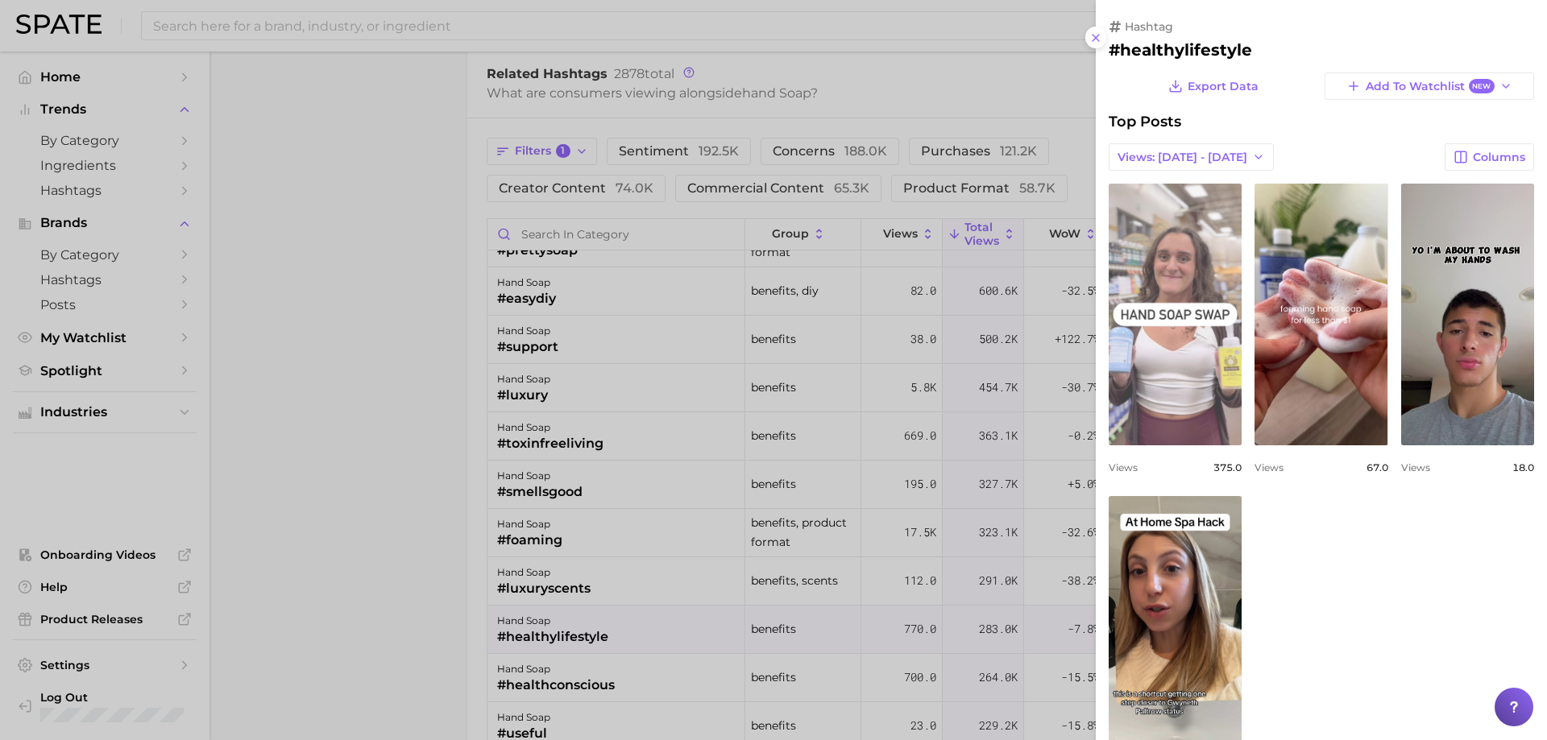
click at [1210, 347] on link "view post on TikTok" at bounding box center [1175, 315] width 133 height 262
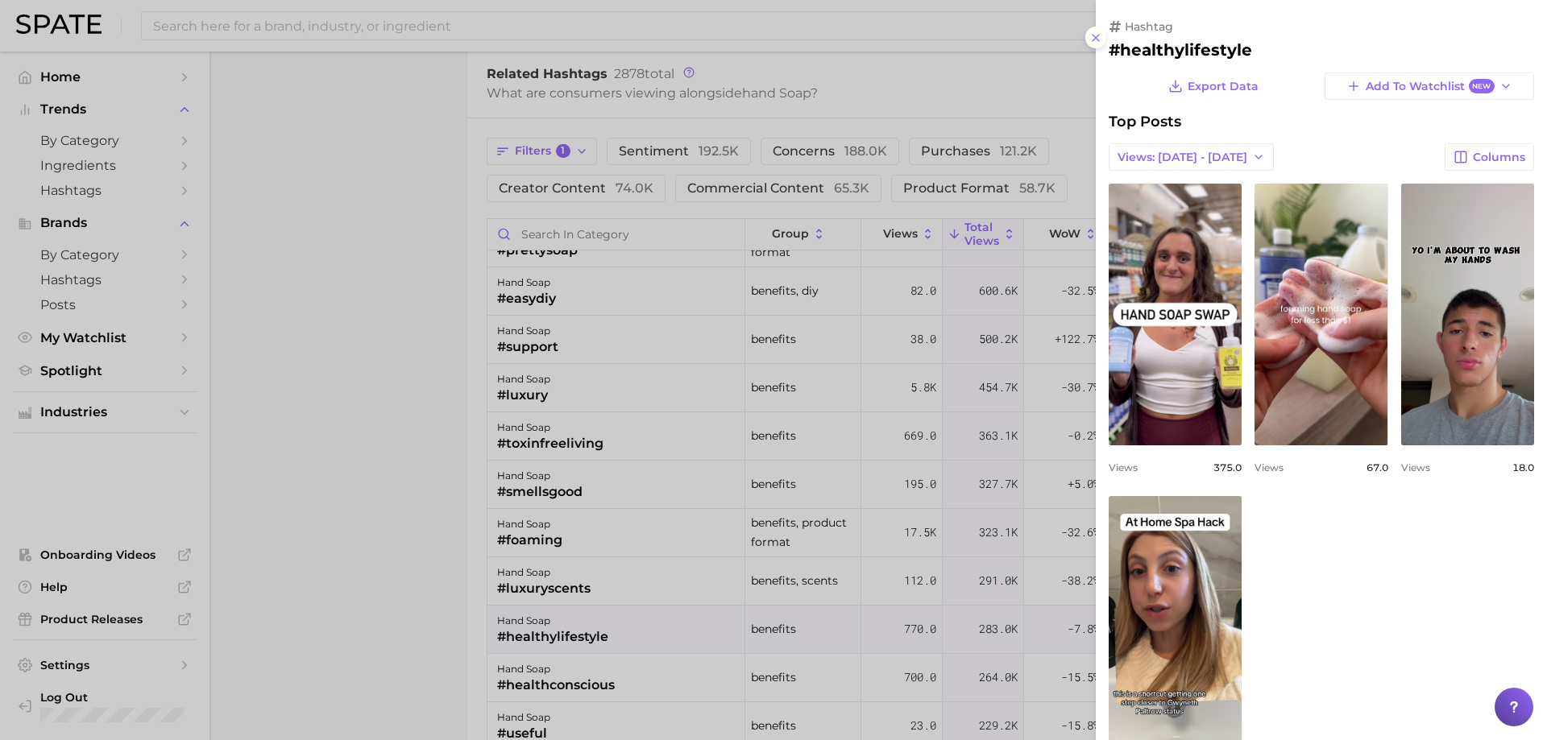
click at [795, 267] on div at bounding box center [773, 370] width 1547 height 740
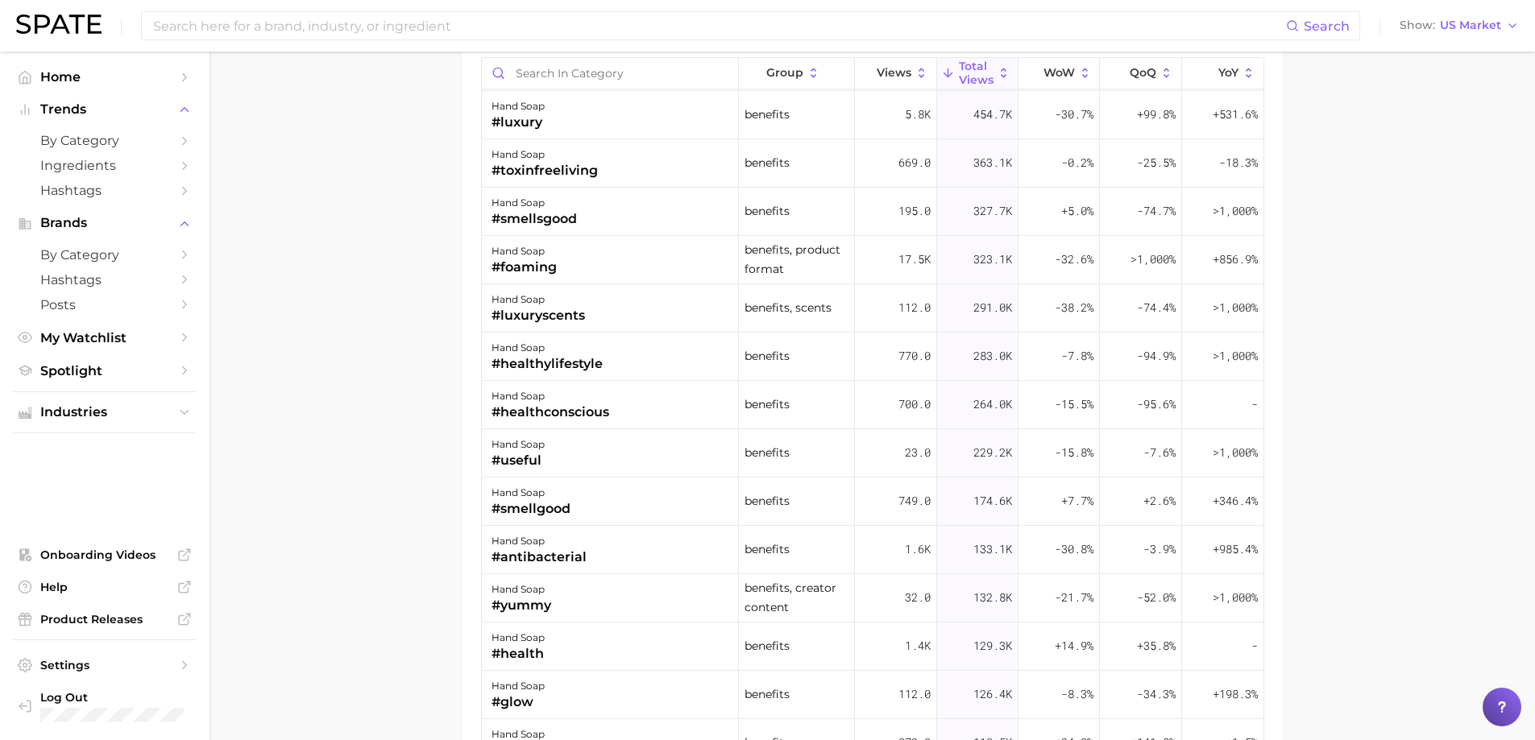
scroll to position [161, 0]
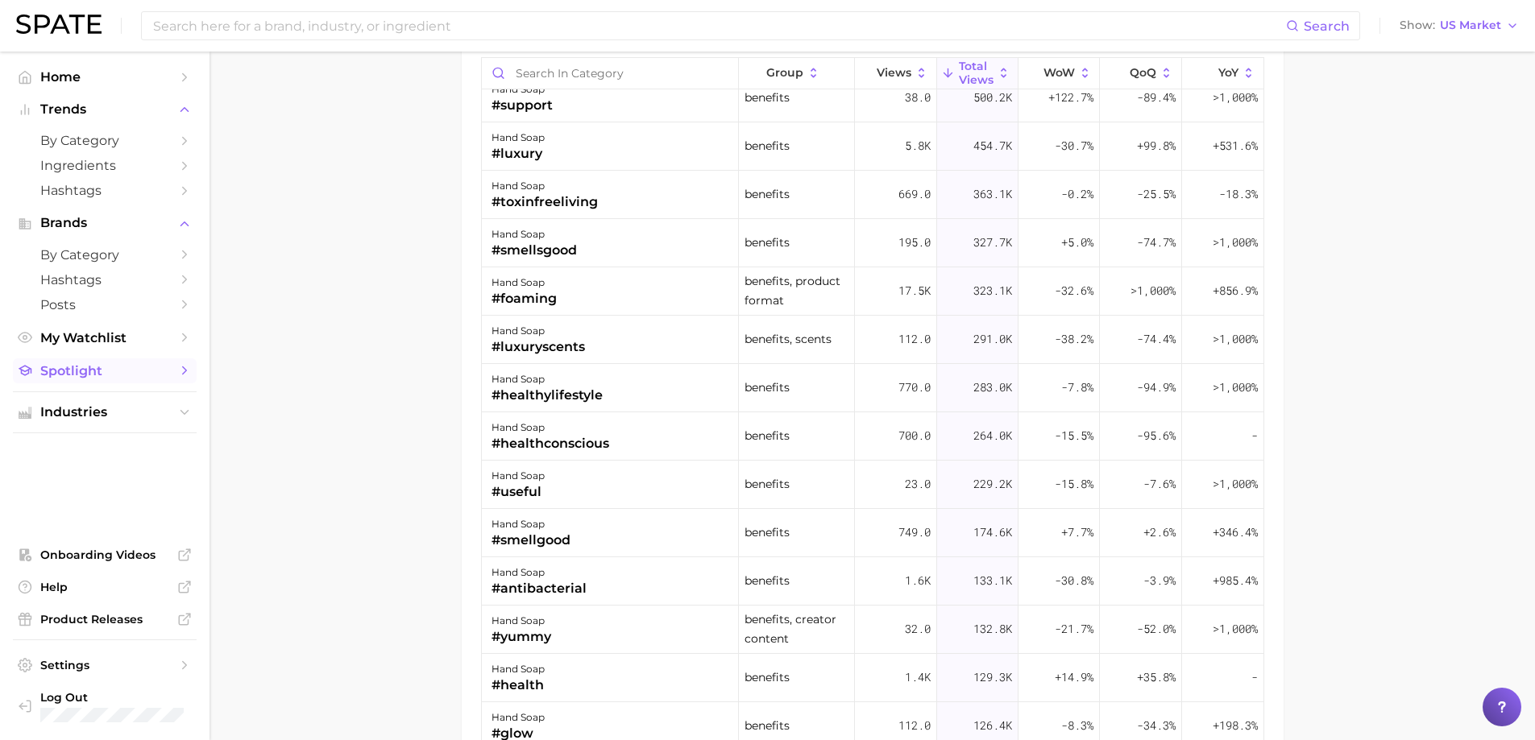
click at [76, 363] on span "Spotlight" at bounding box center [104, 370] width 129 height 15
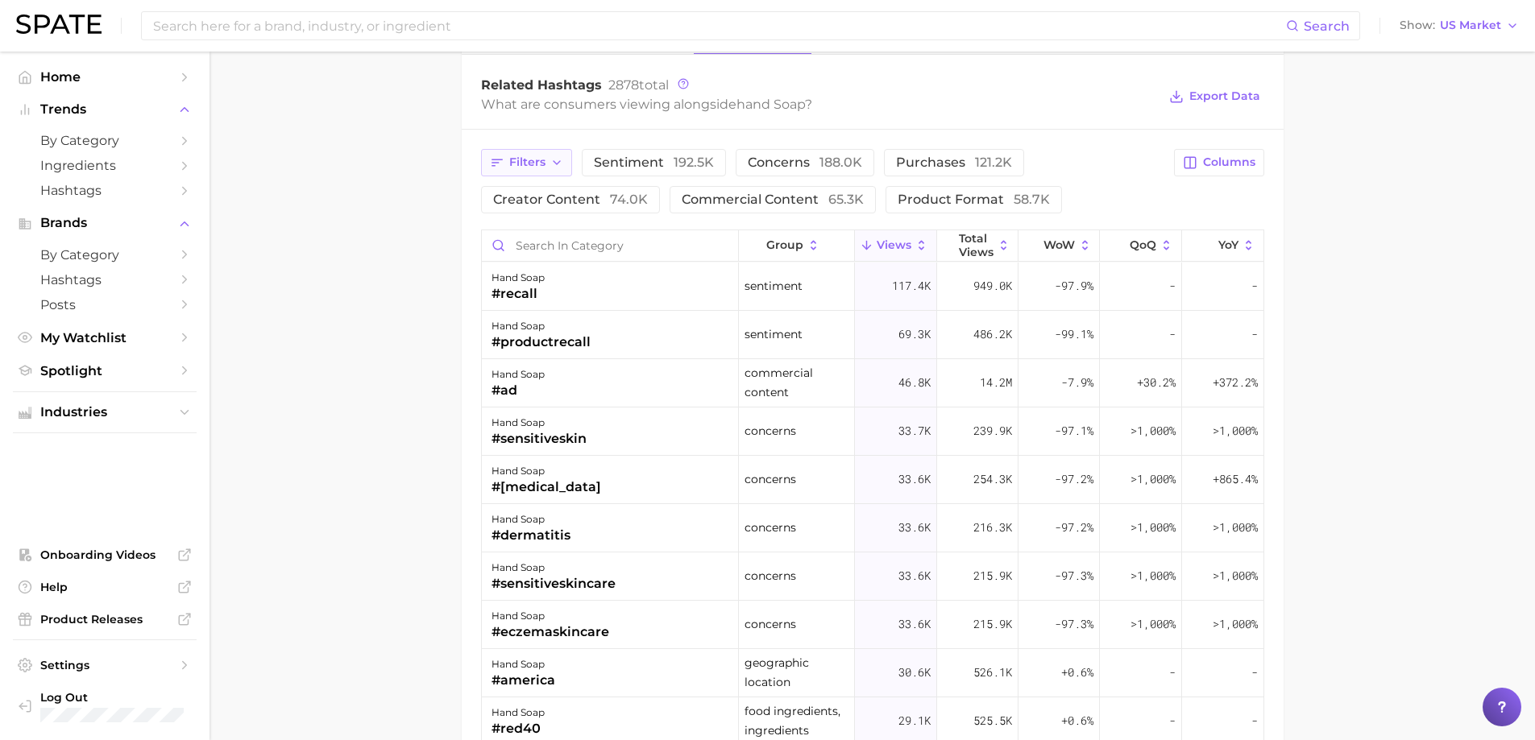
click at [523, 156] on span "Filters" at bounding box center [527, 163] width 36 height 14
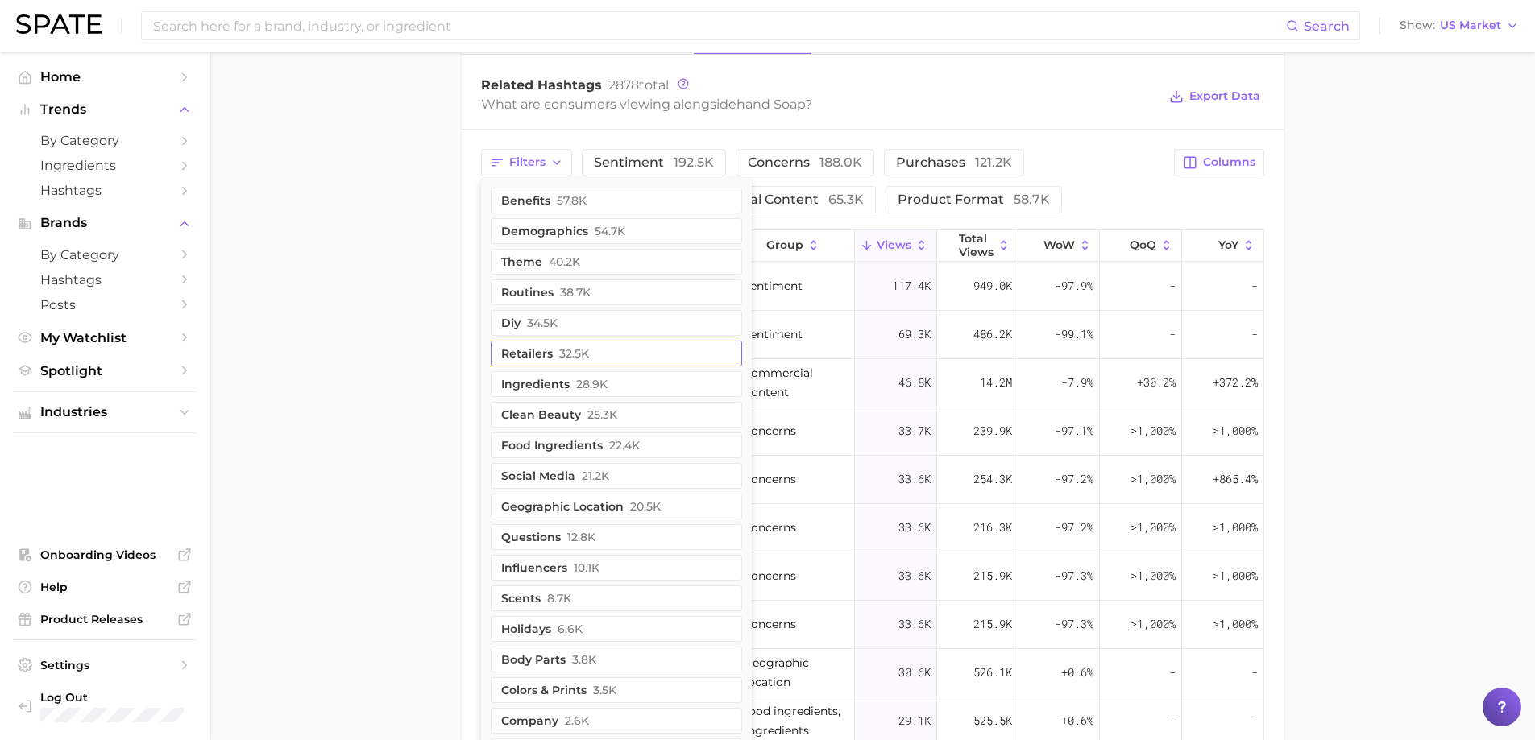
click at [545, 379] on button "ingredients 28.9k" at bounding box center [616, 384] width 251 height 26
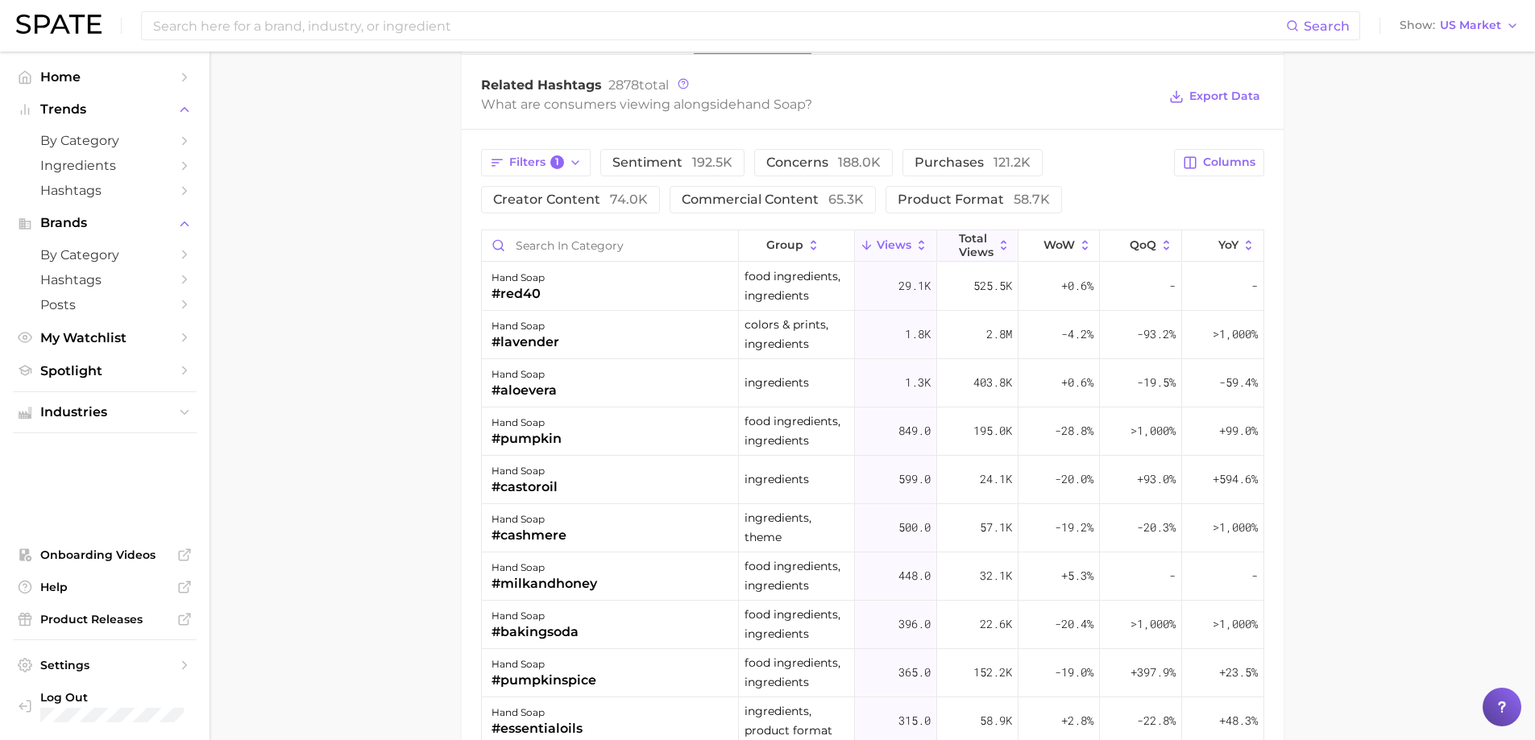
click at [997, 247] on icon at bounding box center [1004, 245] width 15 height 15
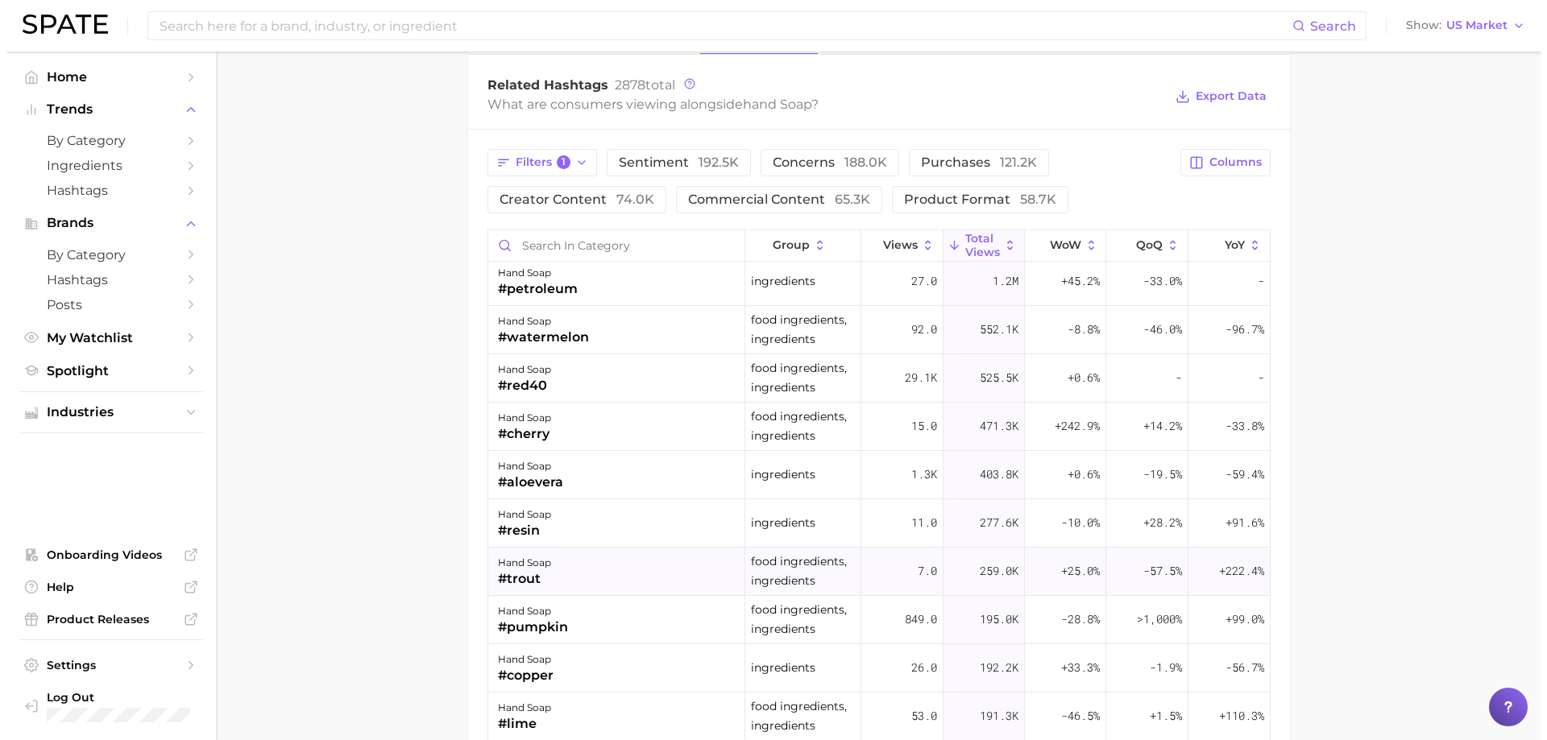
scroll to position [81, 0]
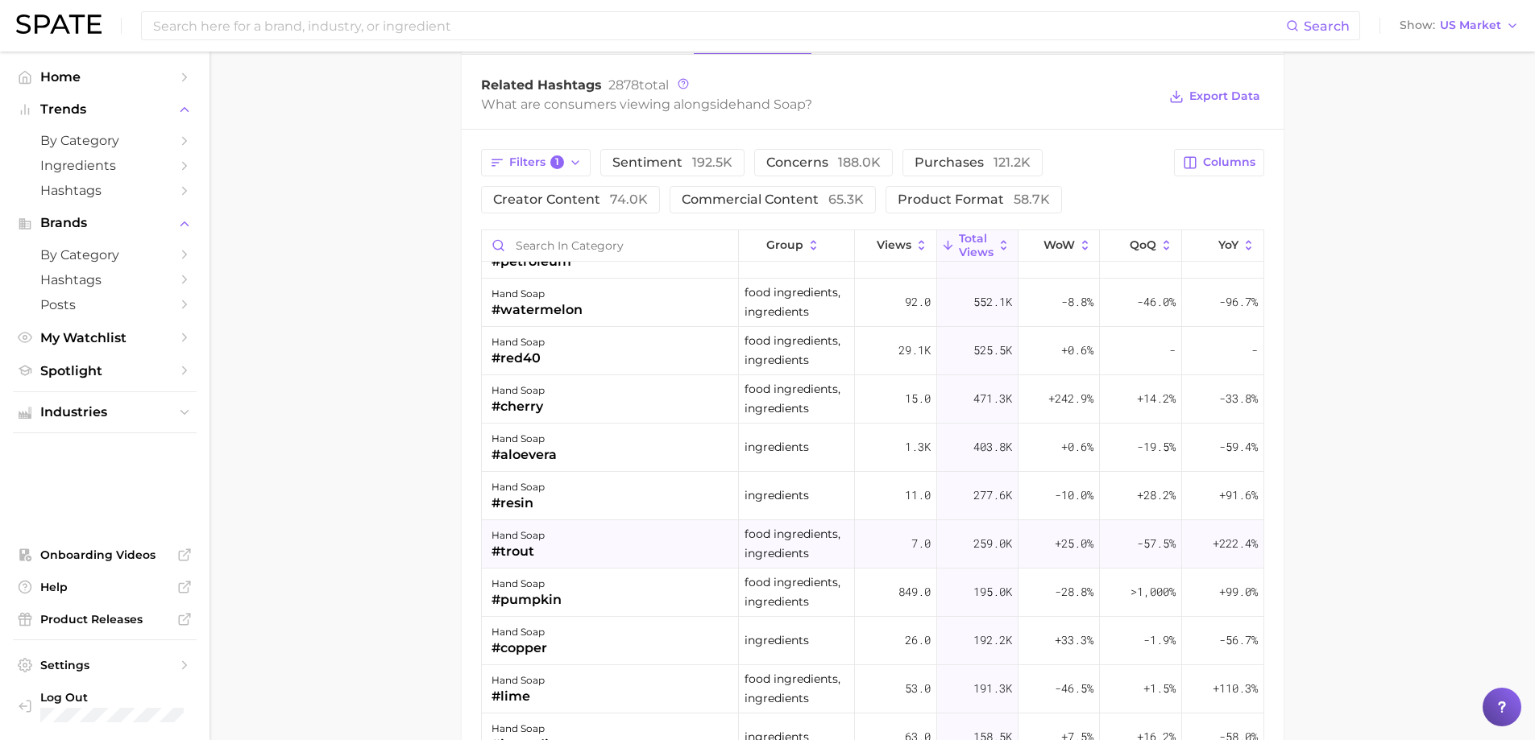
click at [546, 537] on div "hand soap #trout" at bounding box center [611, 544] width 258 height 48
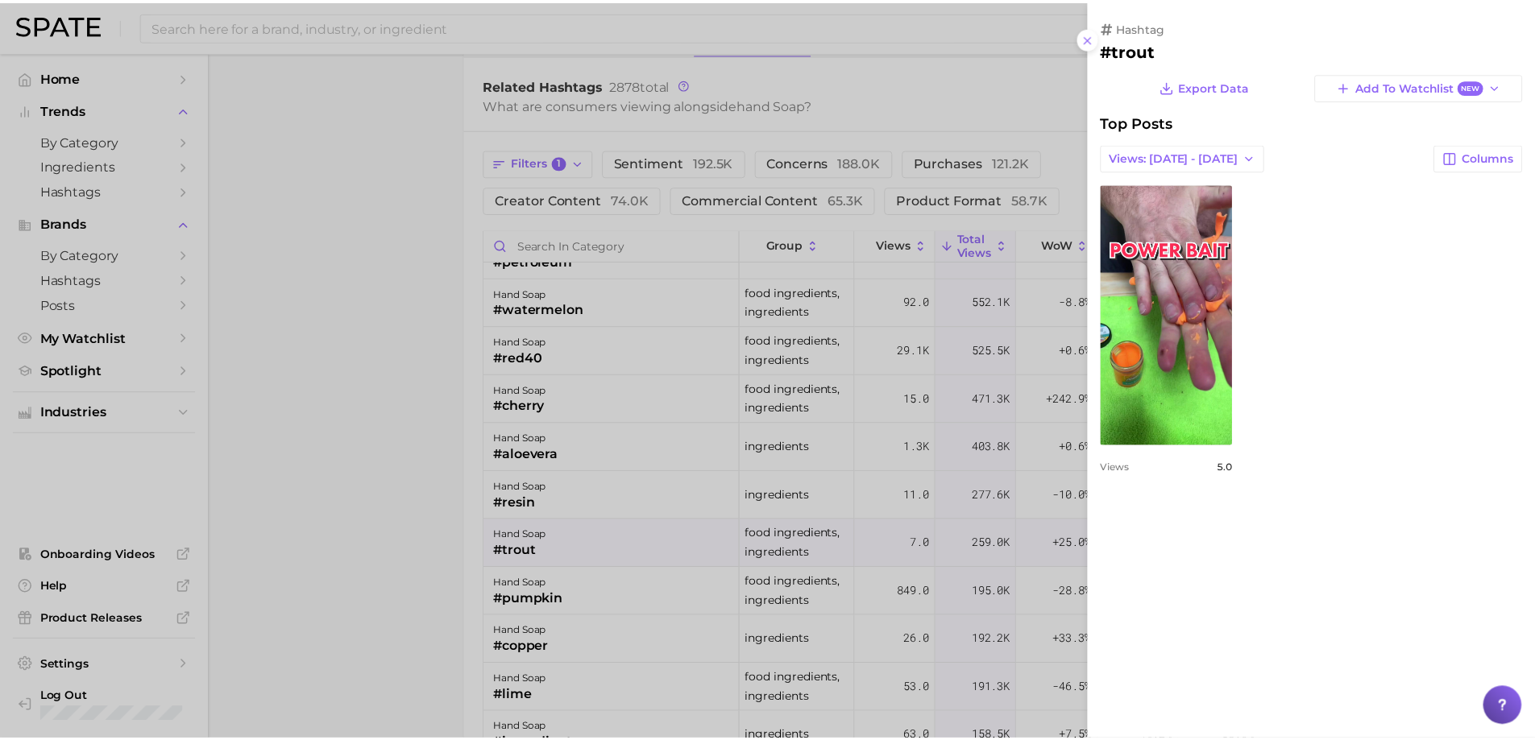
scroll to position [0, 0]
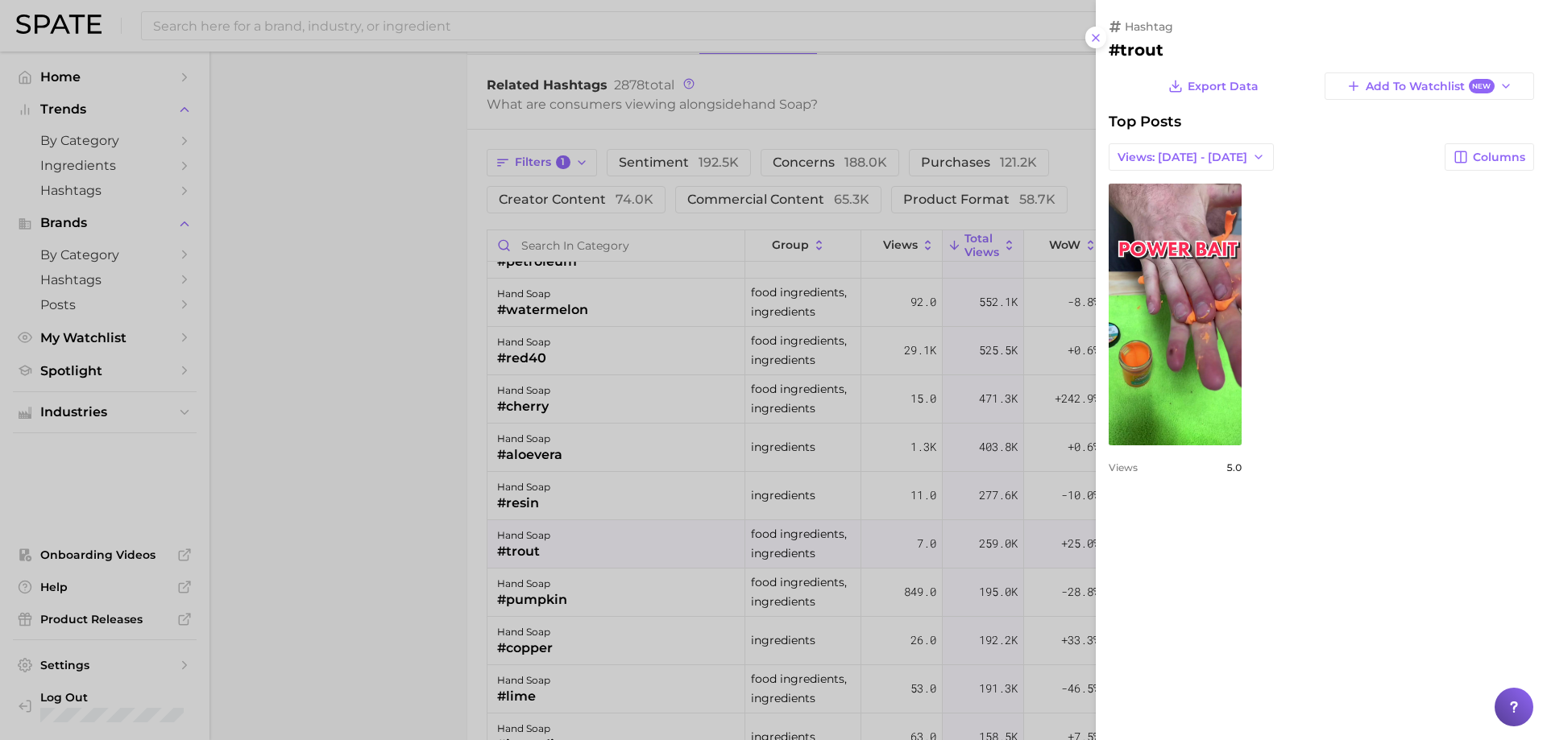
click at [434, 525] on div at bounding box center [773, 370] width 1547 height 740
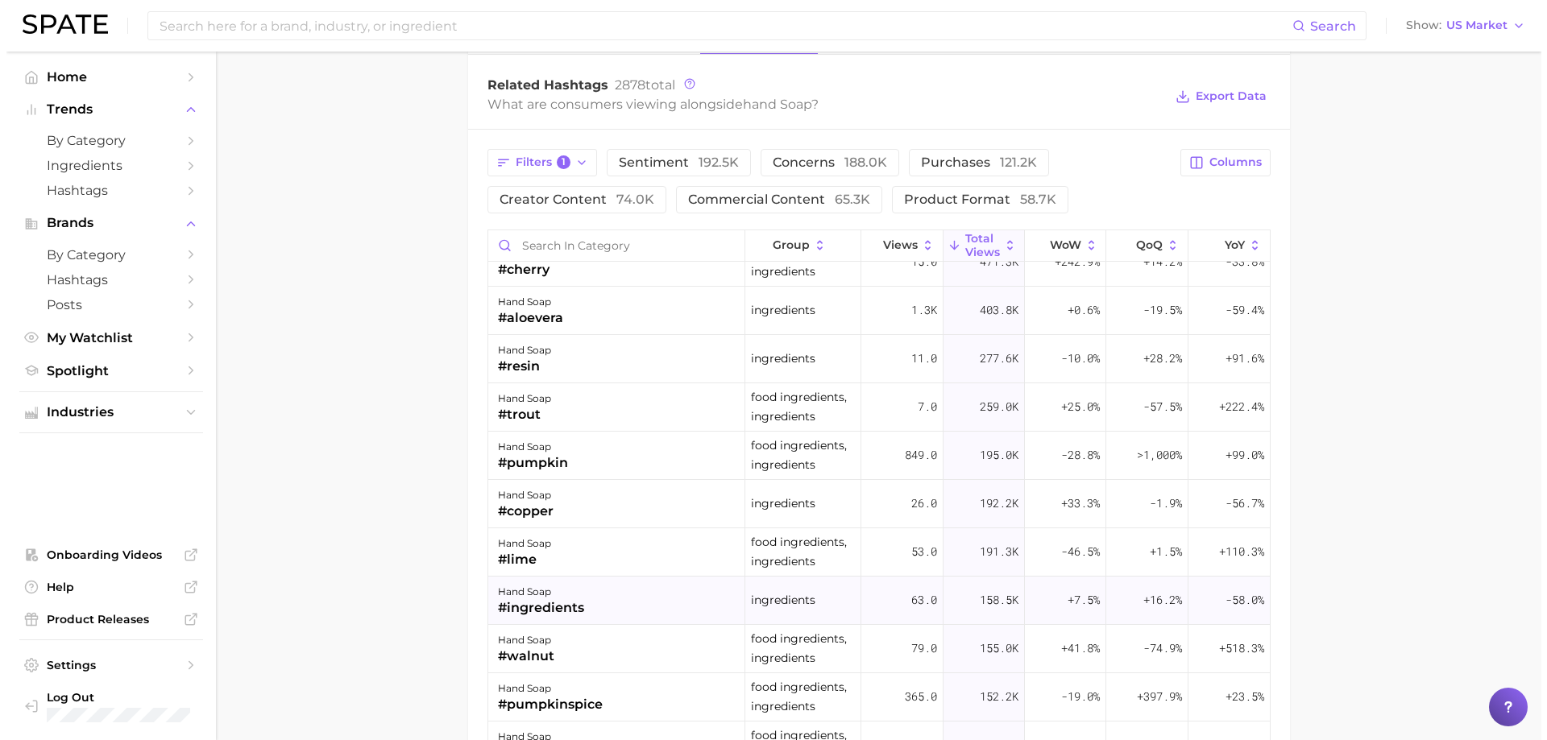
scroll to position [242, 0]
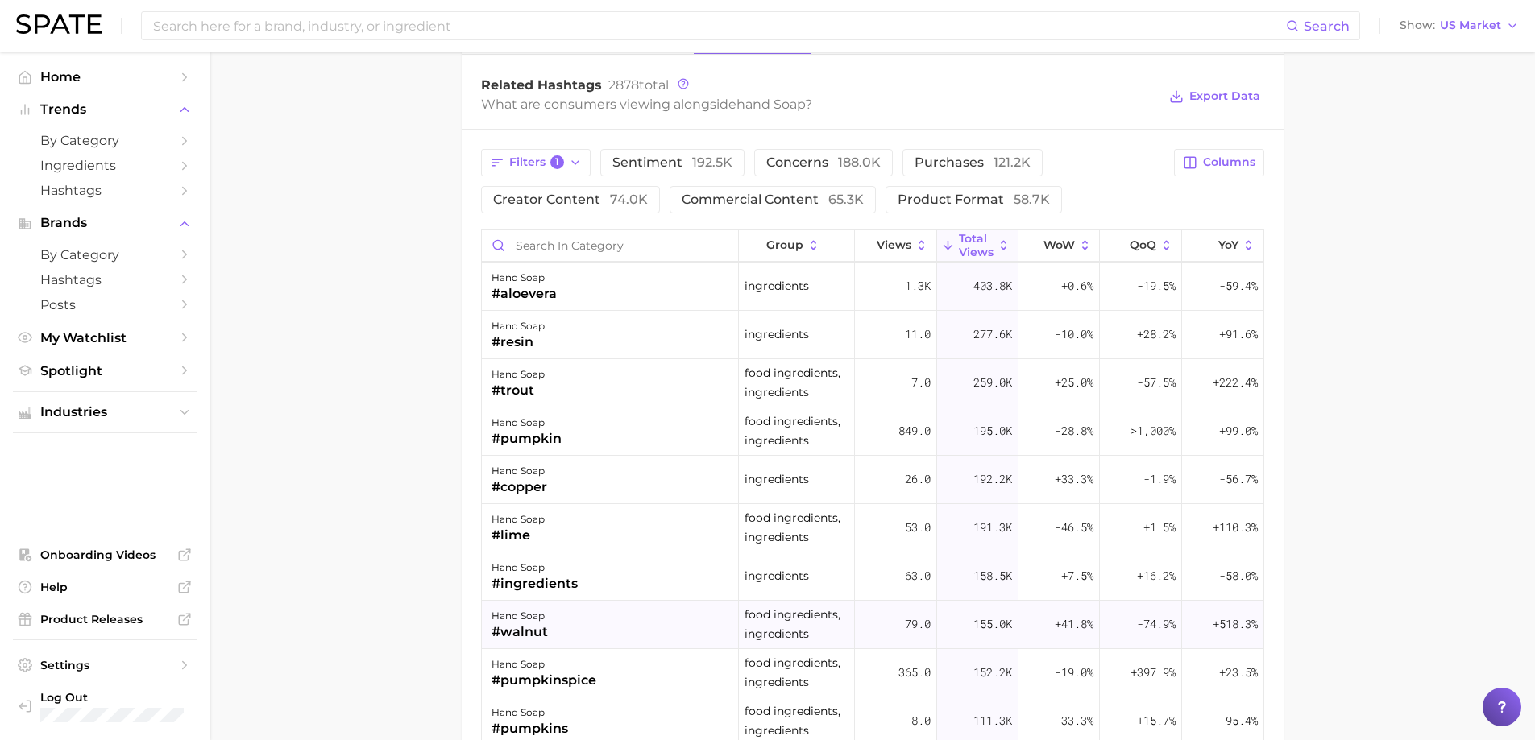
click at [578, 620] on div "hand soap #walnut" at bounding box center [611, 625] width 258 height 48
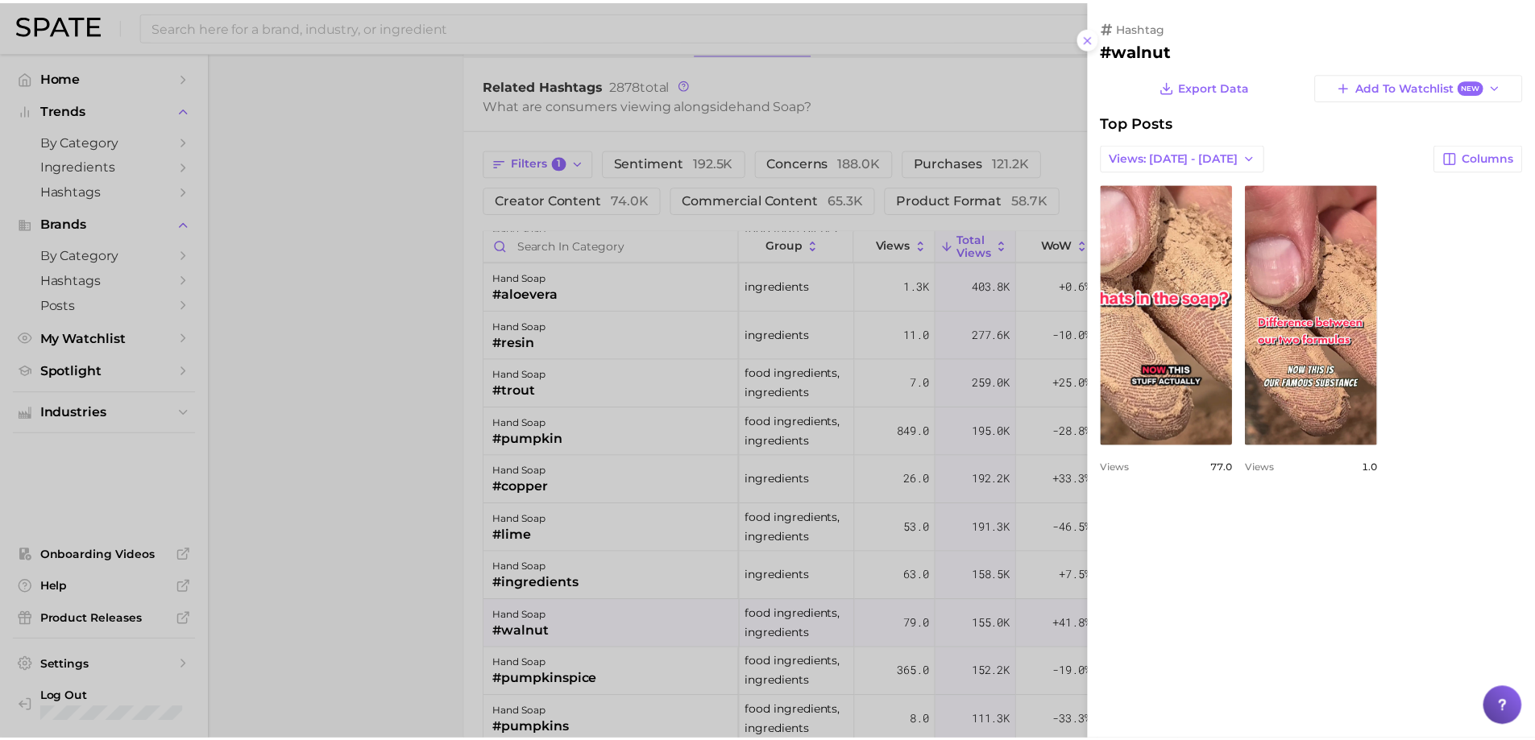
scroll to position [0, 0]
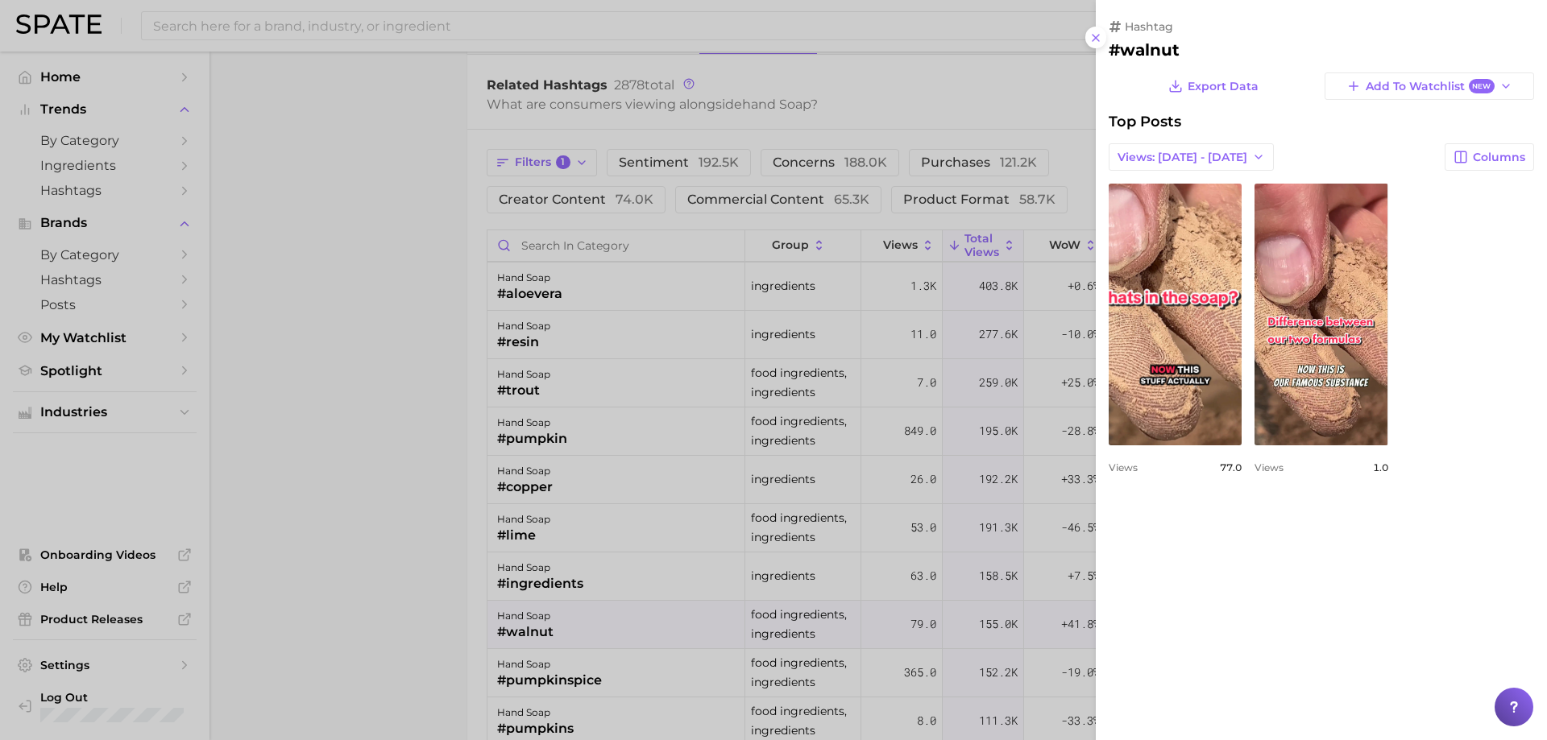
click at [400, 630] on div at bounding box center [773, 370] width 1547 height 740
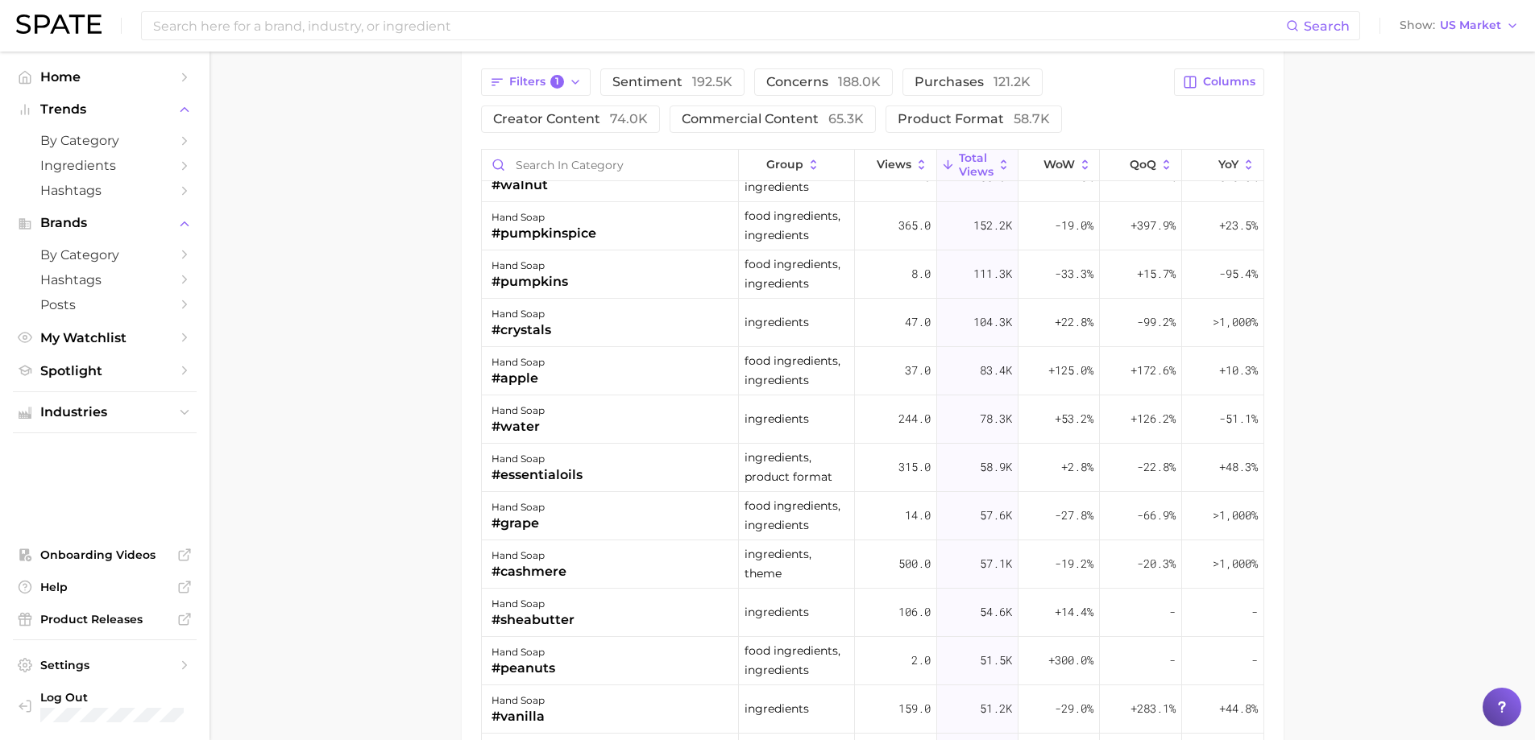
scroll to position [483, 0]
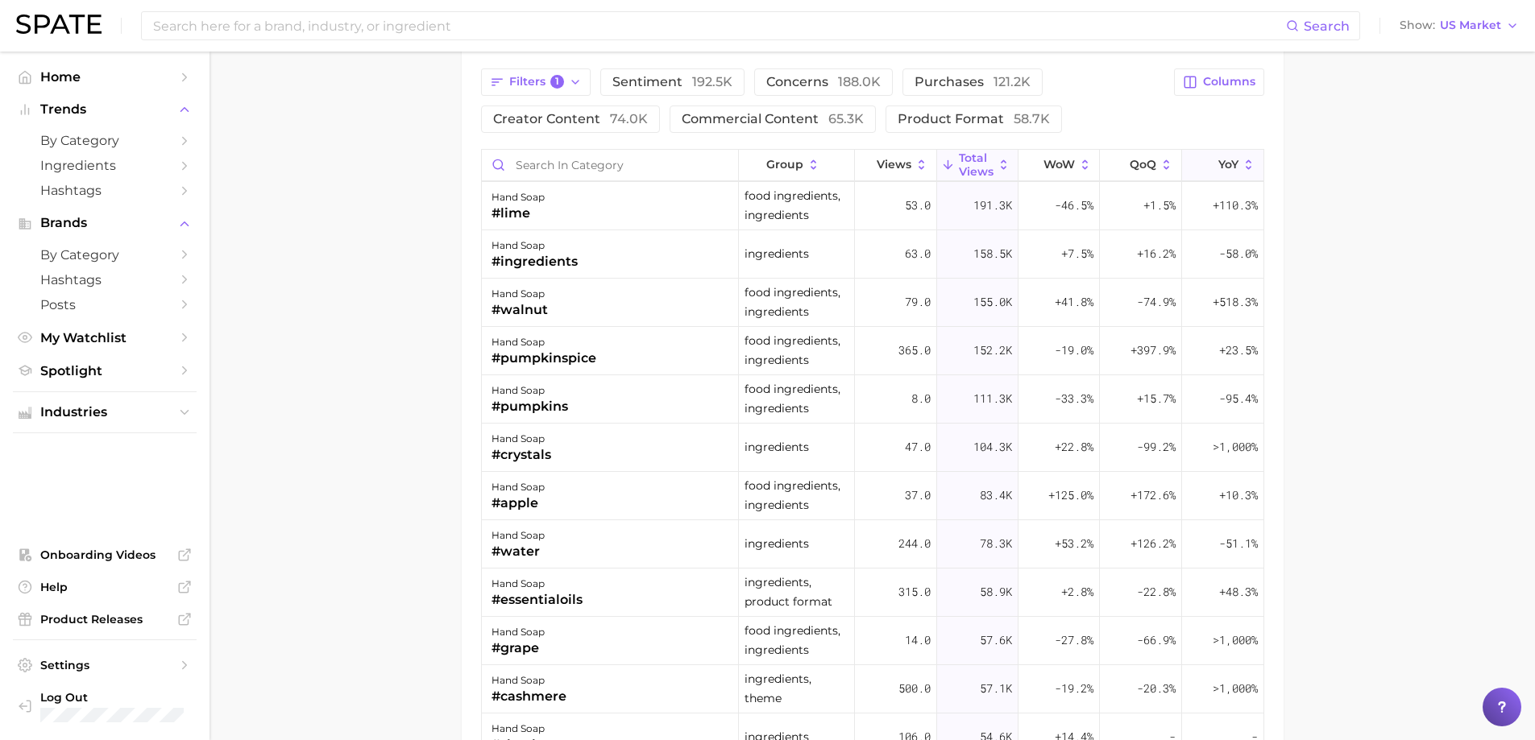
click at [1245, 164] on button "YoY" at bounding box center [1222, 165] width 81 height 31
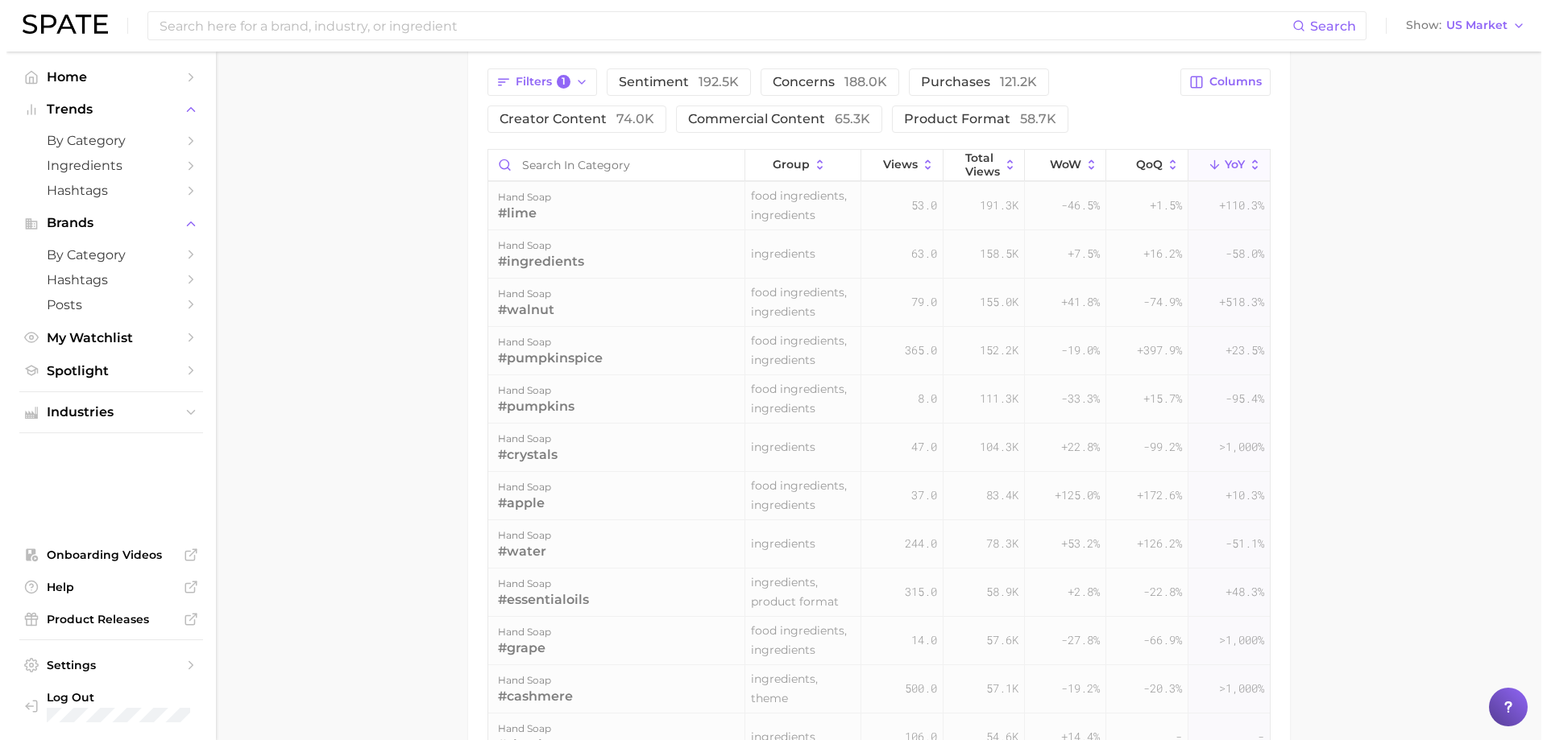
scroll to position [0, 0]
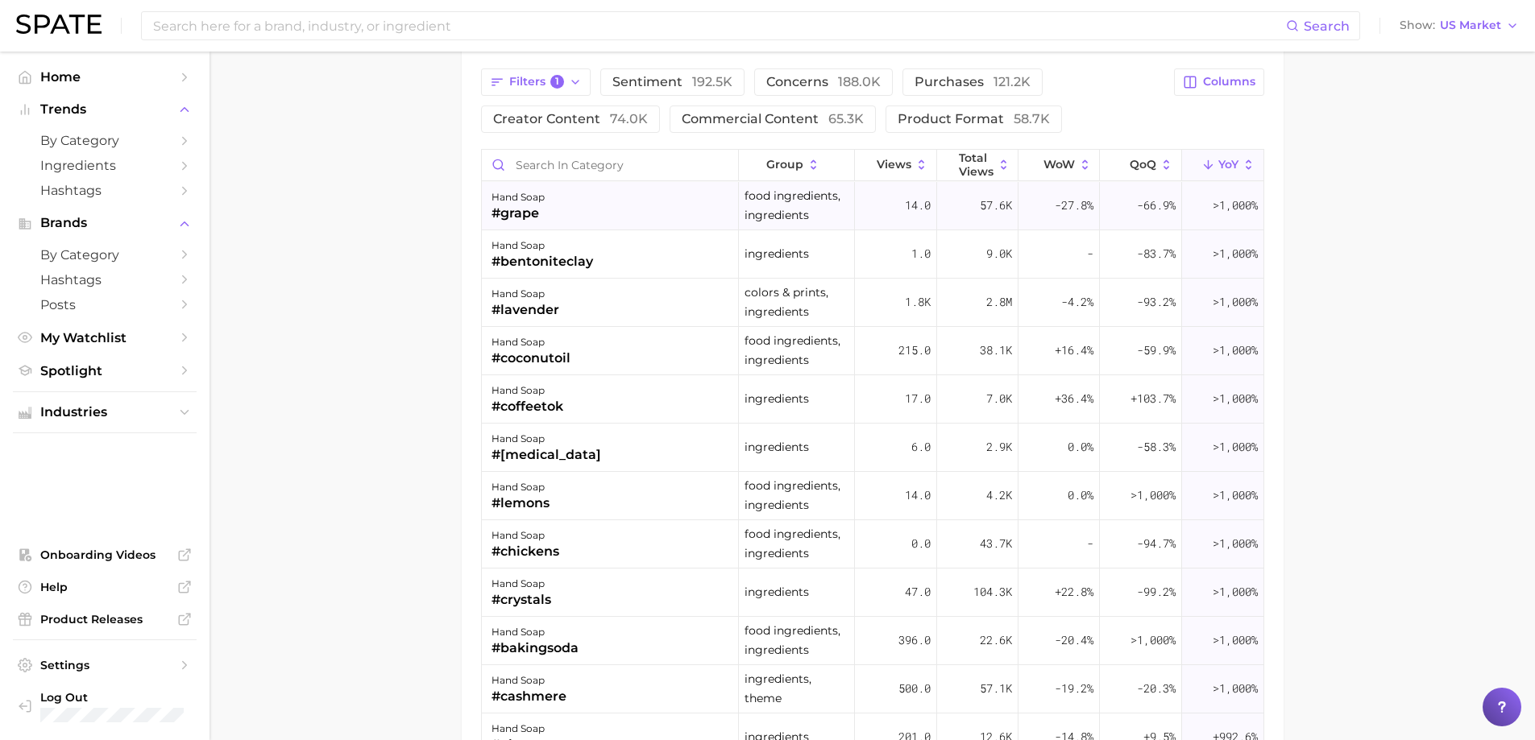
click at [641, 211] on div "hand soap #grape" at bounding box center [611, 206] width 258 height 48
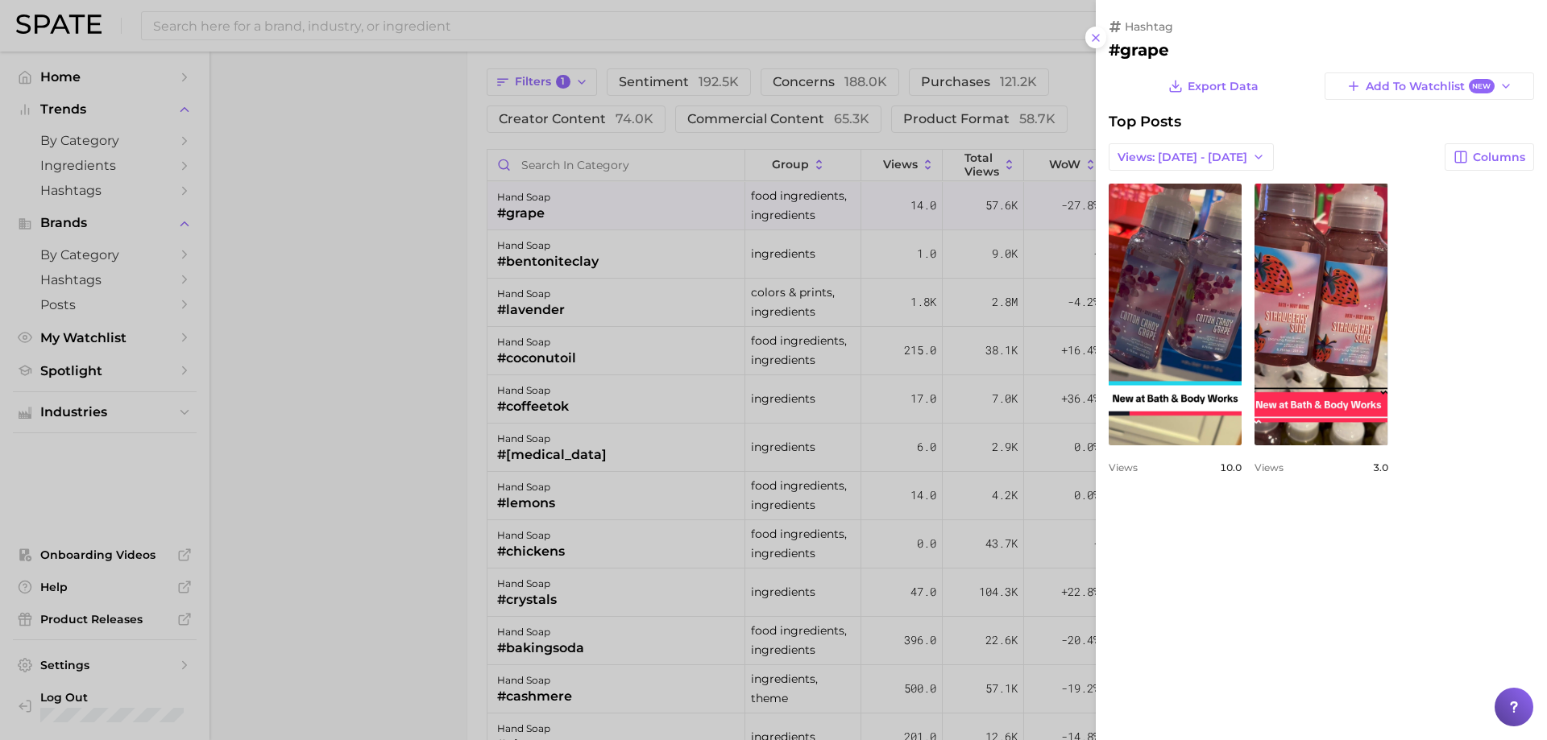
click at [466, 229] on div at bounding box center [773, 370] width 1547 height 740
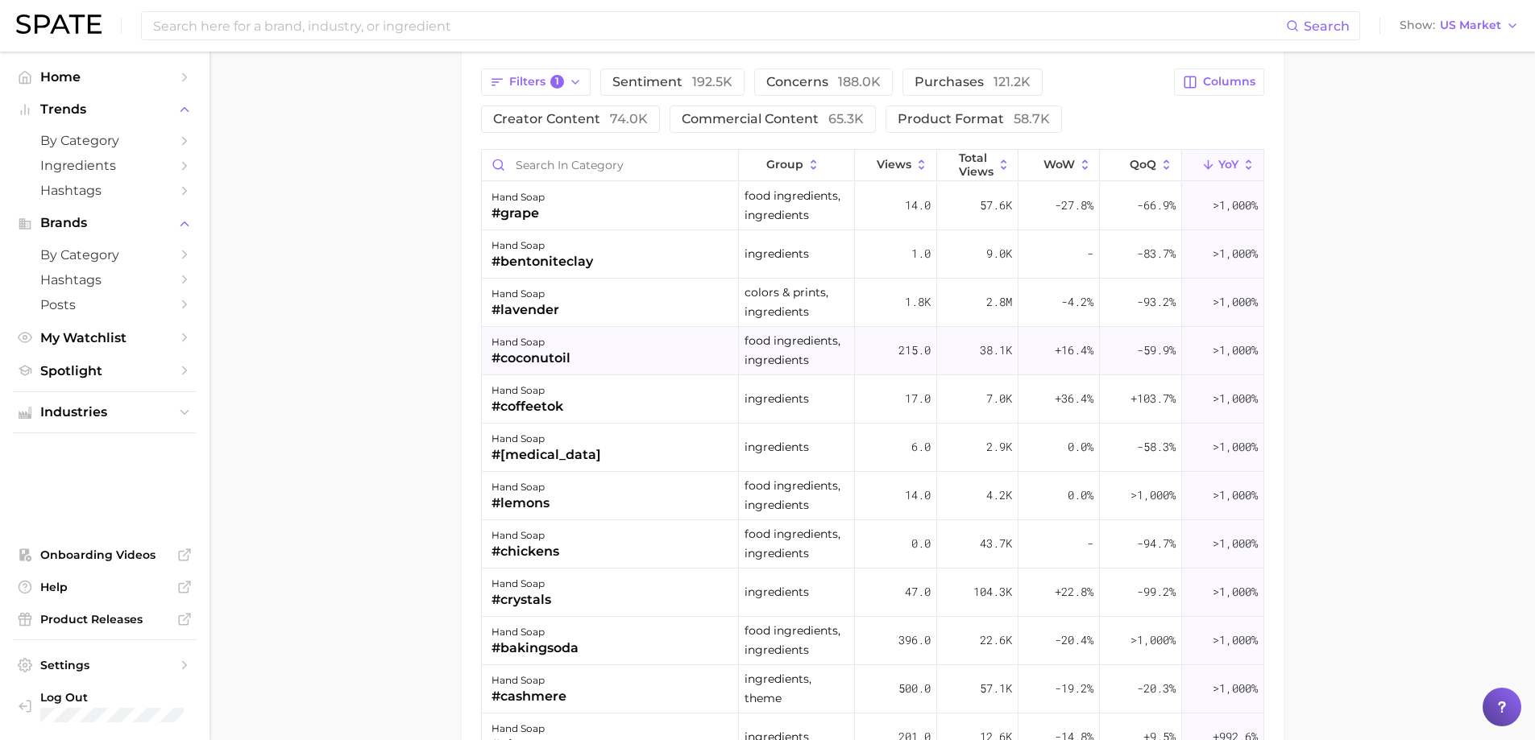
click at [547, 361] on div "#coconutoil" at bounding box center [530, 358] width 79 height 19
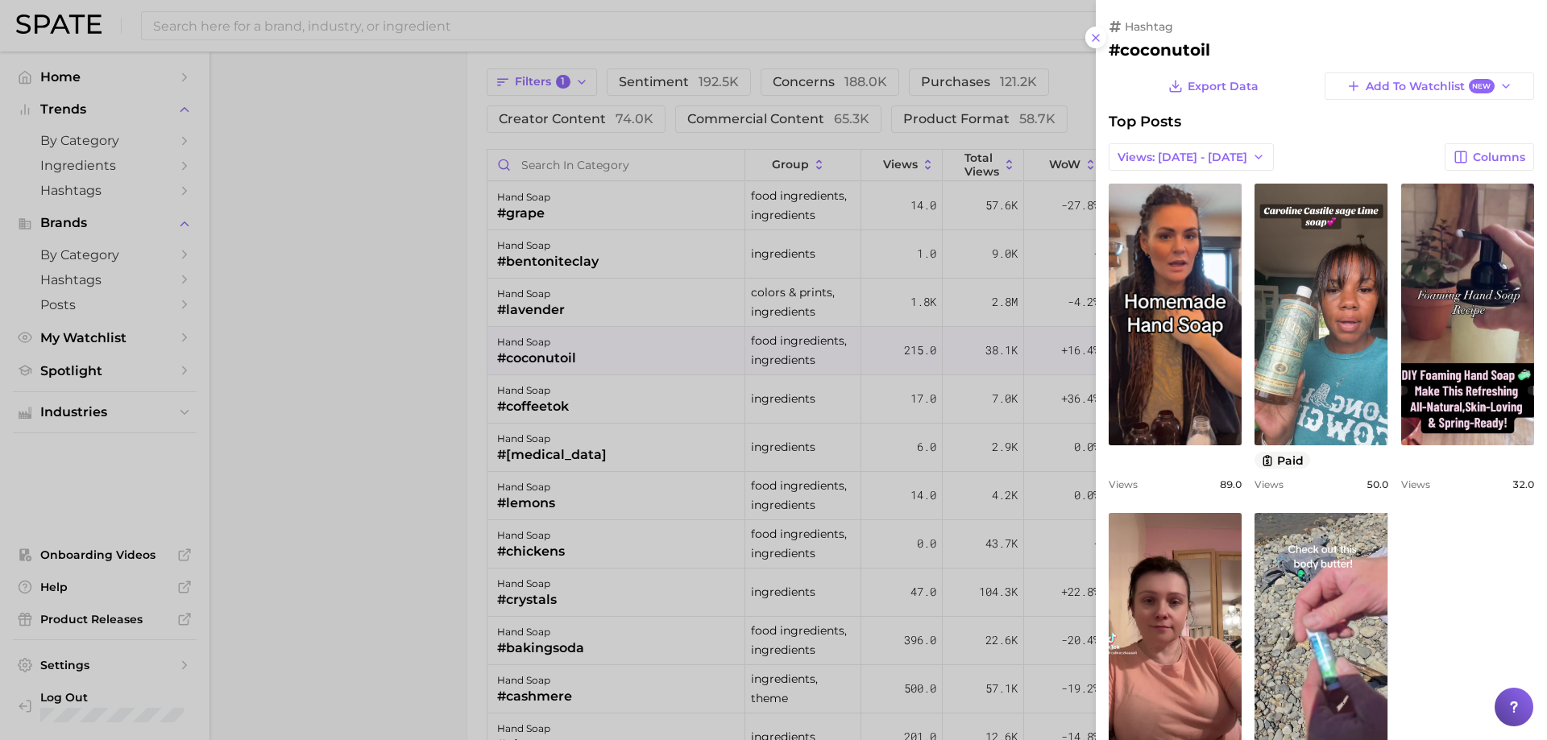
click at [363, 364] on div at bounding box center [773, 370] width 1547 height 740
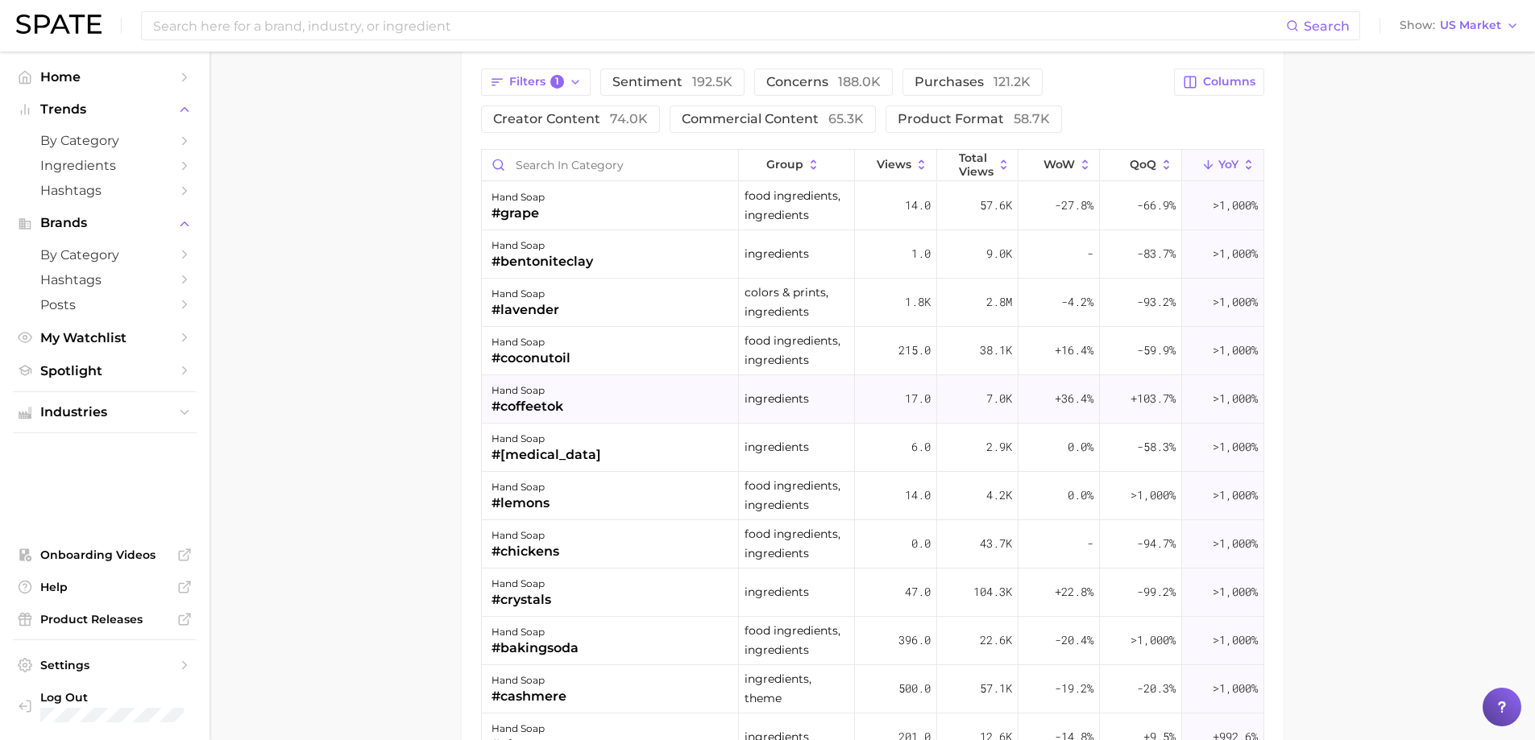
click at [558, 406] on div "#coffeetok" at bounding box center [527, 406] width 72 height 19
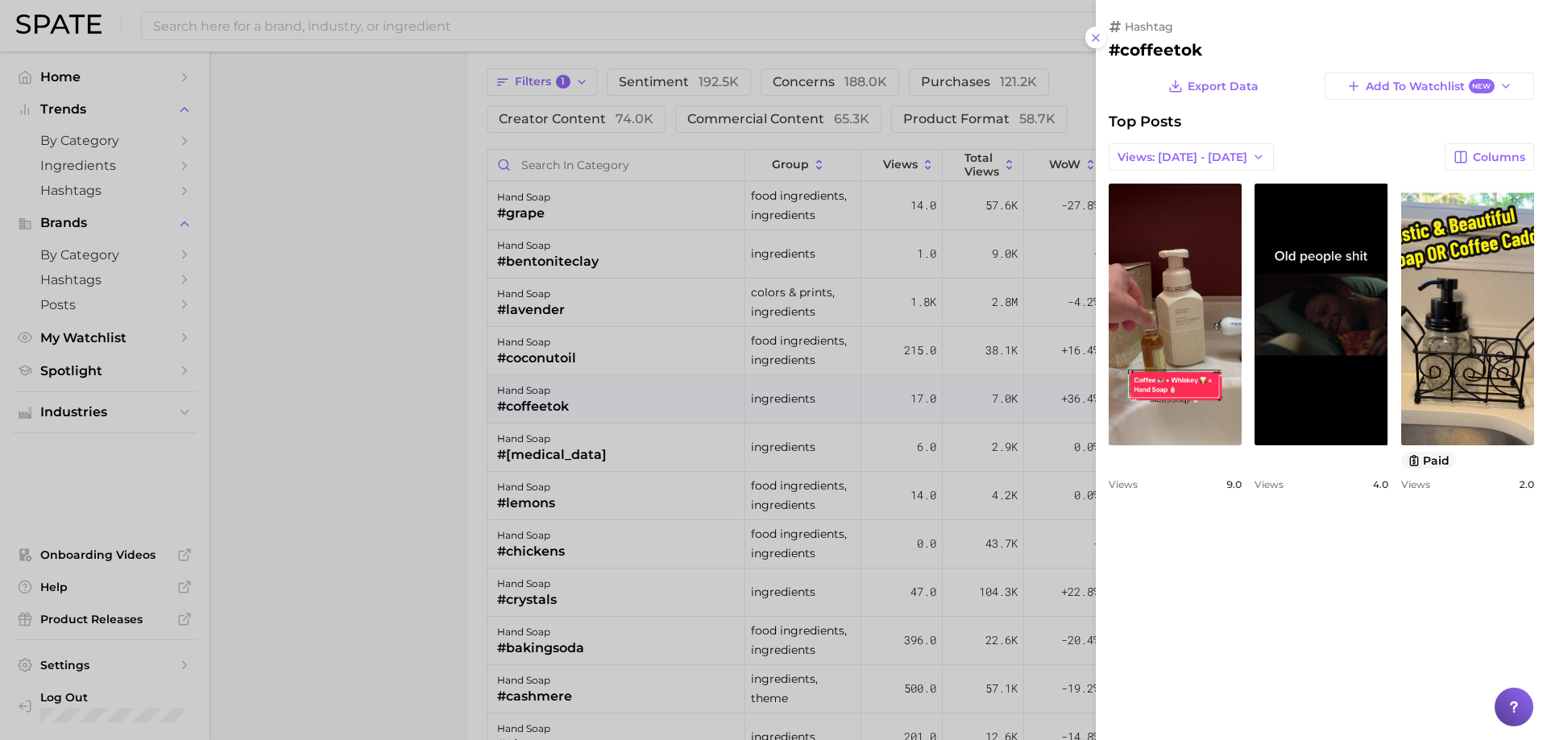
click at [428, 414] on div at bounding box center [773, 370] width 1547 height 740
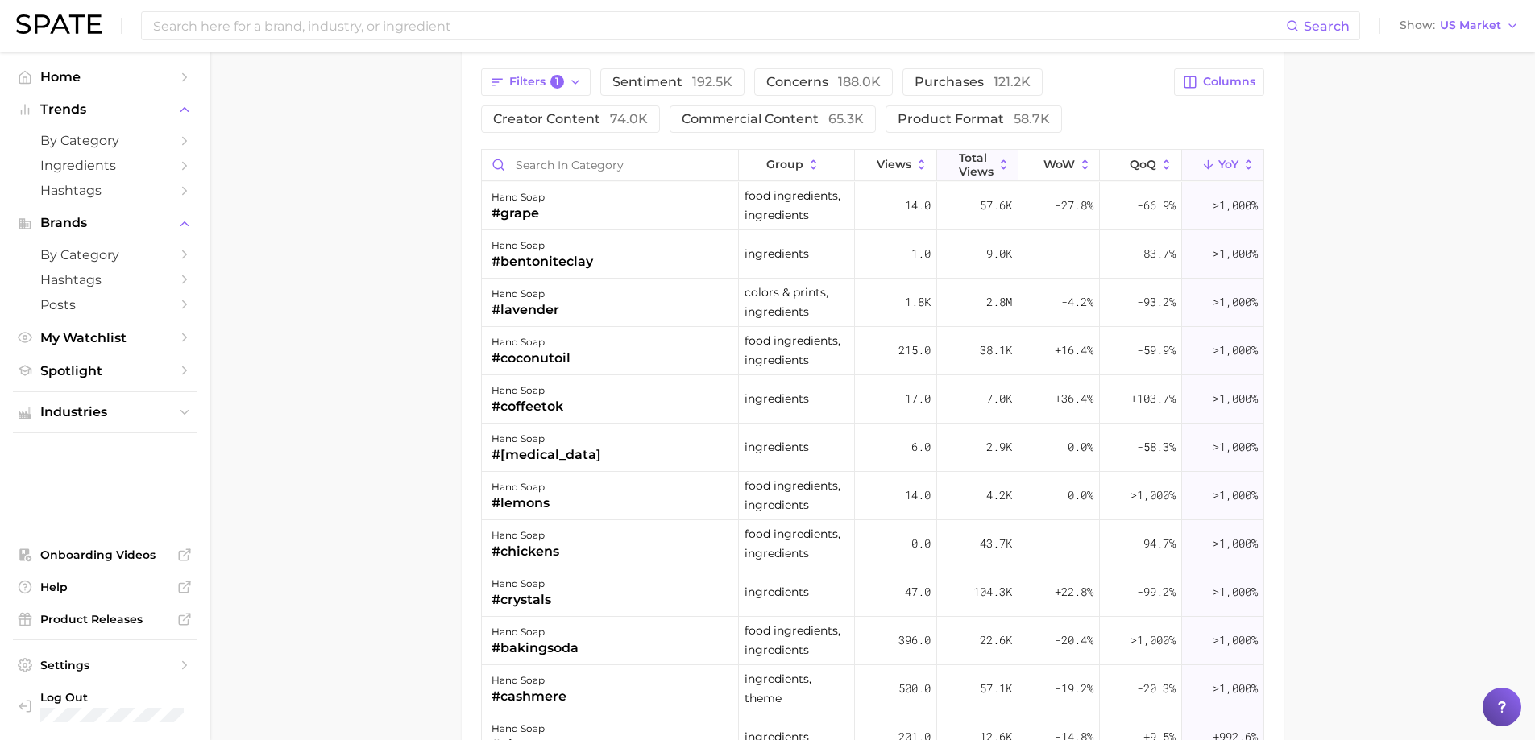
click at [997, 163] on icon at bounding box center [1004, 165] width 15 height 15
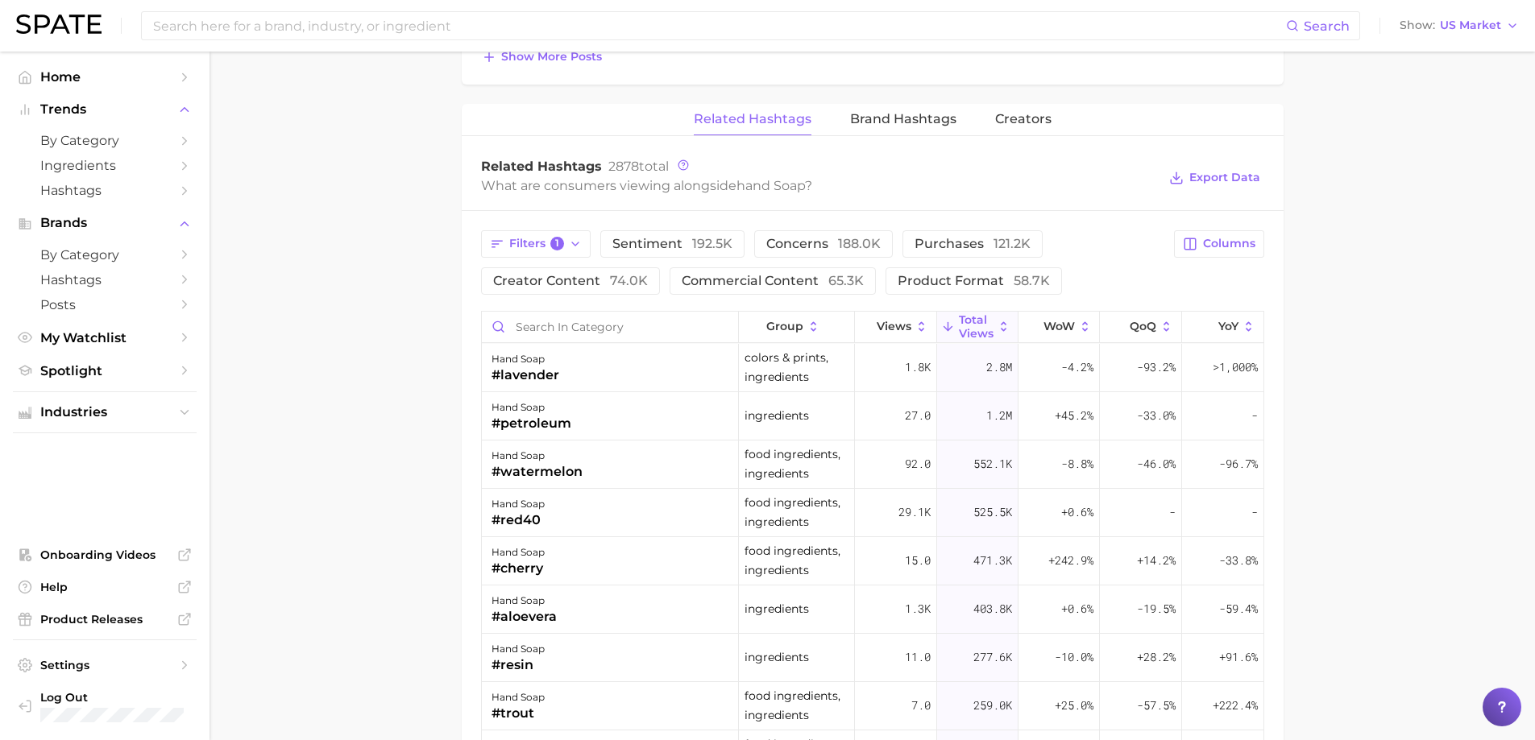
scroll to position [956, 0]
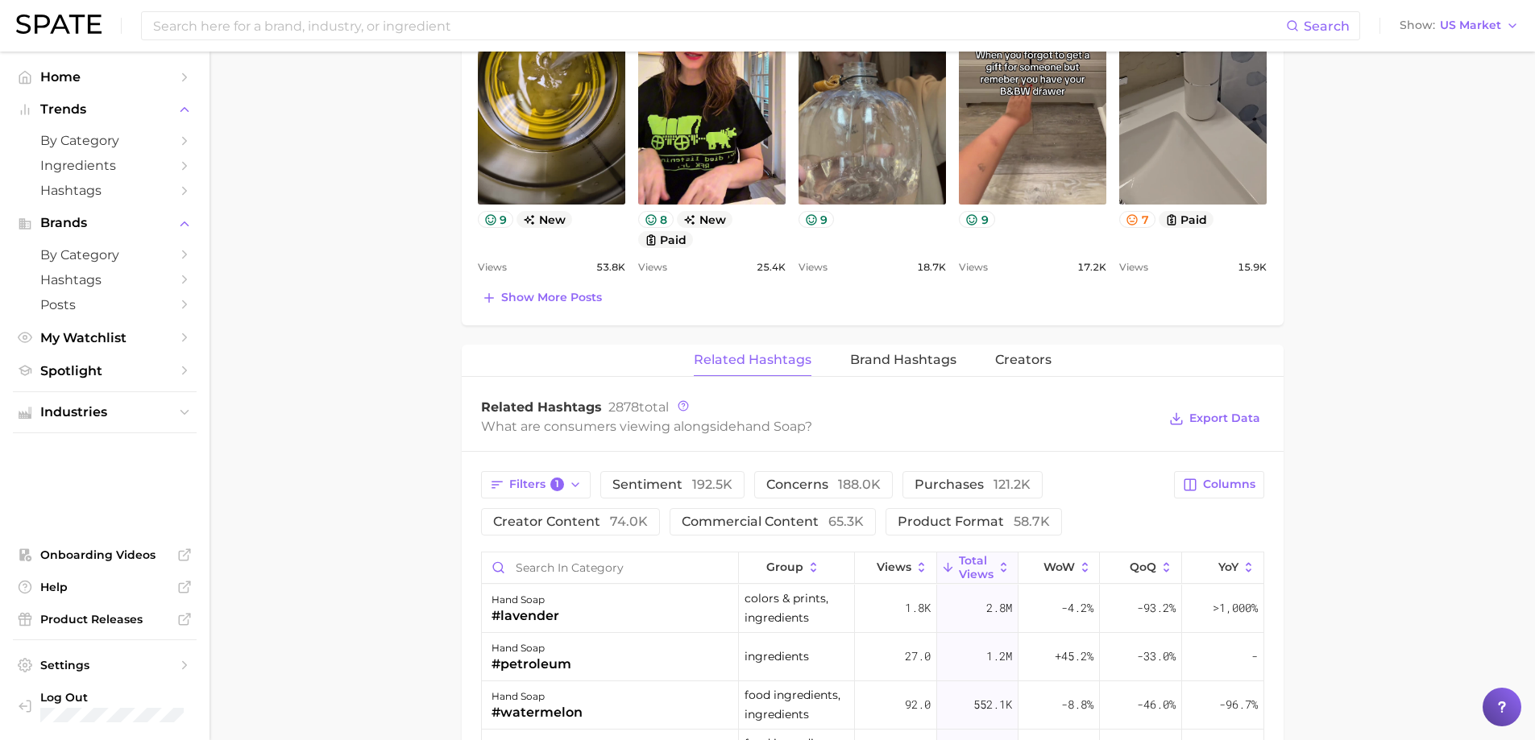
click at [997, 557] on button "Total Views" at bounding box center [977, 568] width 81 height 31
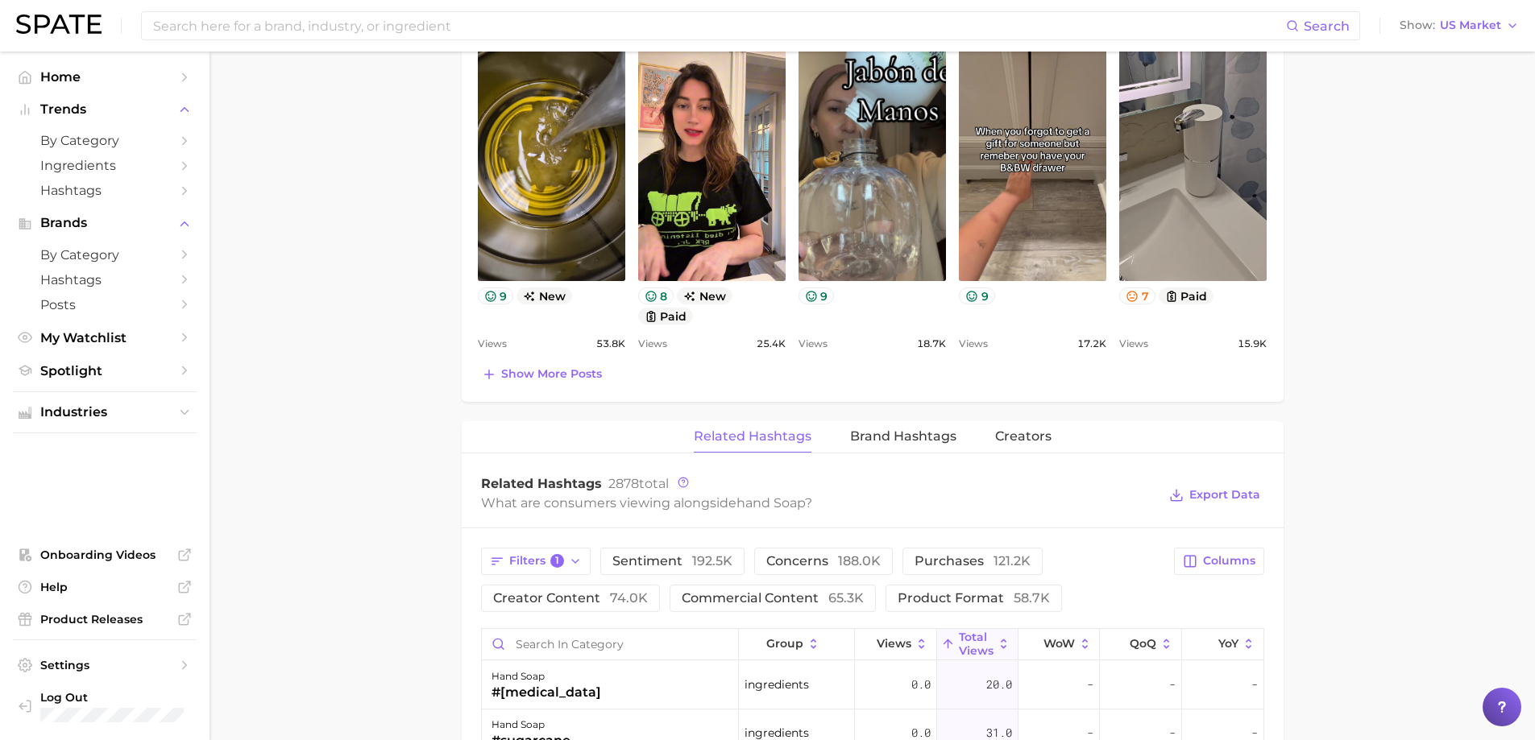
scroll to position [875, 0]
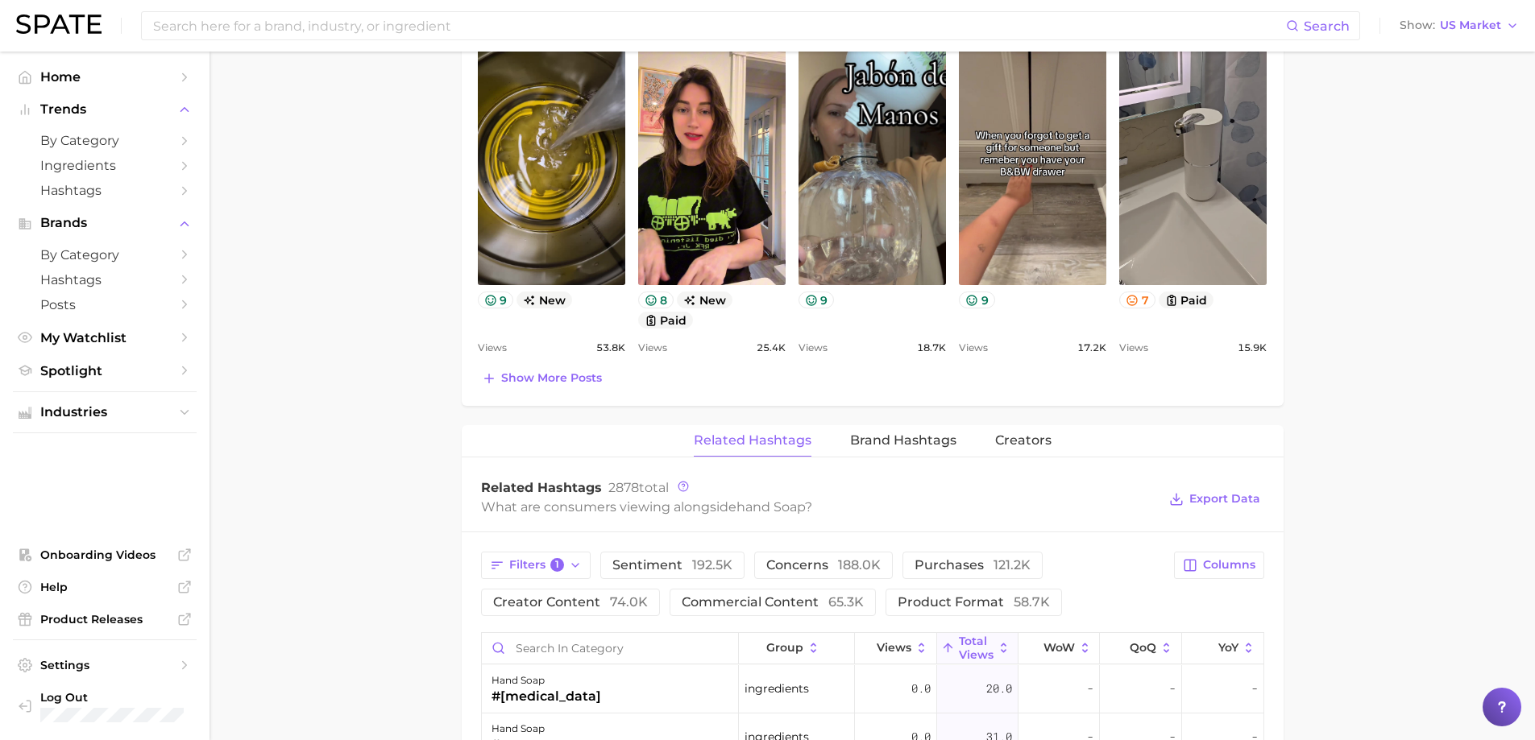
click at [994, 638] on button "Total Views" at bounding box center [977, 648] width 81 height 31
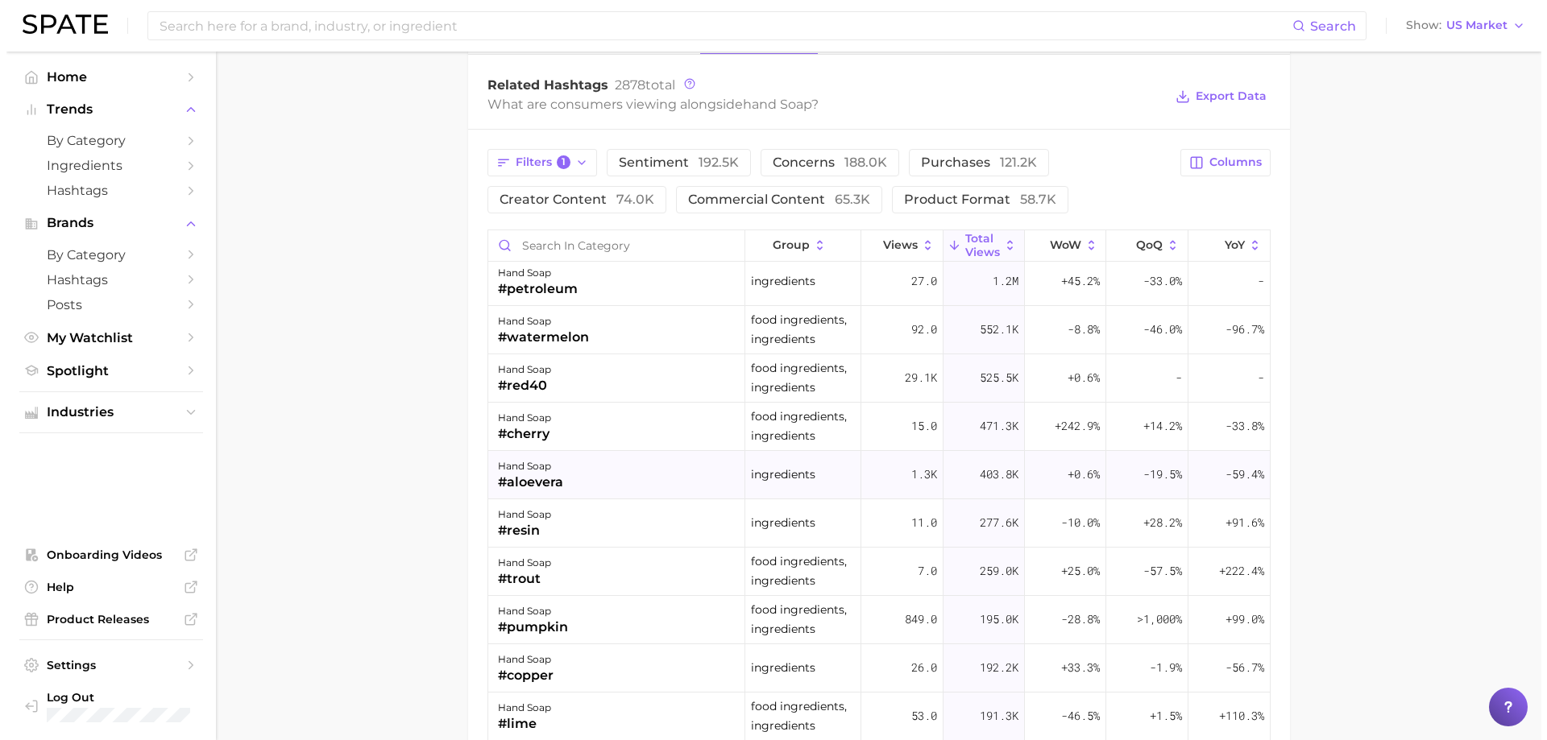
scroll to position [81, 0]
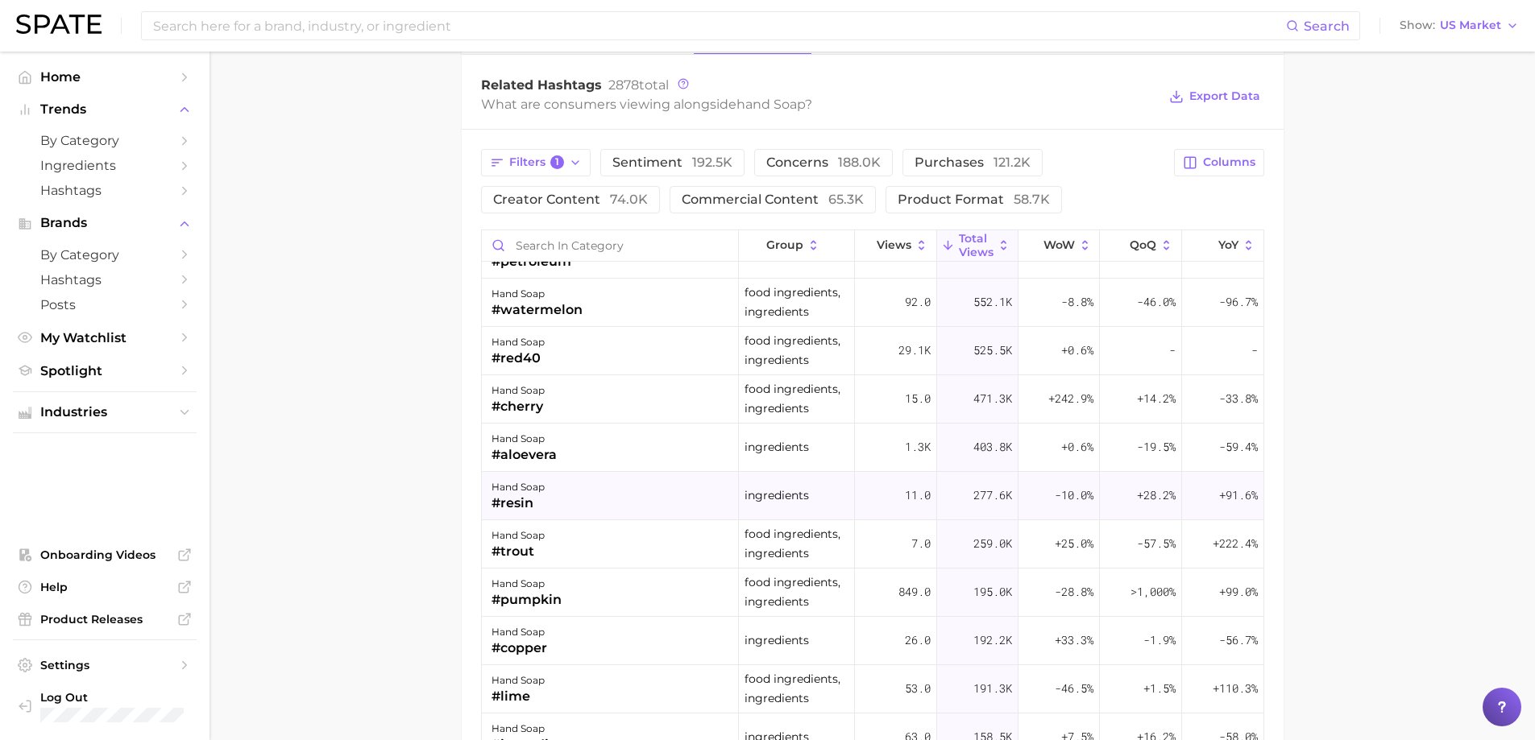
click at [709, 496] on div "hand soap #resin" at bounding box center [611, 496] width 258 height 48
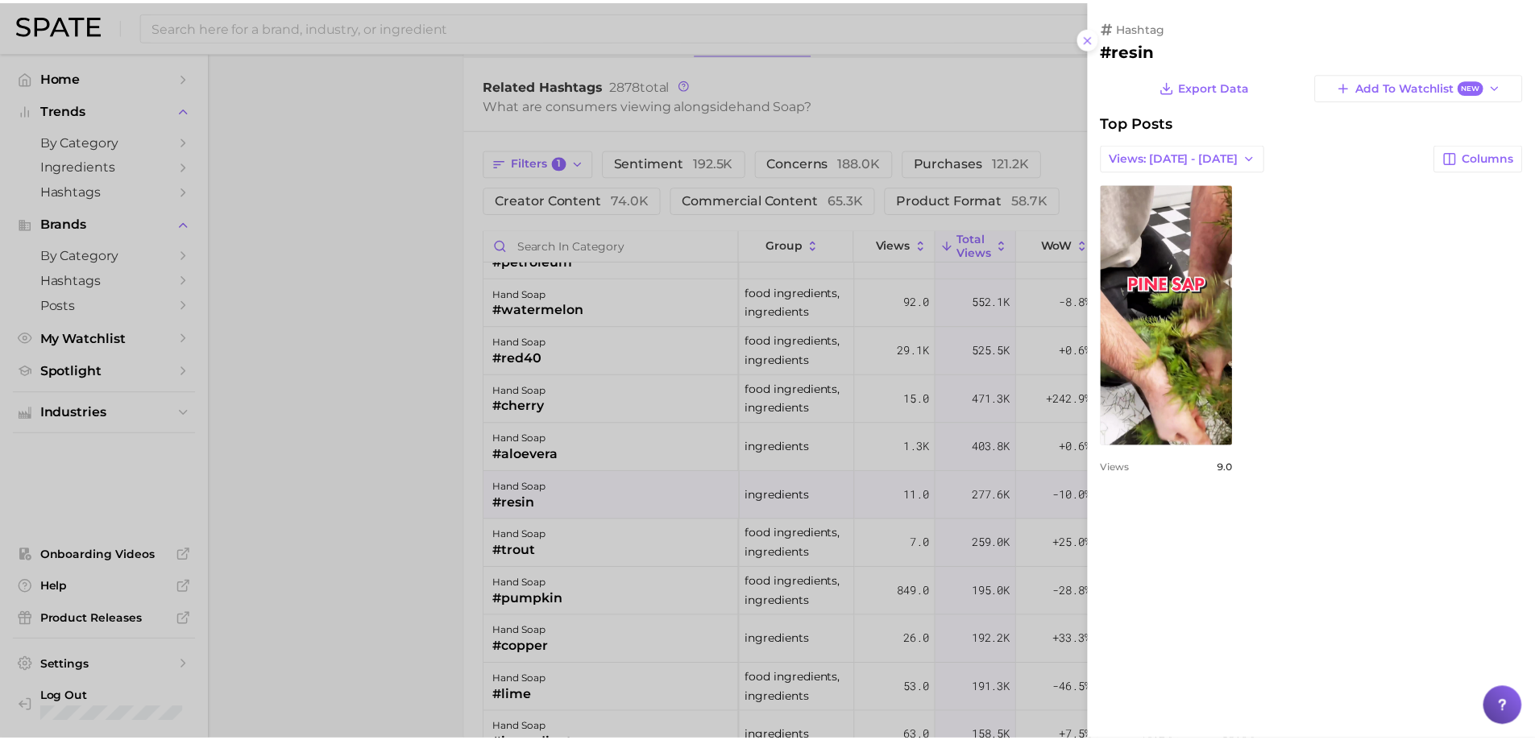
scroll to position [0, 0]
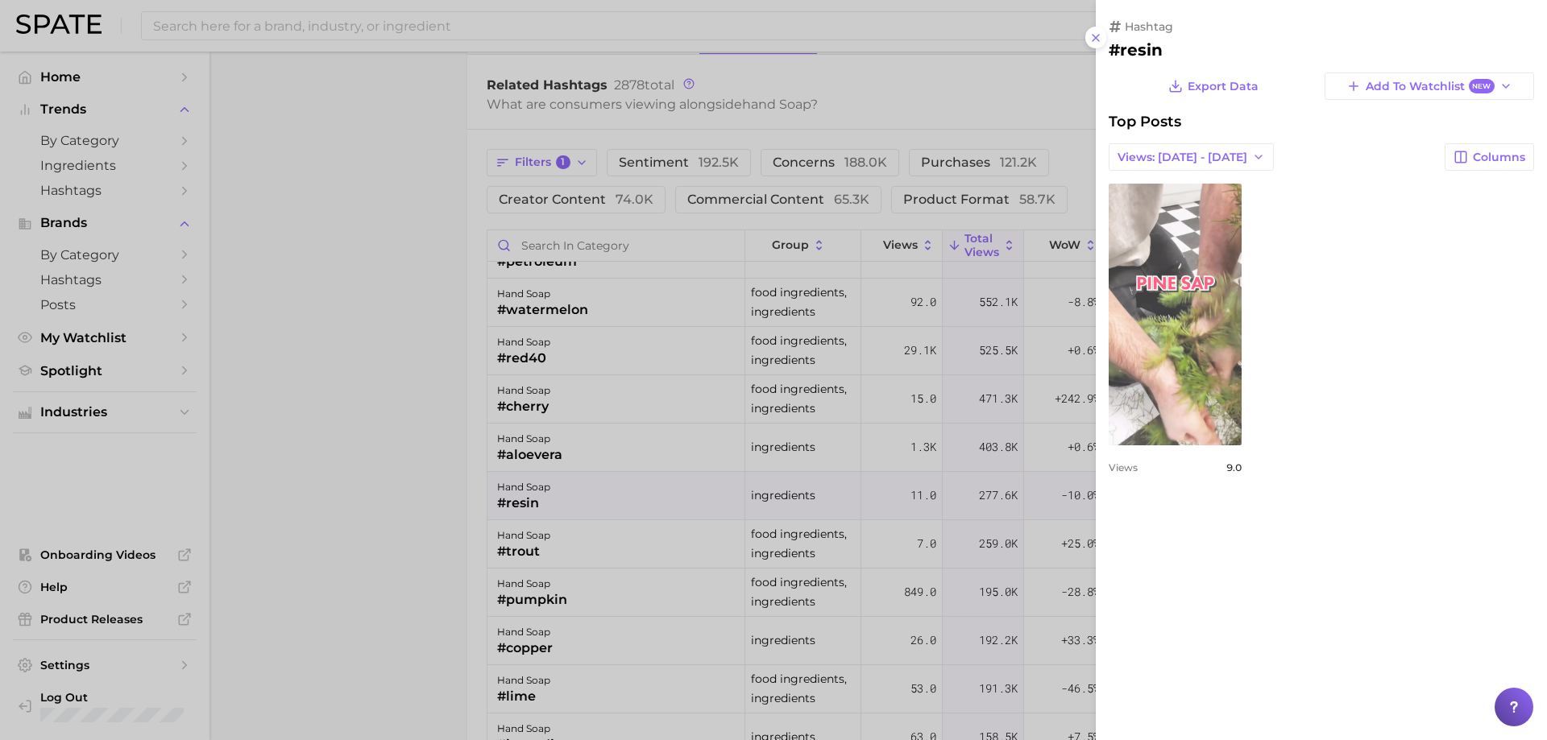
click at [1149, 368] on link "view post on TikTok" at bounding box center [1175, 315] width 133 height 262
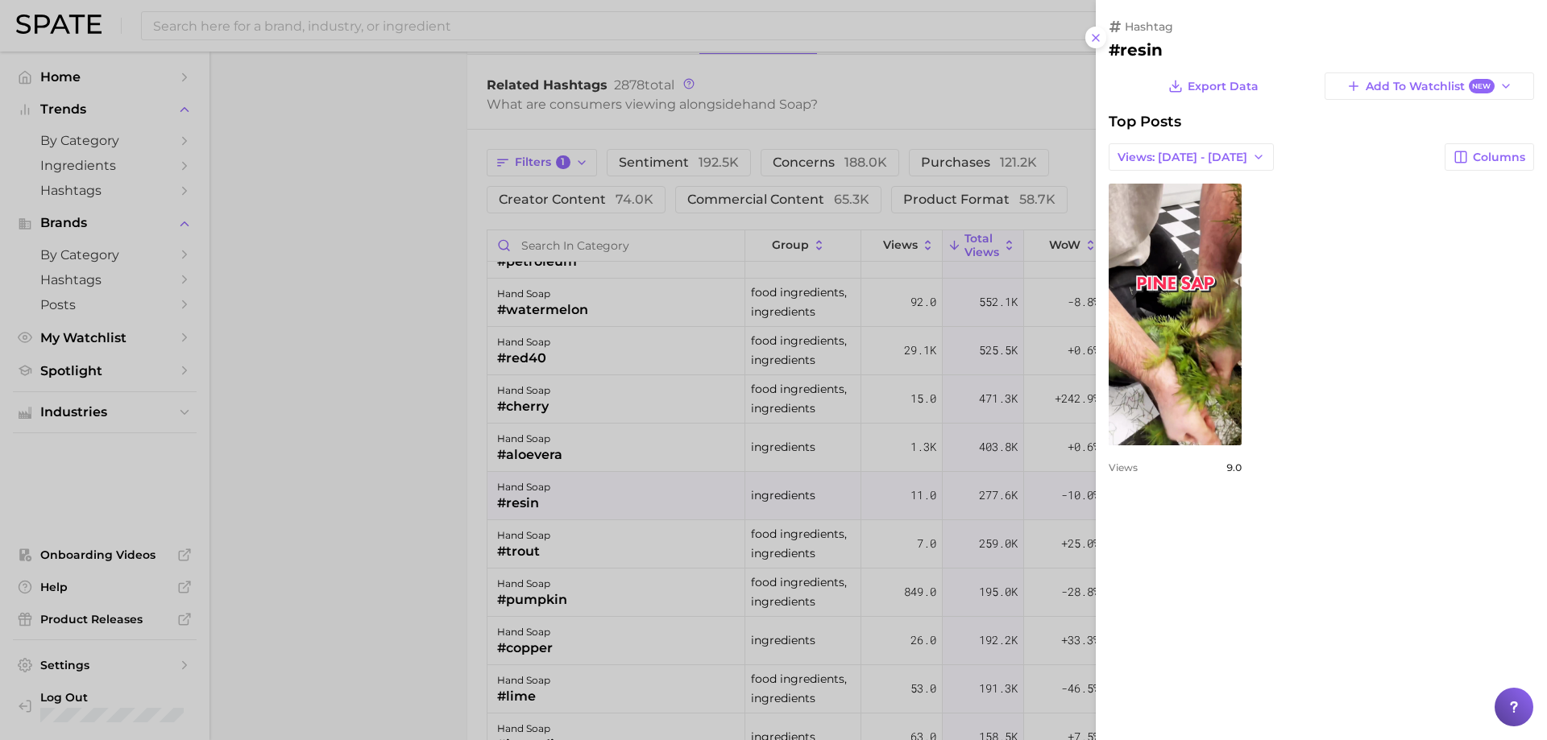
click at [995, 499] on div at bounding box center [773, 370] width 1547 height 740
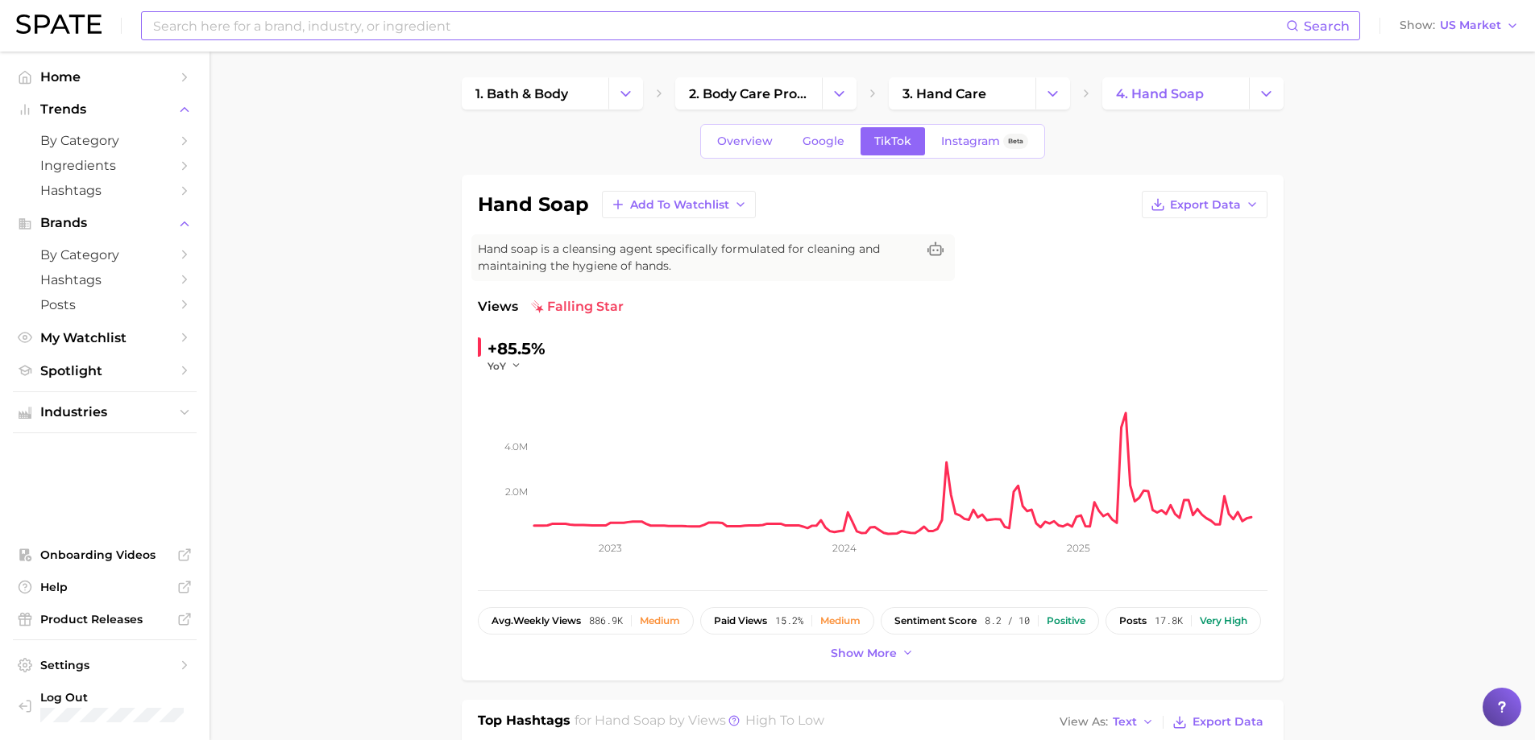
click at [420, 35] on input at bounding box center [718, 25] width 1134 height 27
type input "hand soap tok"
click at [741, 137] on span "Overview" at bounding box center [745, 142] width 56 height 14
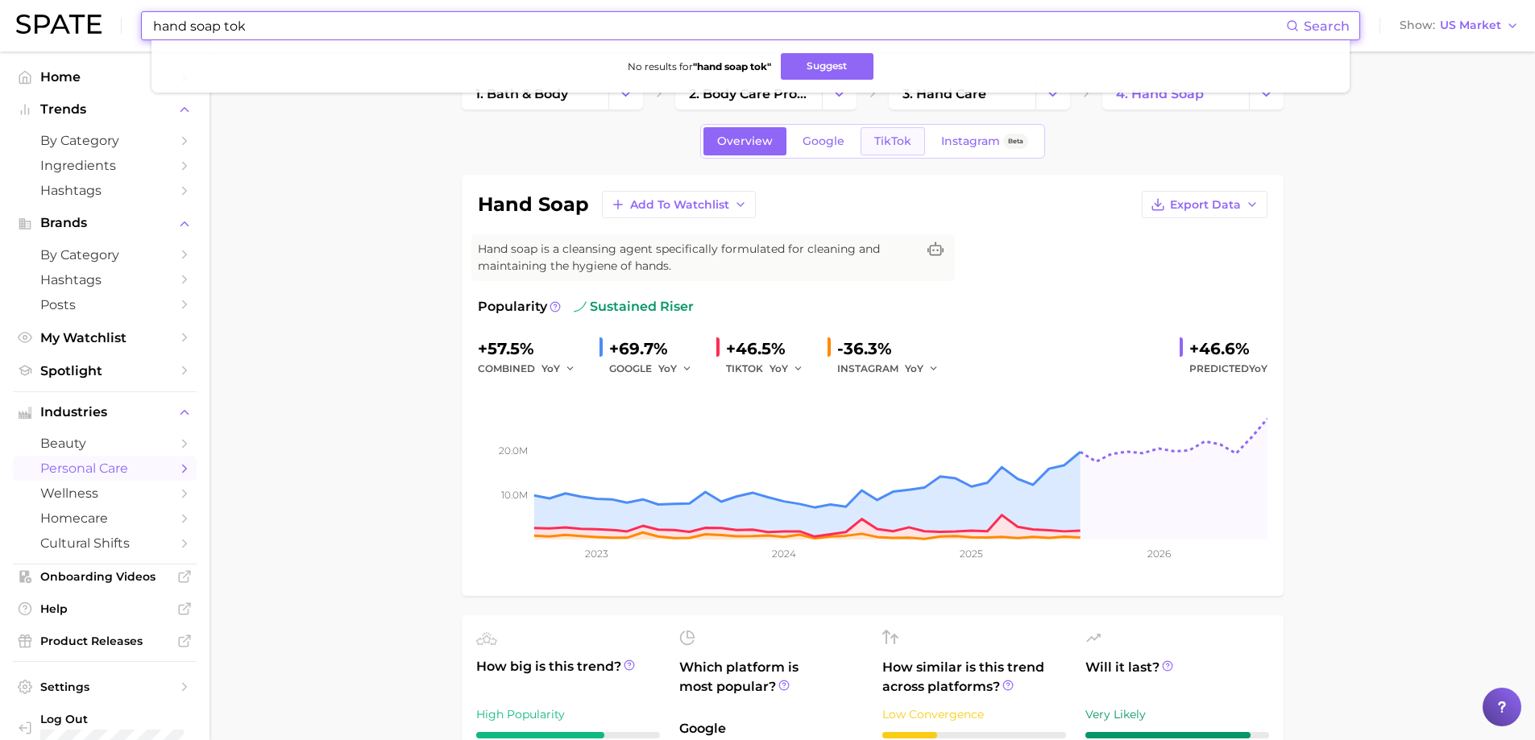
click at [908, 141] on span "TikTok" at bounding box center [892, 142] width 37 height 14
